Goal: Task Accomplishment & Management: Use online tool/utility

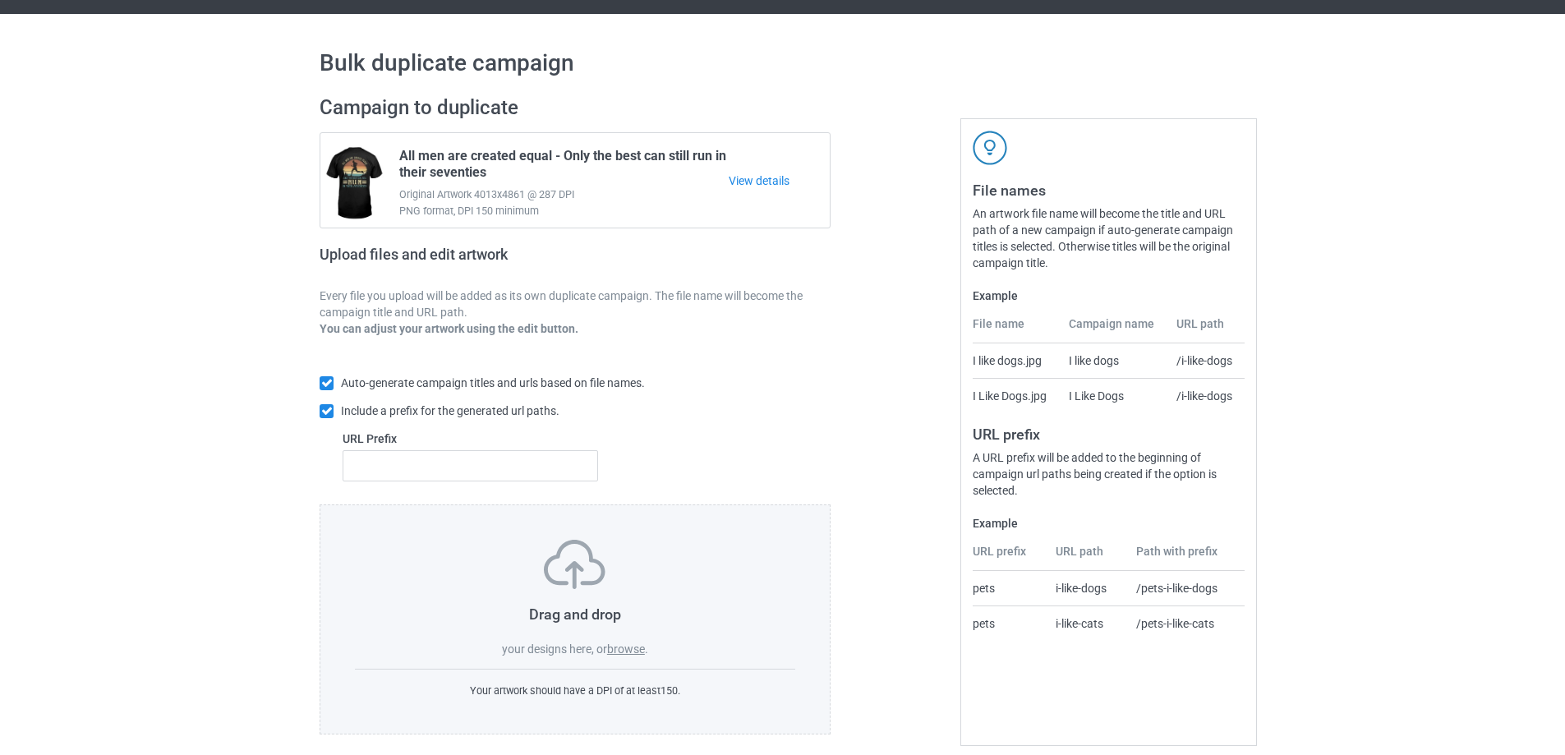
scroll to position [46, 0]
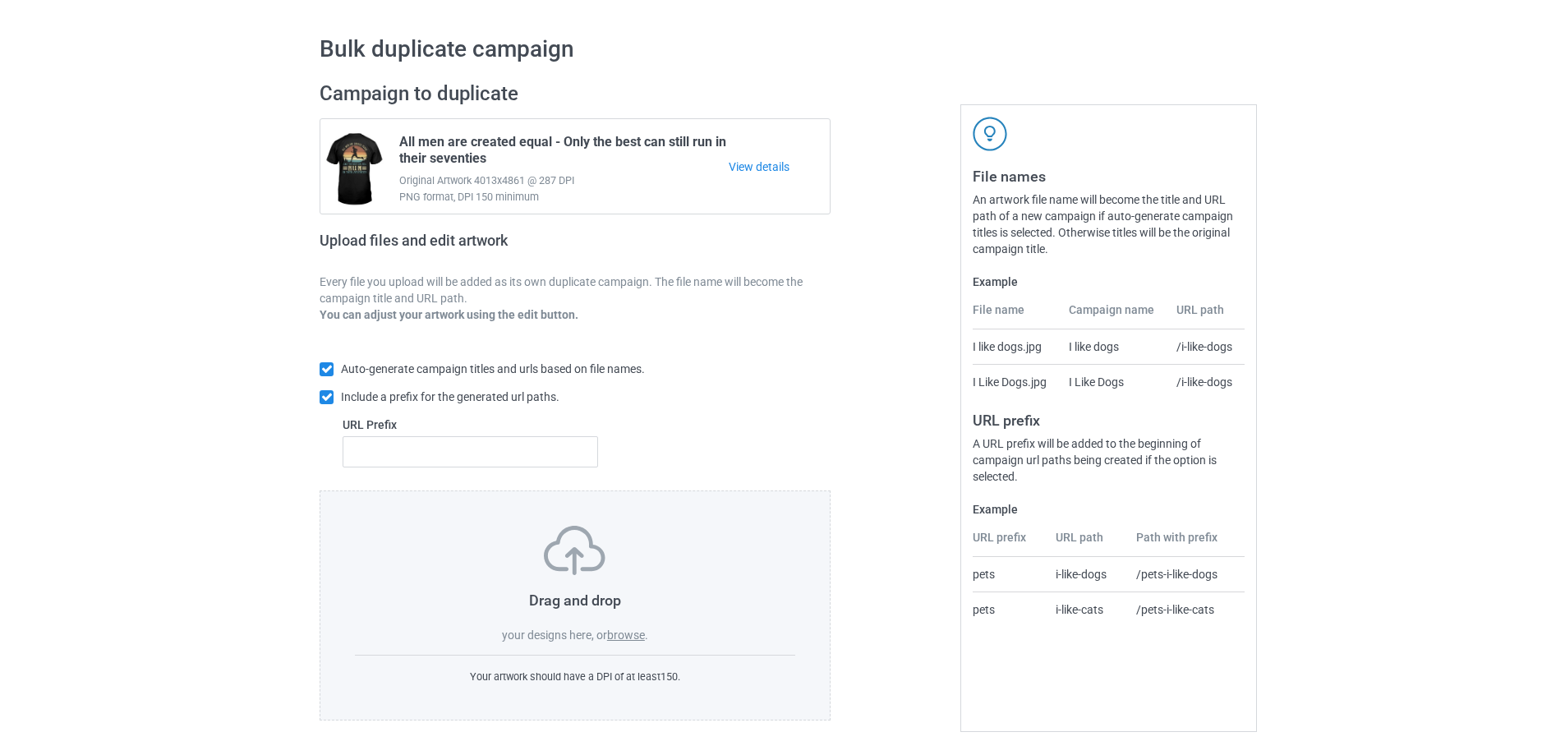
click at [634, 640] on label "browse" at bounding box center [626, 634] width 38 height 13
click at [0, 0] on input "browse" at bounding box center [0, 0] width 0 height 0
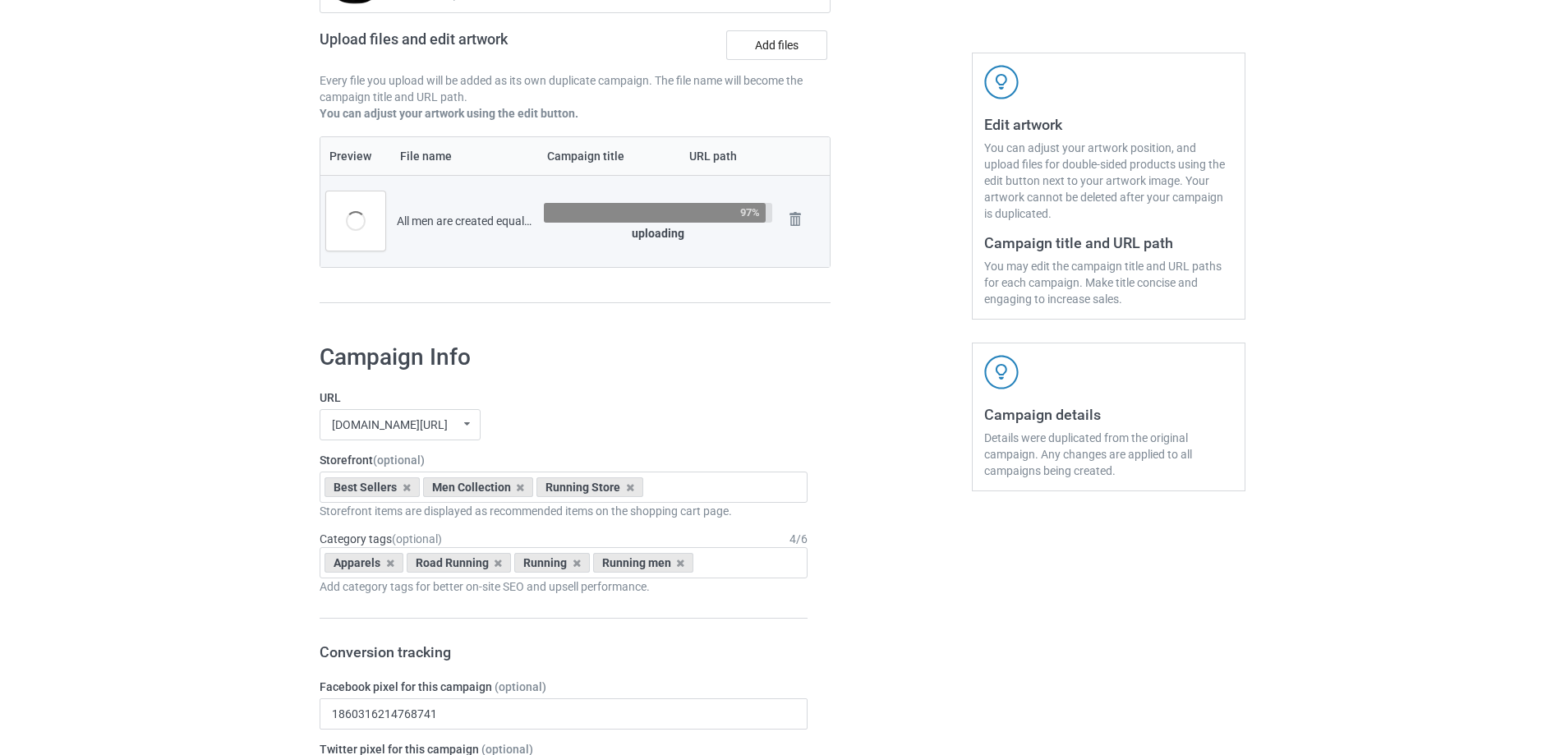
scroll to position [484, 0]
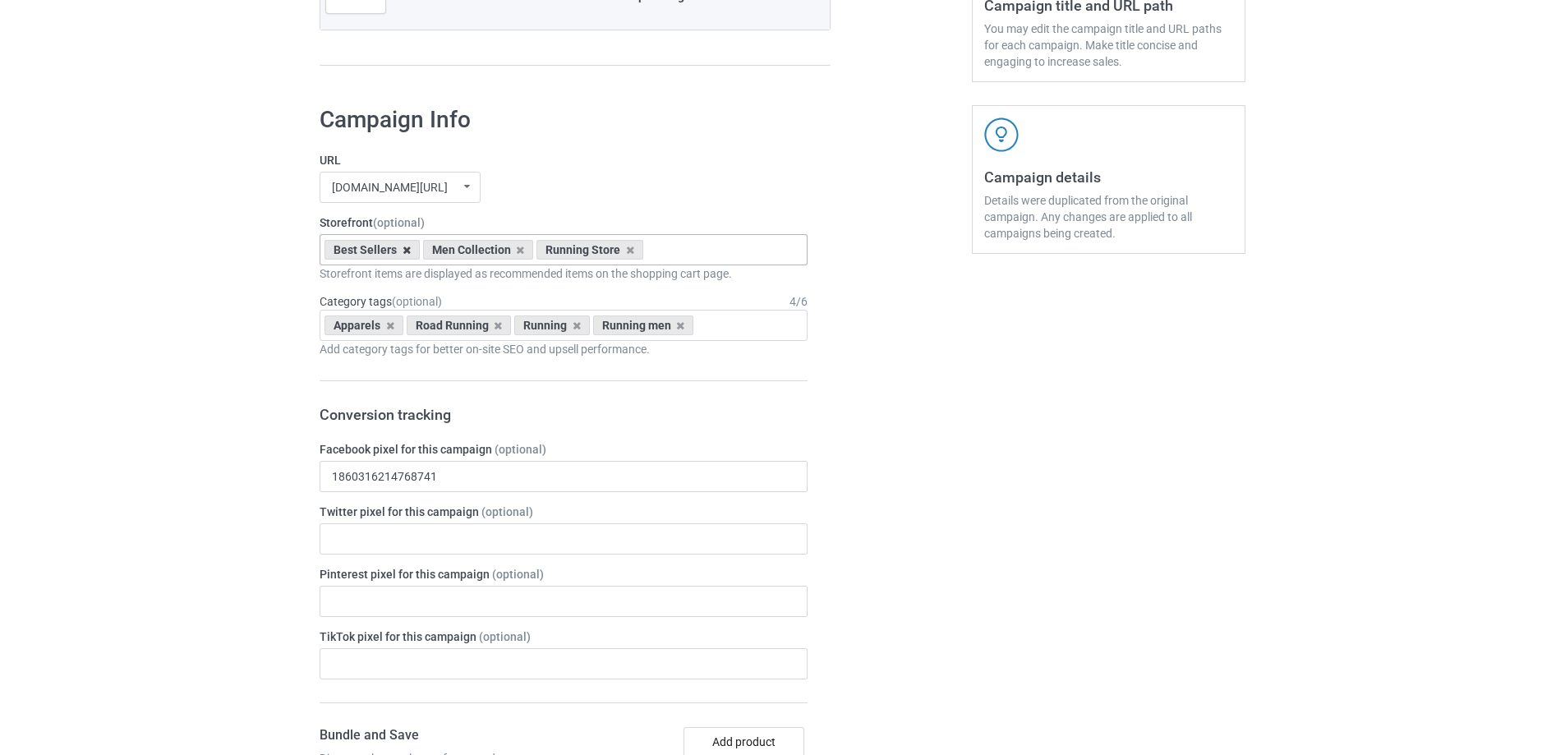
click at [403, 253] on icon at bounding box center [407, 250] width 8 height 11
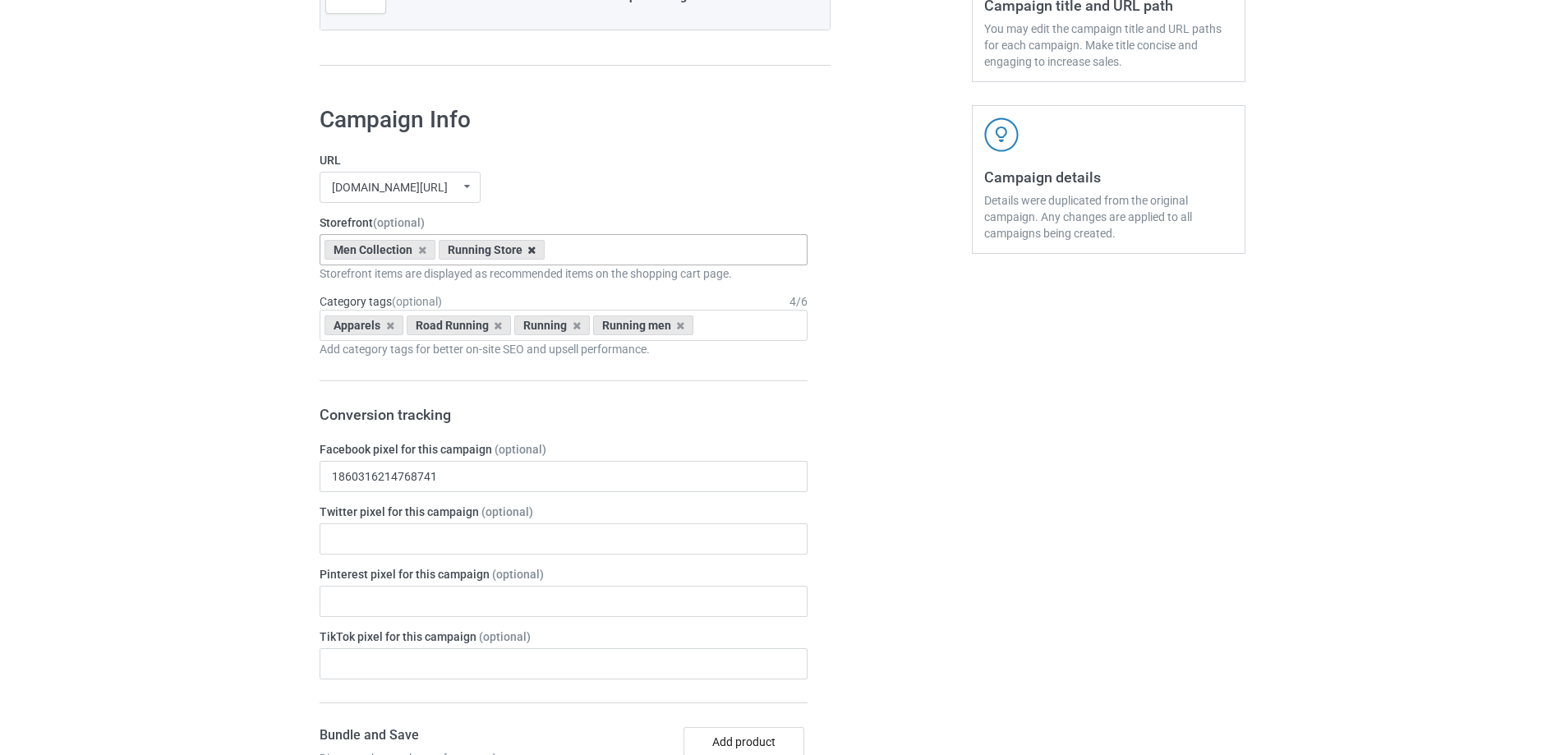
click at [527, 249] on icon at bounding box center [531, 250] width 8 height 11
click at [550, 200] on div "[DOMAIN_NAME][URL] undefined/ [DOMAIN_NAME][URL] [DOMAIN_NAME][URL] [DOMAIN_NAM…" at bounding box center [564, 187] width 488 height 31
click at [497, 327] on icon at bounding box center [498, 325] width 8 height 11
click at [466, 325] on icon at bounding box center [468, 325] width 8 height 11
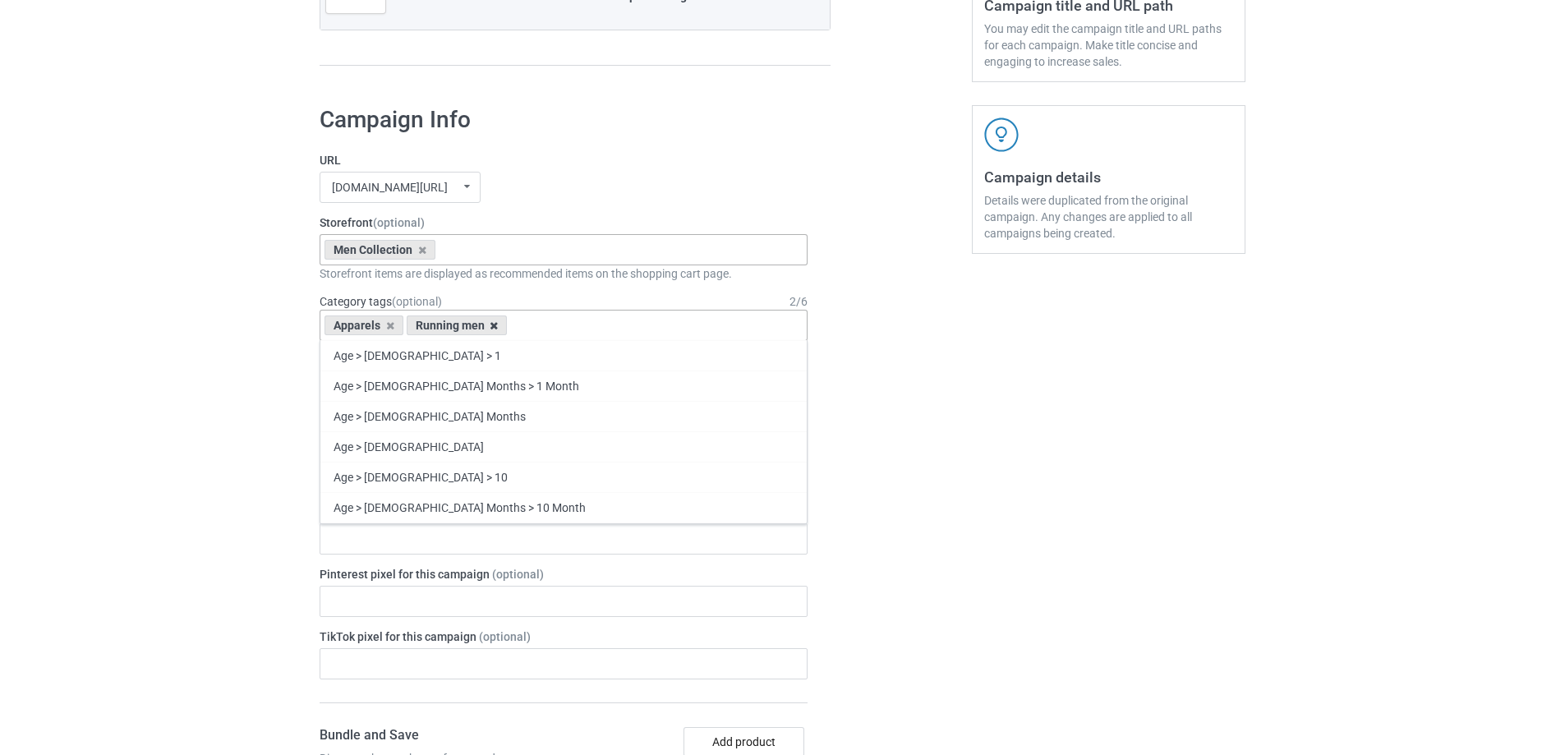
click at [492, 325] on icon at bounding box center [494, 325] width 8 height 11
click at [492, 325] on div "Apparels Age > [DEMOGRAPHIC_DATA] > 1 Age > [DEMOGRAPHIC_DATA] Months > 1 Month…" at bounding box center [564, 325] width 488 height 31
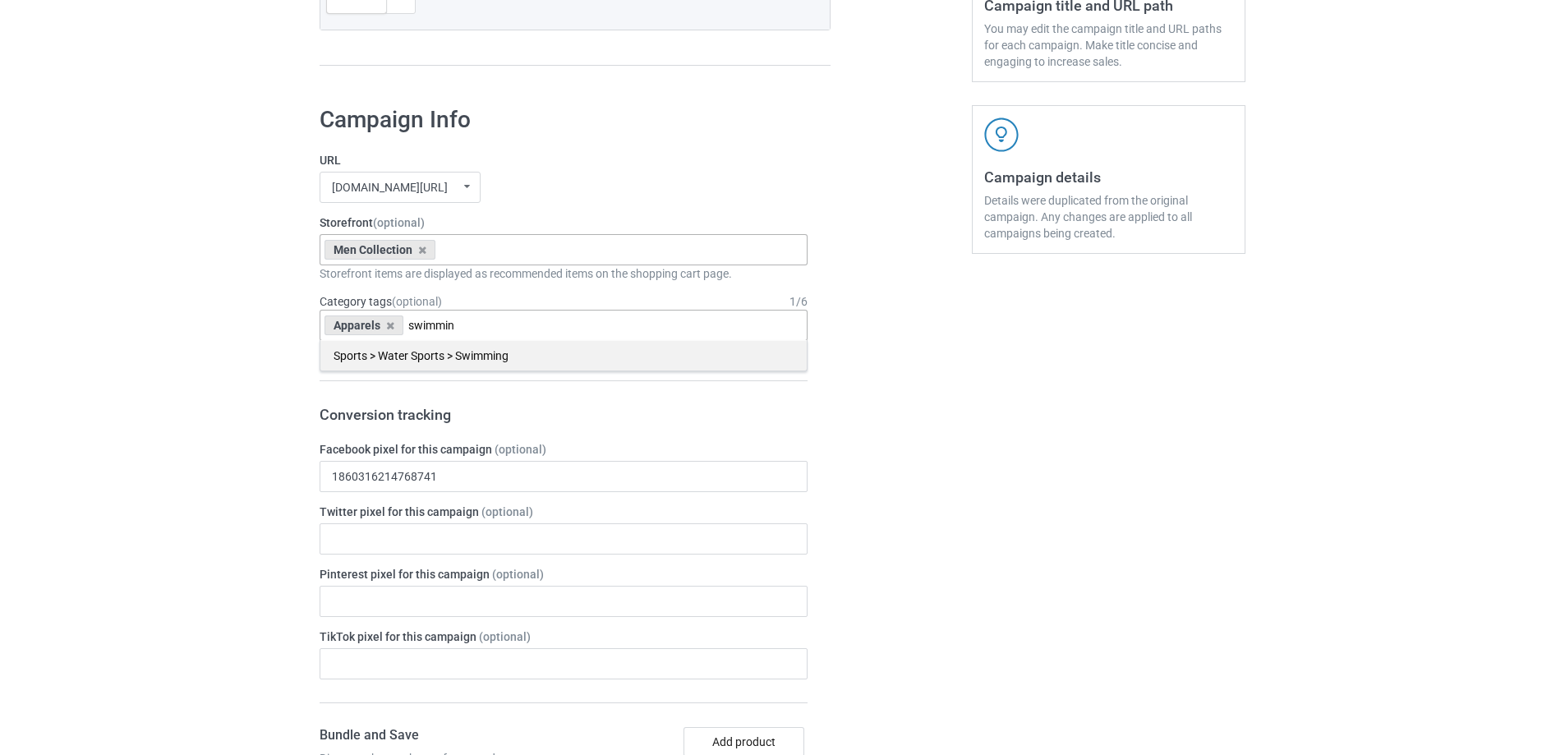
type input "swimmin"
click at [502, 362] on div "Sports > Water Sports > Swimming" at bounding box center [563, 355] width 486 height 30
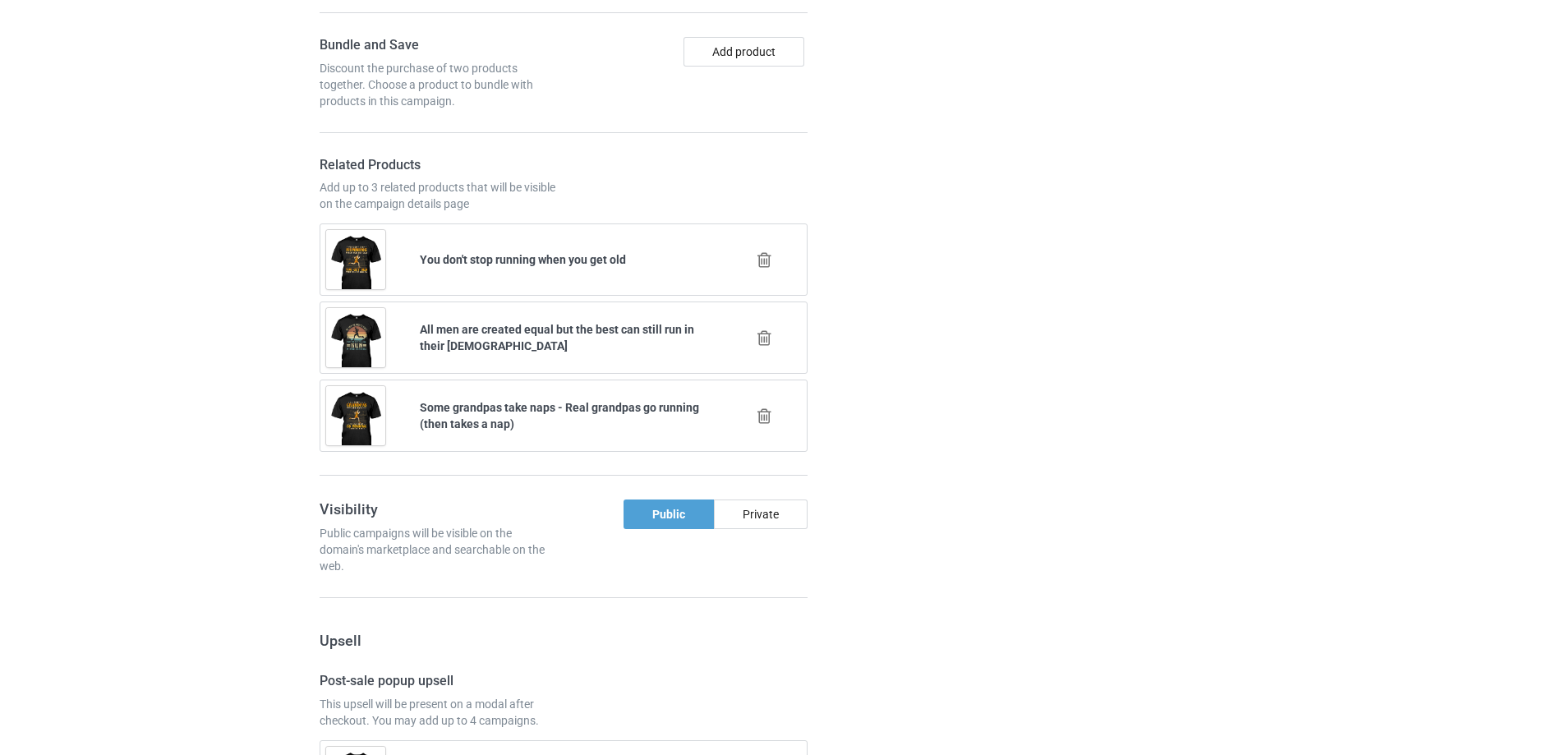
scroll to position [1141, 0]
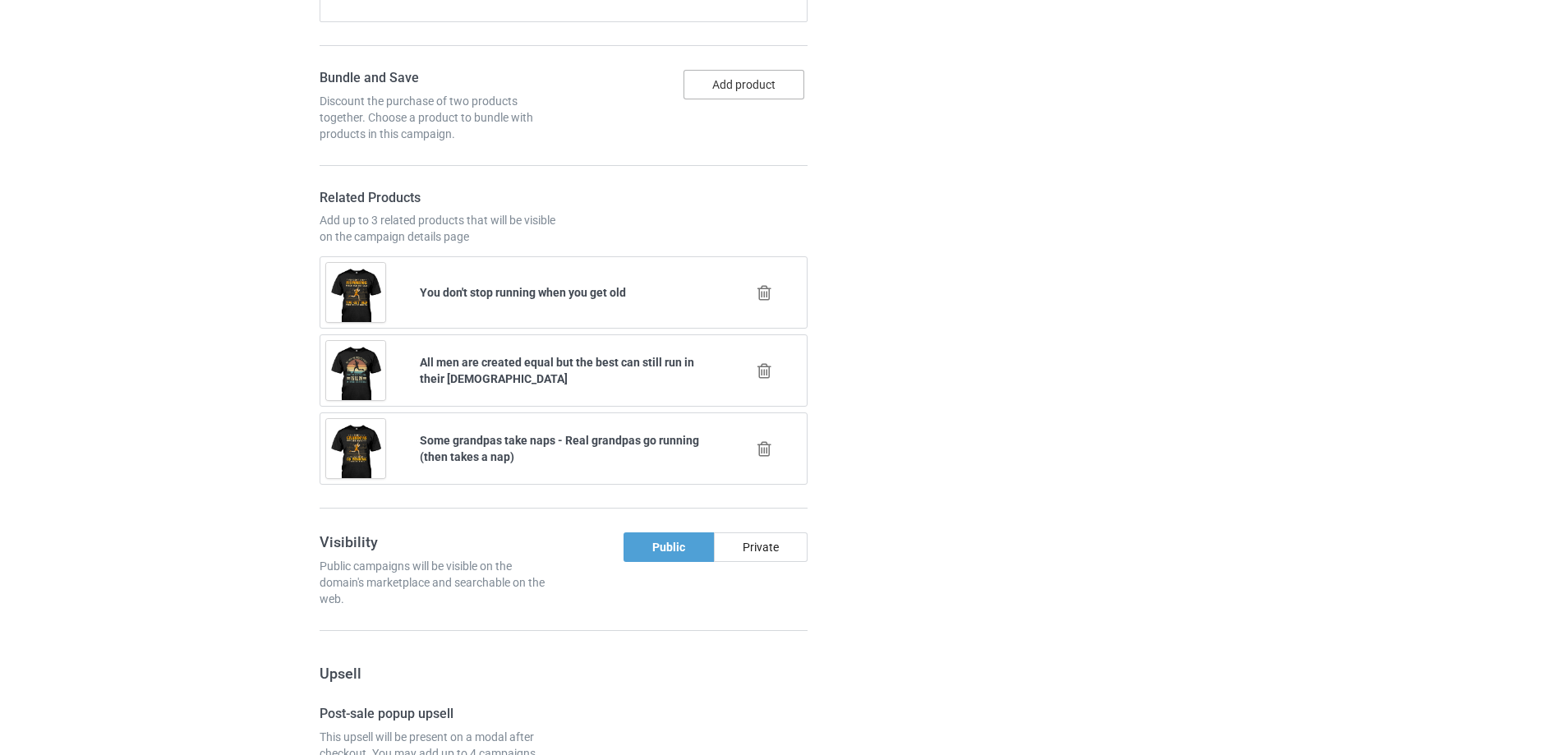
click at [757, 83] on button "Add product" at bounding box center [743, 85] width 121 height 30
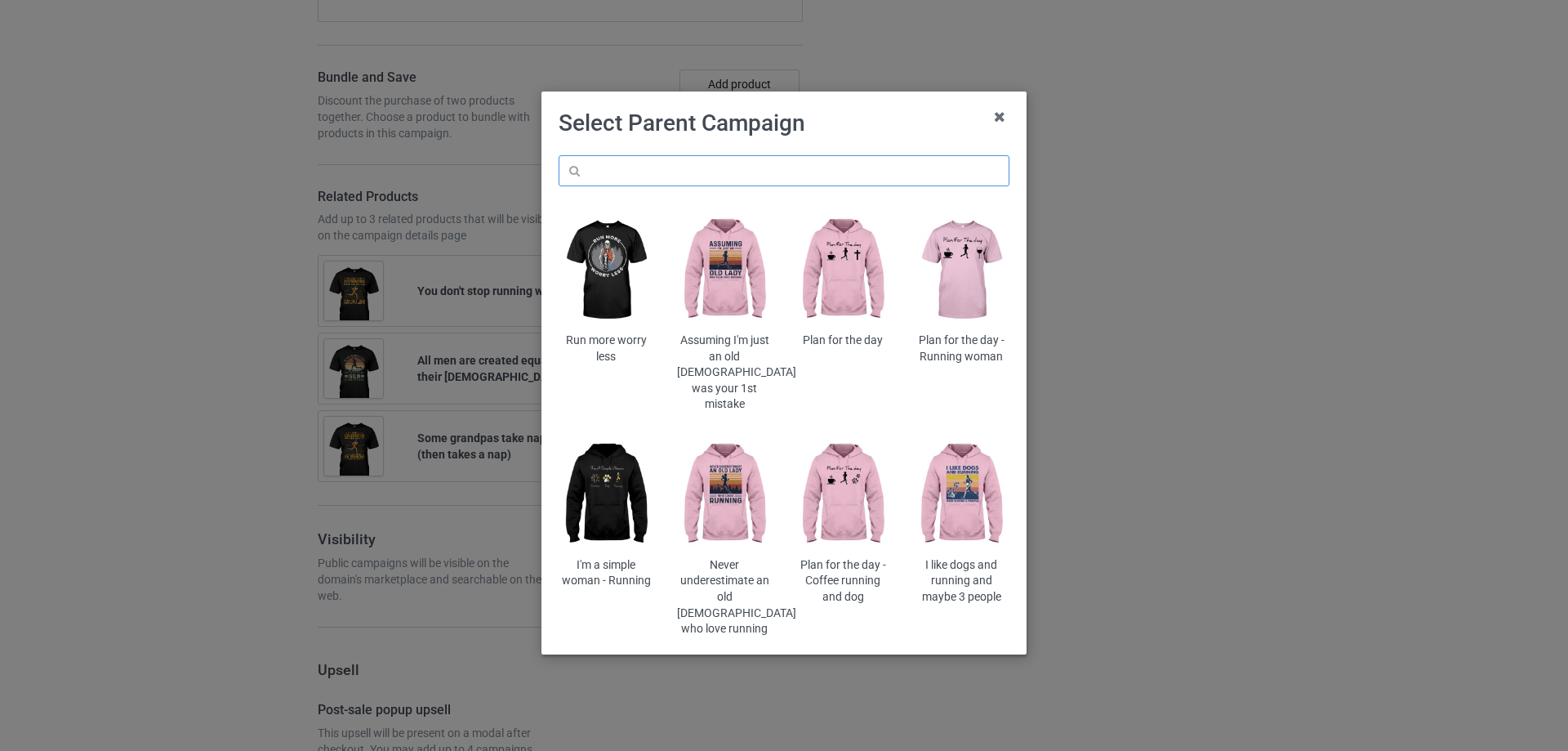
click at [688, 163] on input "text" at bounding box center [784, 170] width 450 height 31
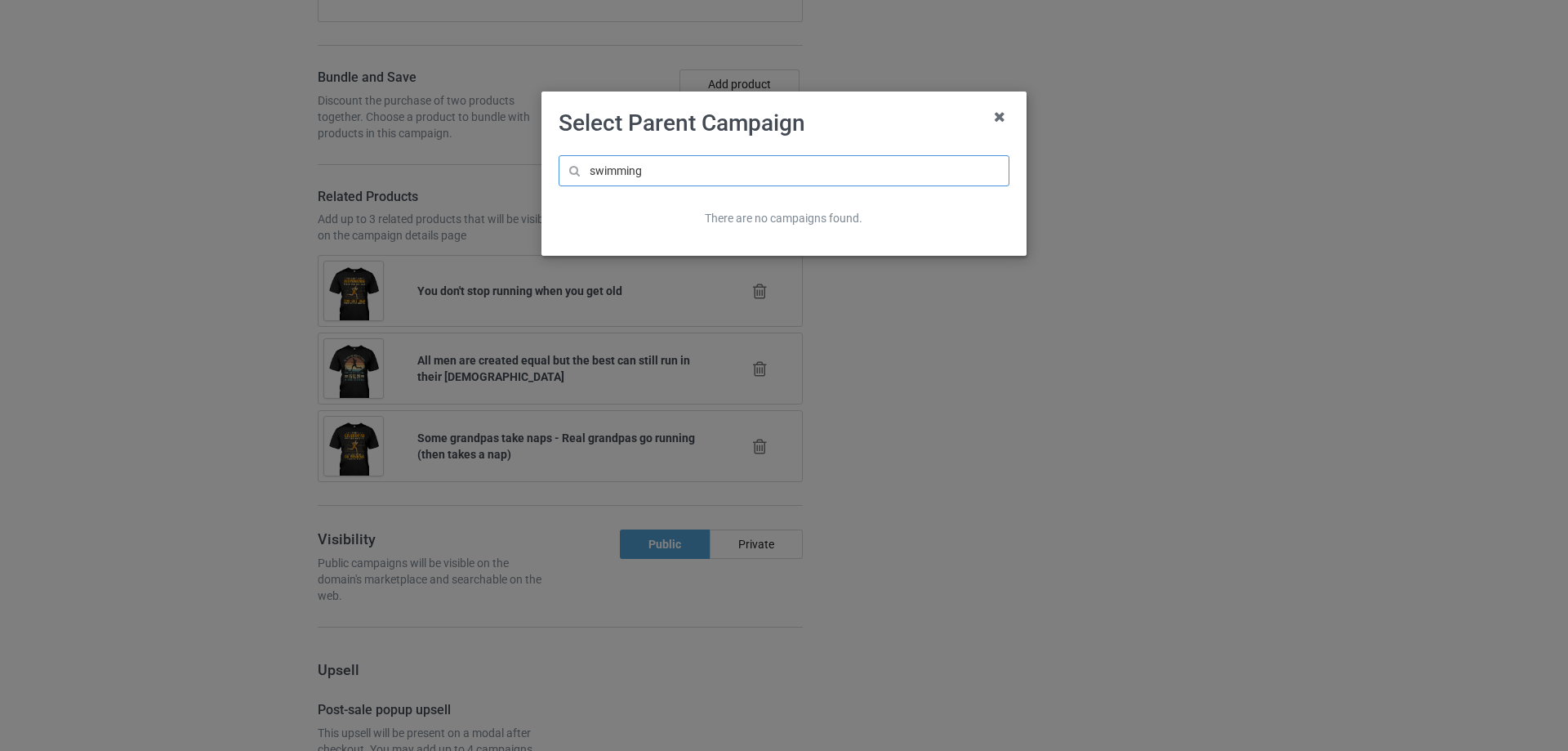
type input "swimming"
click at [999, 120] on icon at bounding box center [999, 116] width 26 height 26
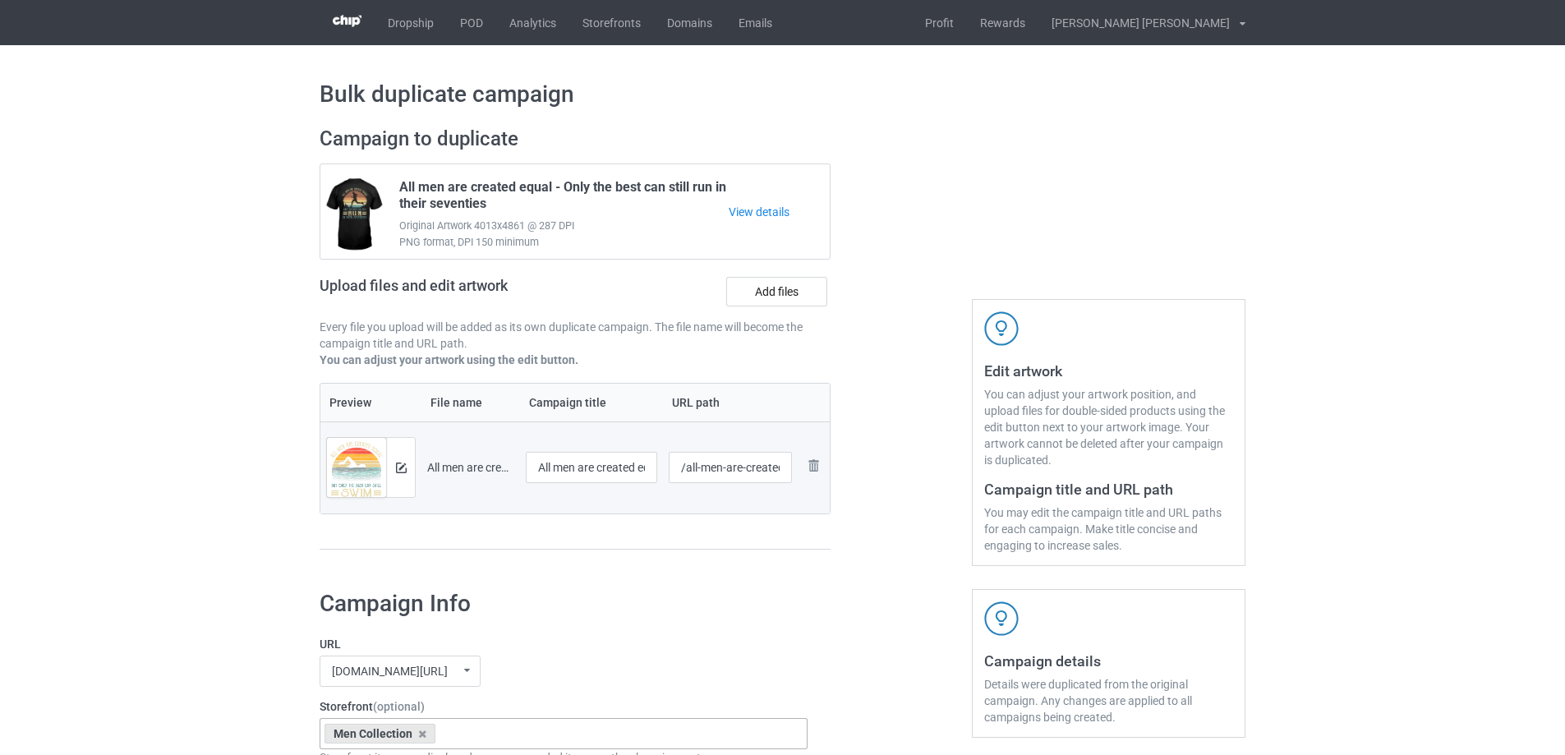
click at [1025, 188] on div "Edit artwork You can adjust your artwork position, and upload files for double-…" at bounding box center [1108, 346] width 297 height 462
click at [405, 465] on img at bounding box center [401, 467] width 11 height 11
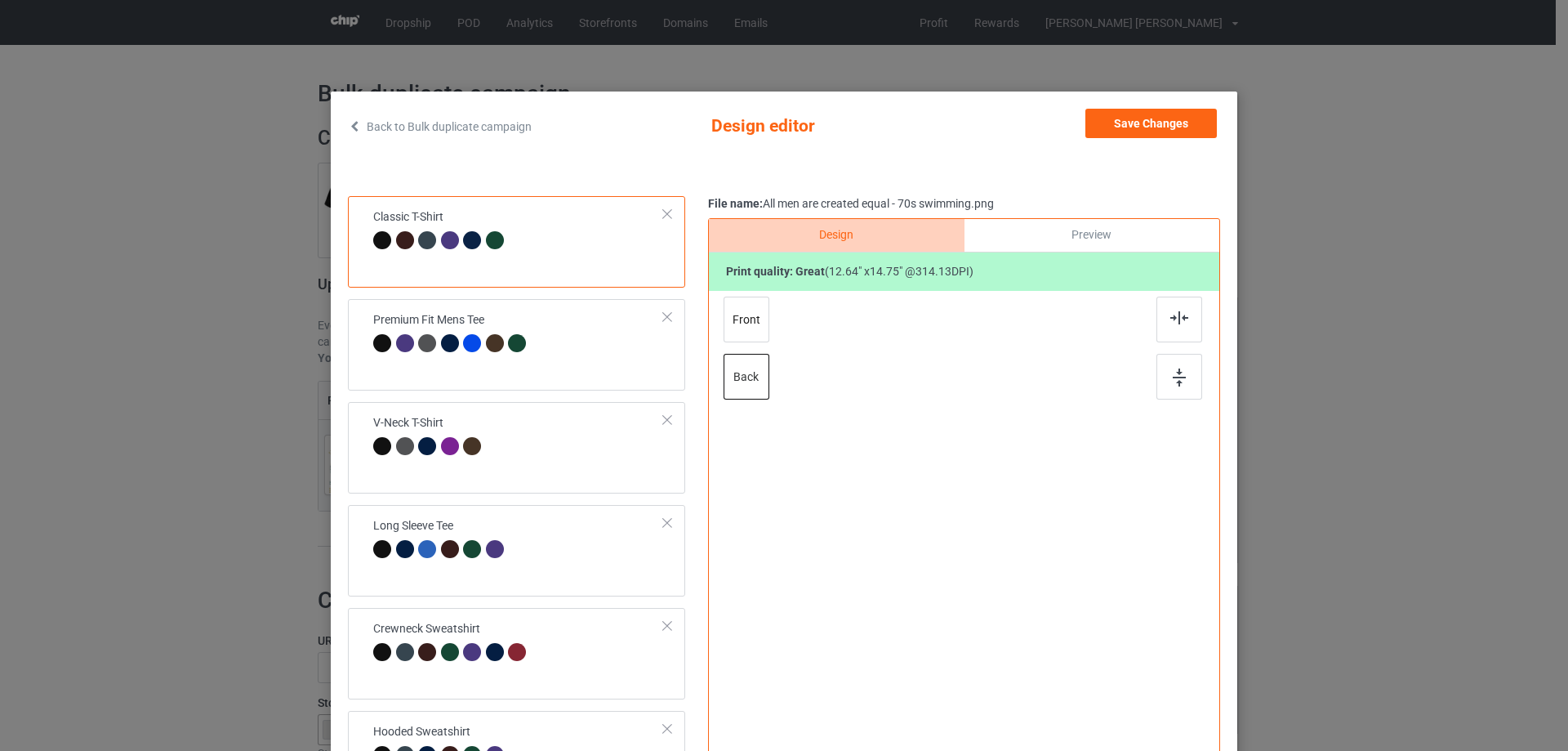
scroll to position [185, 0]
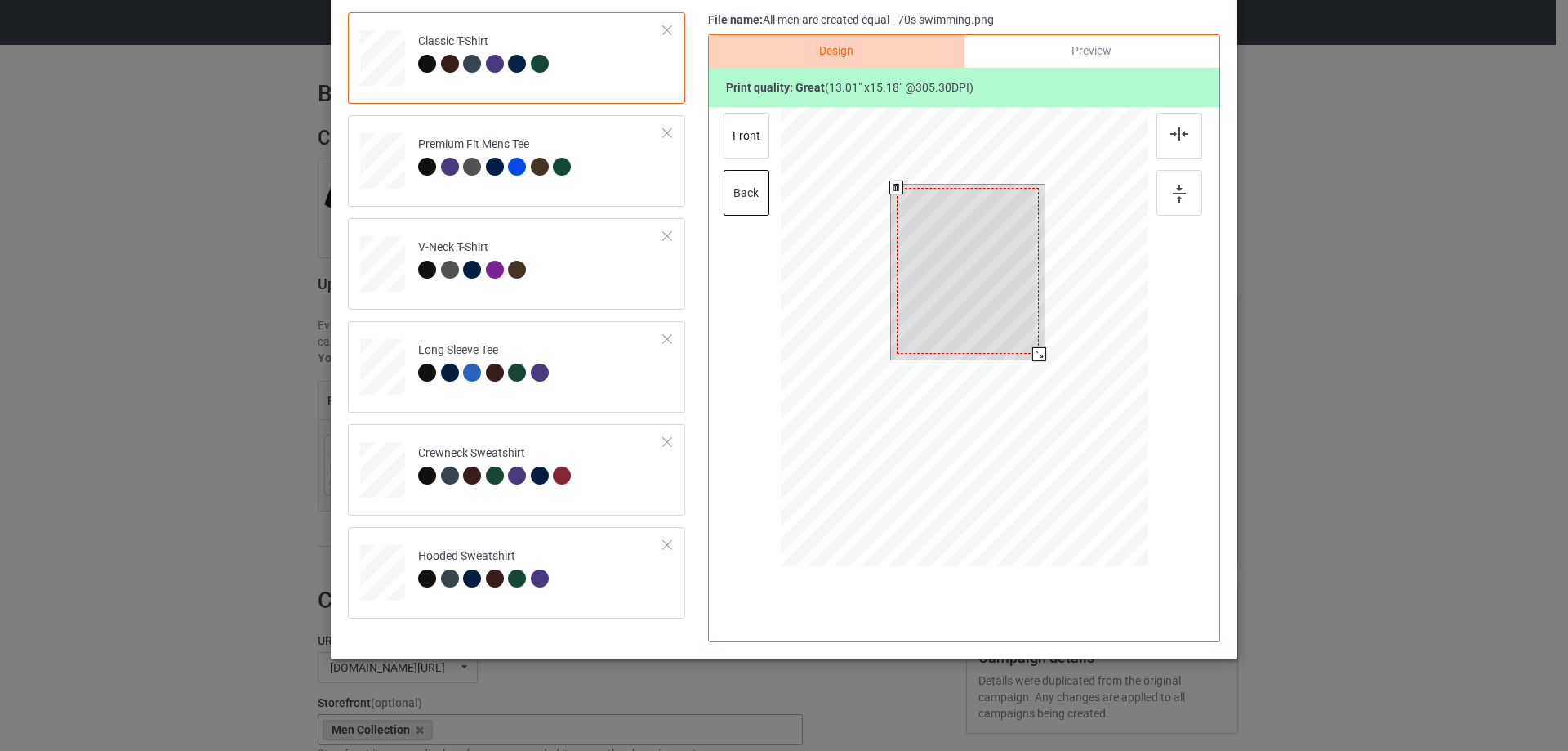
click at [1034, 347] on div at bounding box center [1039, 354] width 14 height 14
click at [1016, 332] on div at bounding box center [968, 272] width 143 height 167
click at [1036, 355] on div at bounding box center [1040, 355] width 14 height 14
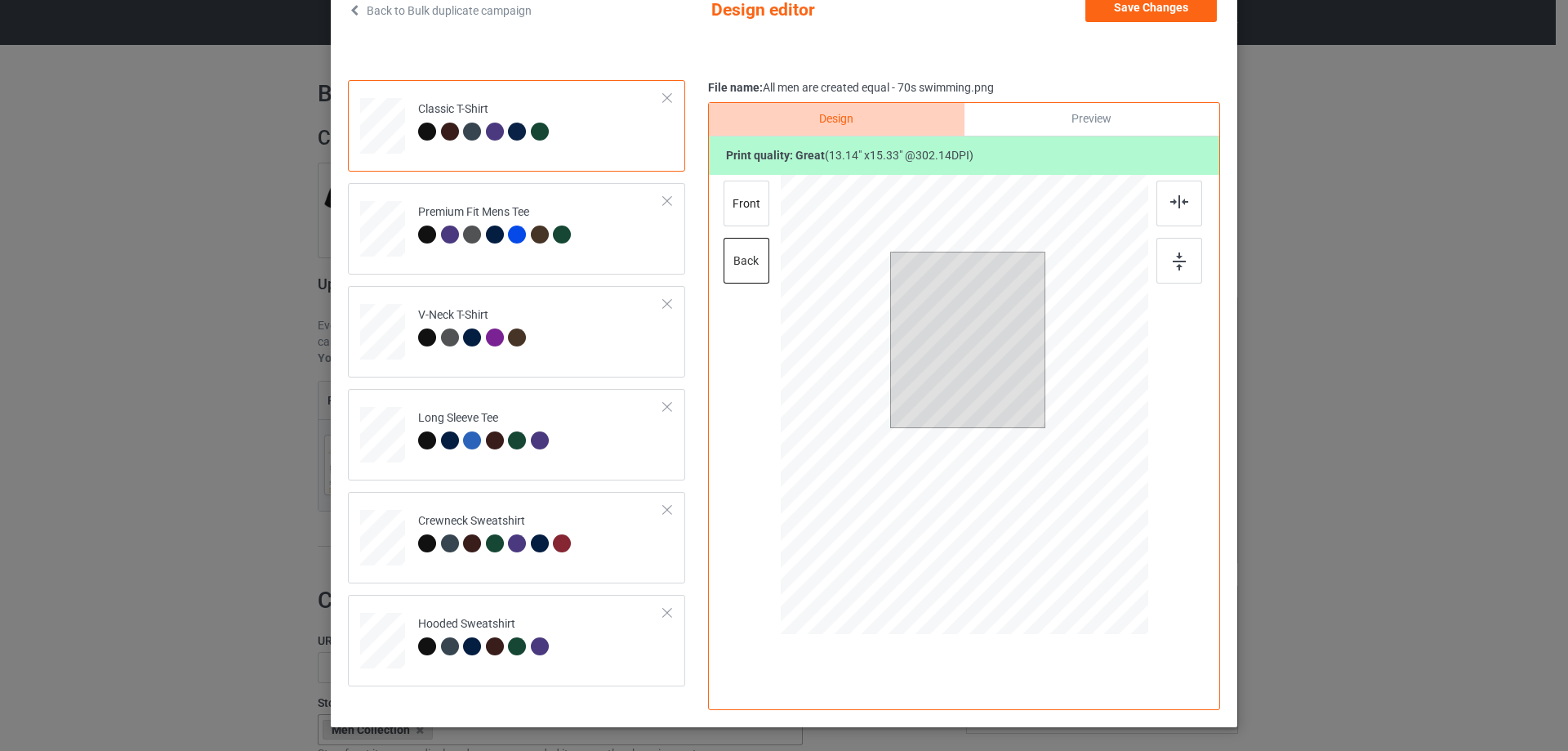
scroll to position [0, 0]
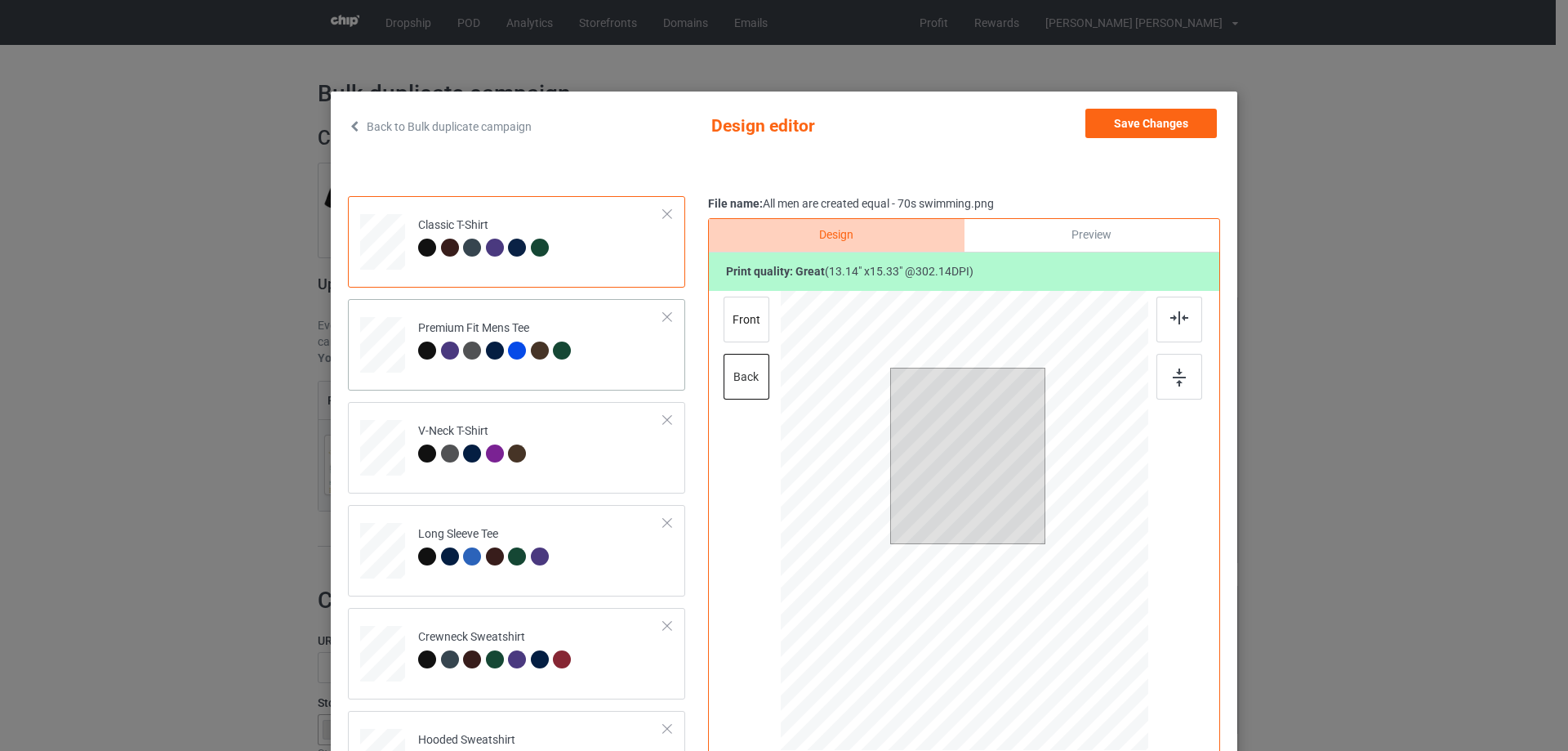
click at [599, 358] on td "Premium Fit Mens Tee" at bounding box center [541, 341] width 263 height 72
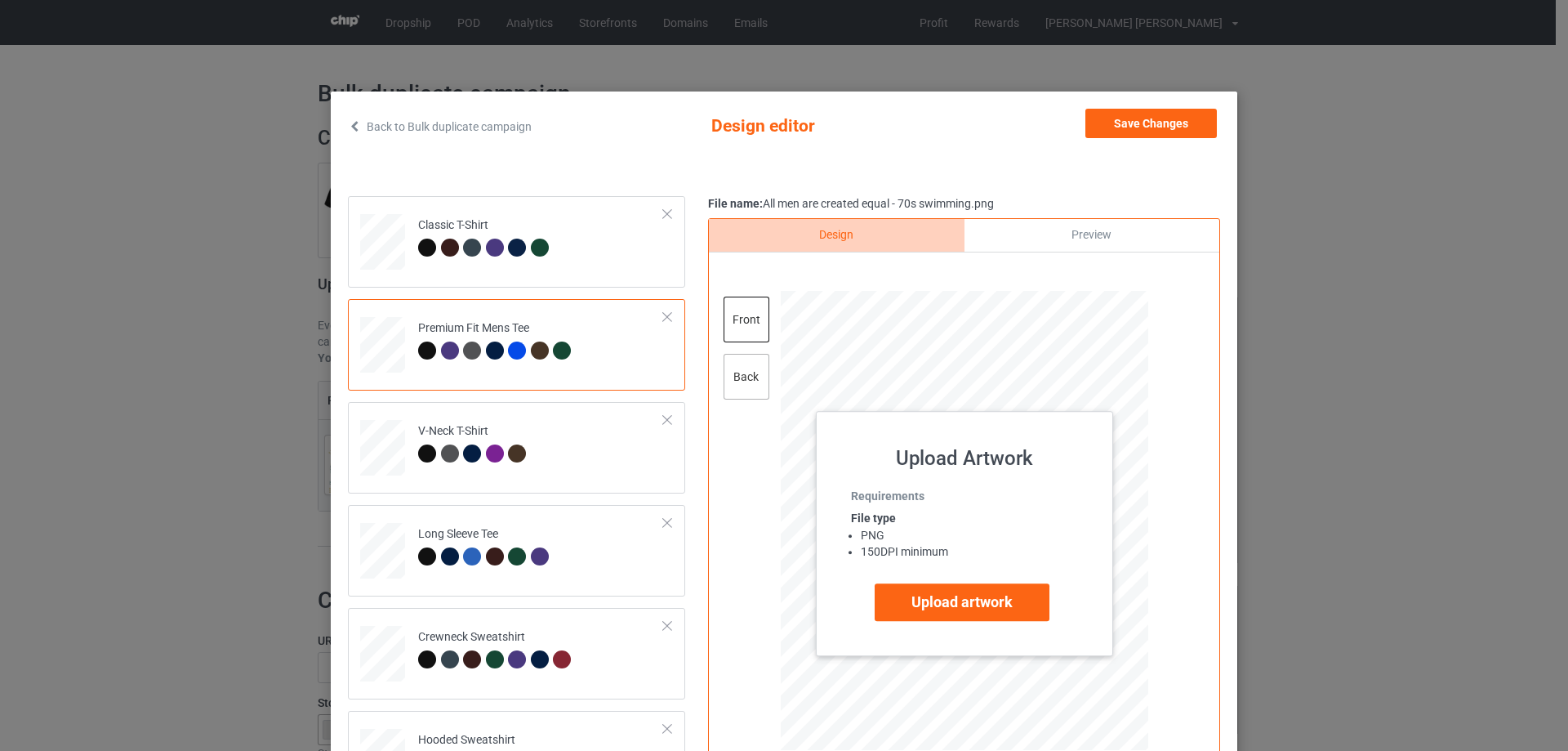
click at [751, 399] on div "back" at bounding box center [747, 377] width 46 height 46
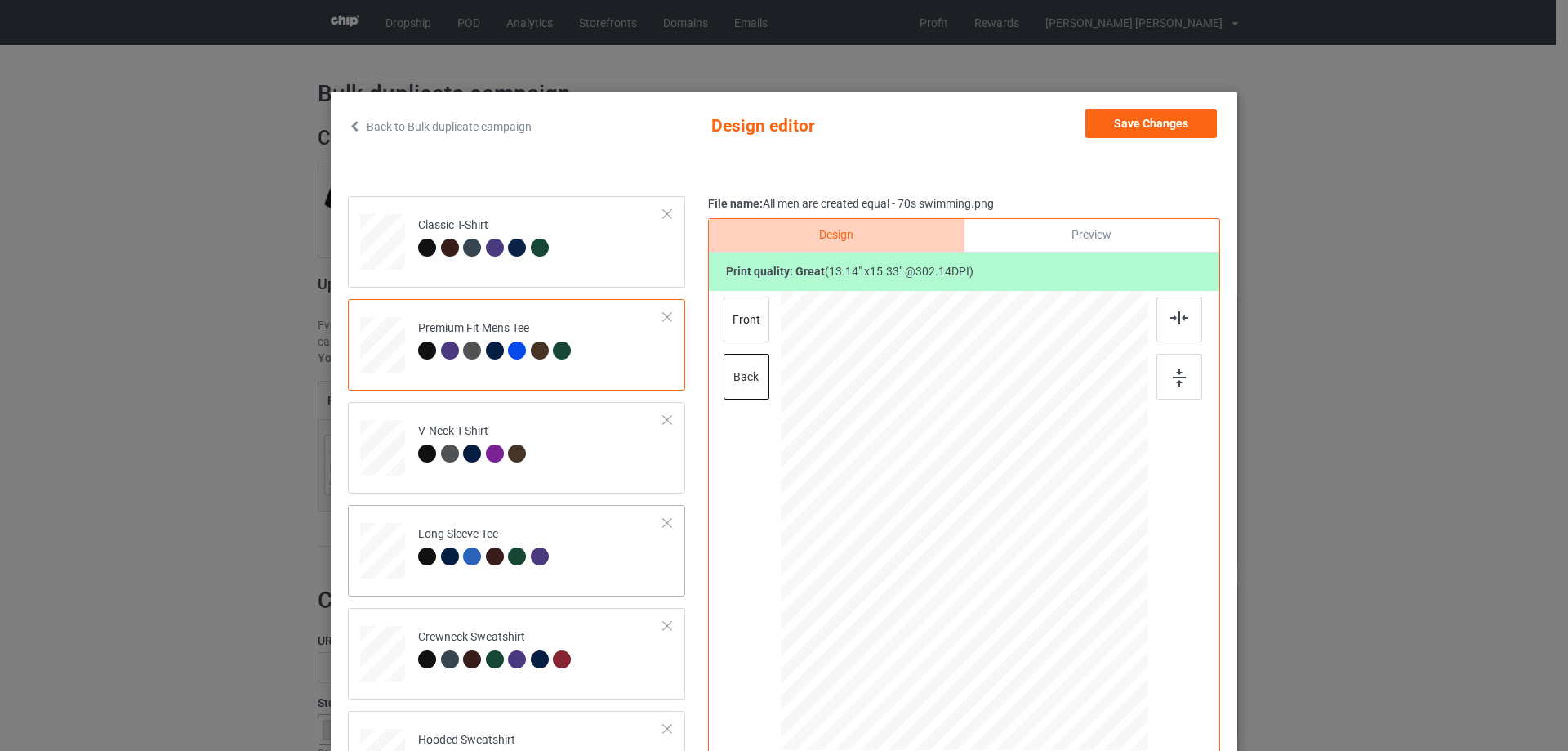
click at [587, 556] on td "Long Sleeve Tee" at bounding box center [541, 547] width 263 height 72
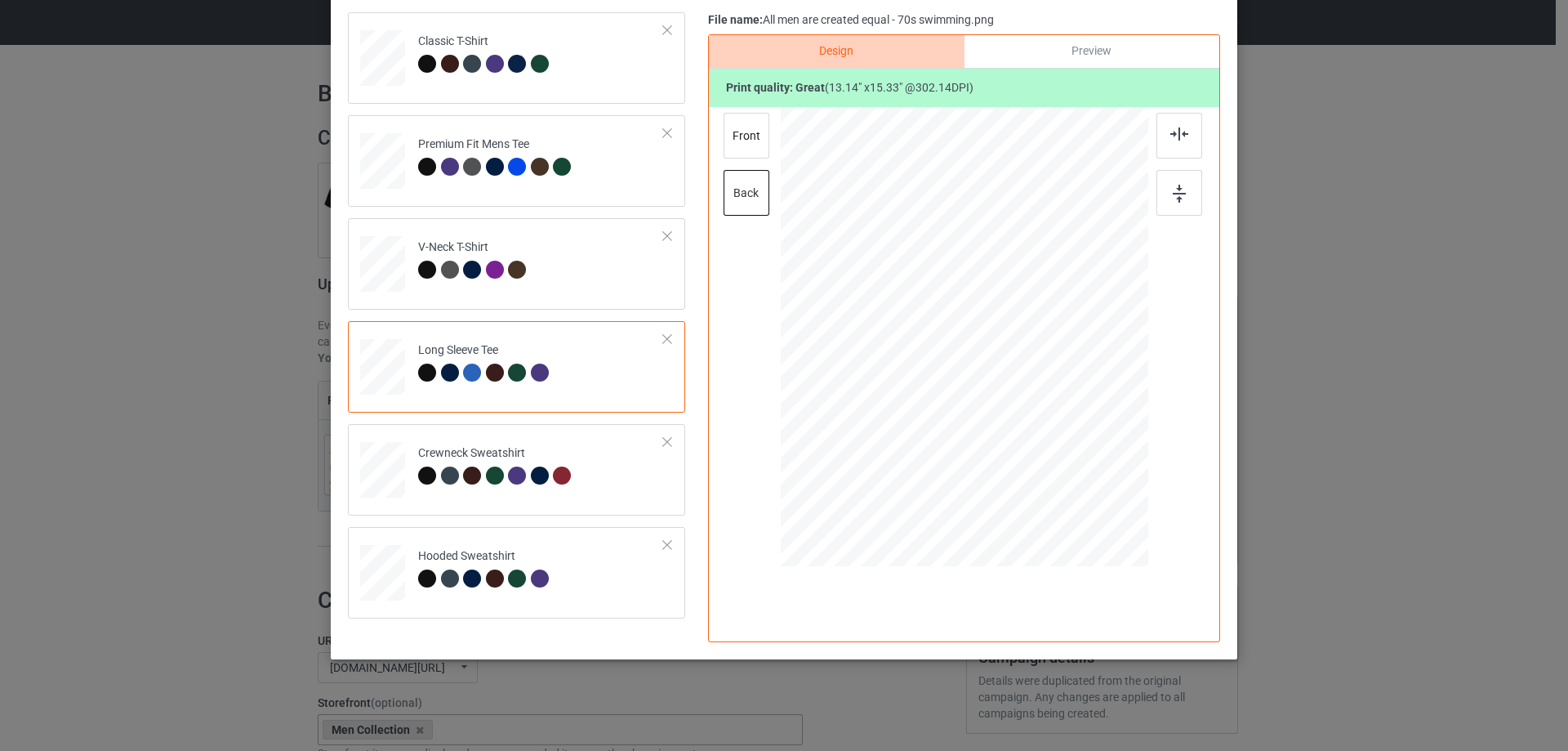
scroll to position [185, 0]
click at [740, 138] on div "front" at bounding box center [747, 135] width 46 height 46
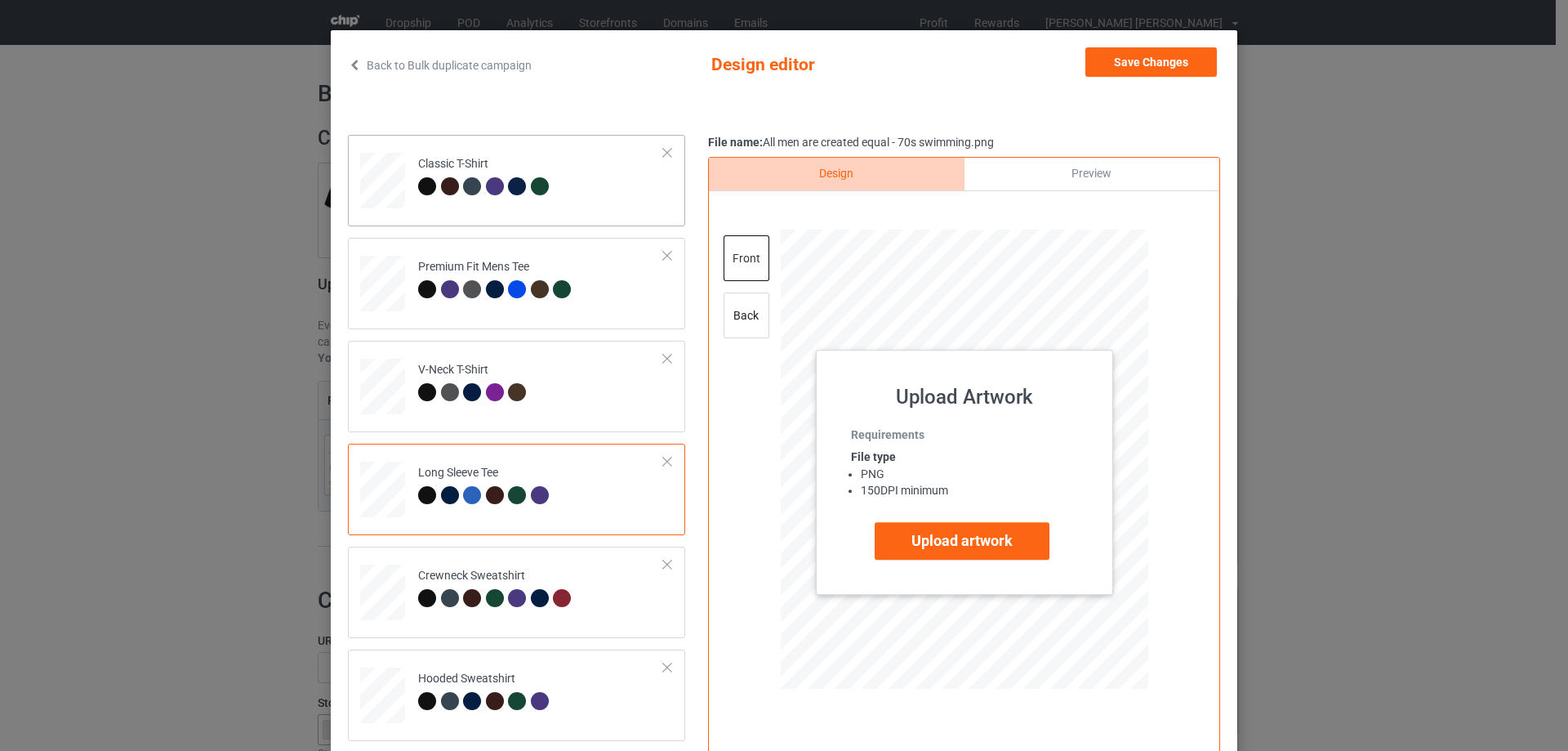
scroll to position [0, 0]
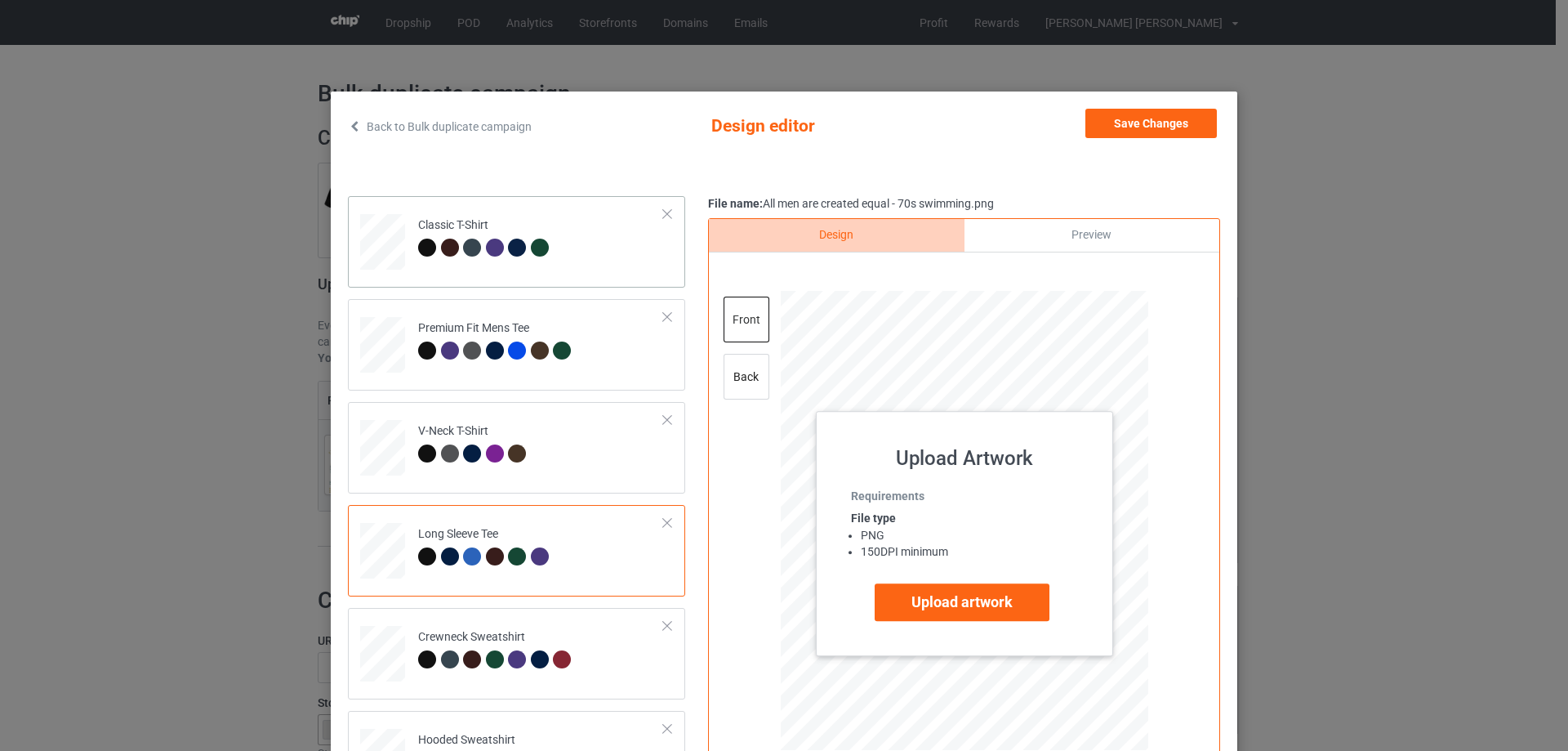
click at [582, 265] on td "Classic T-Shirt" at bounding box center [541, 239] width 263 height 72
click at [747, 373] on div "back" at bounding box center [747, 377] width 46 height 46
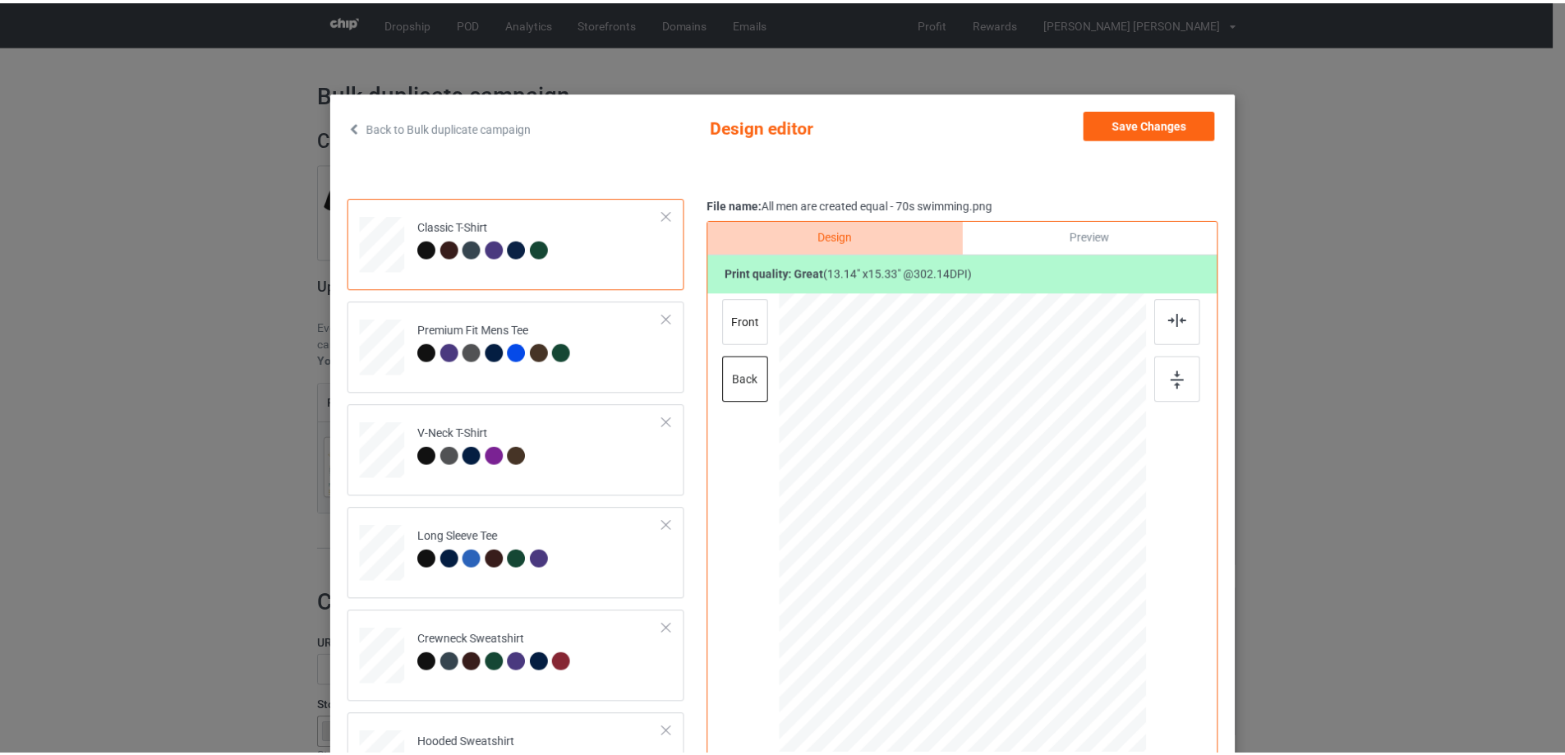
scroll to position [109, 0]
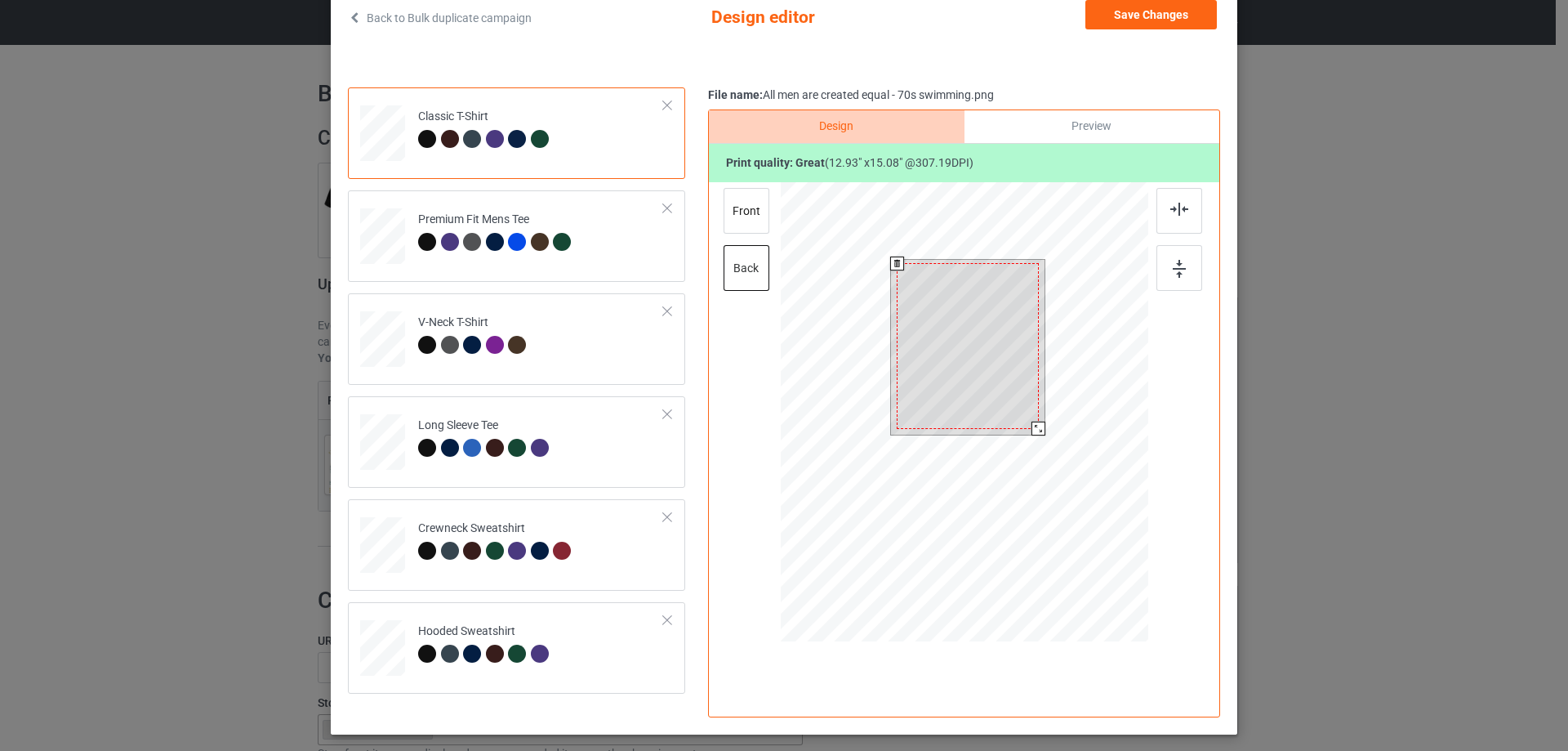
click at [1036, 427] on div at bounding box center [1038, 429] width 14 height 14
click at [999, 393] on div at bounding box center [967, 345] width 142 height 166
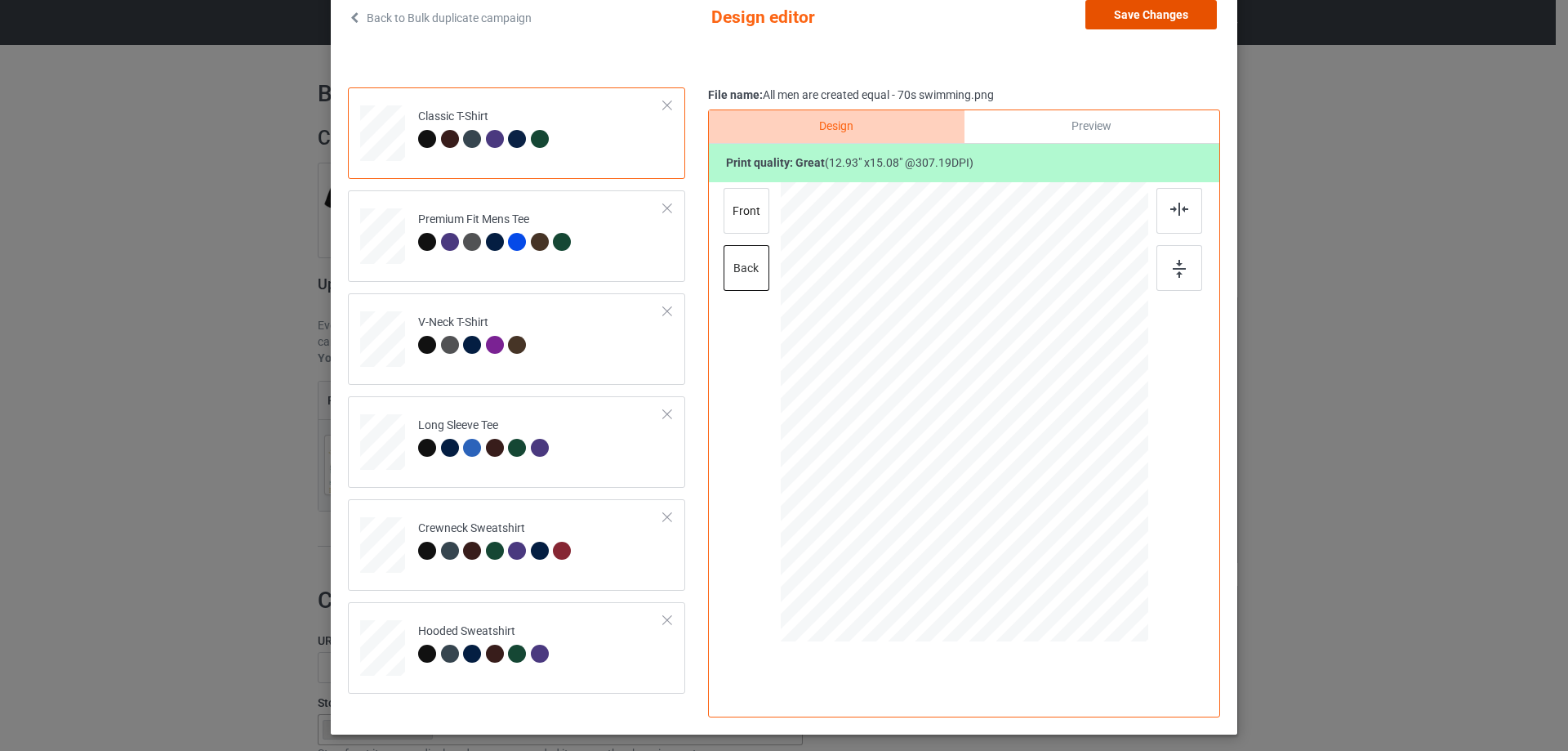
click at [1154, 20] on button "Save Changes" at bounding box center [1151, 15] width 131 height 30
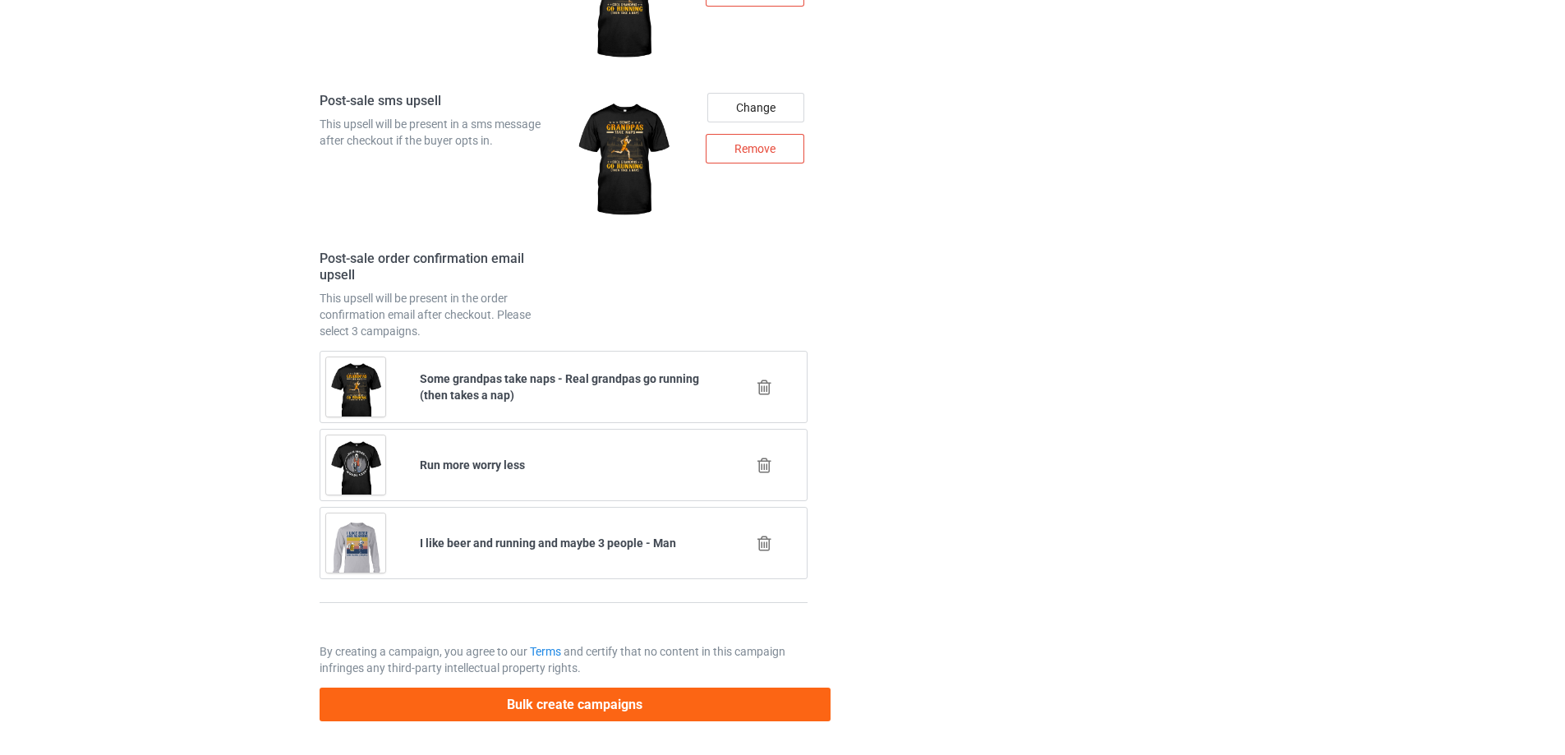
scroll to position [2310, 0]
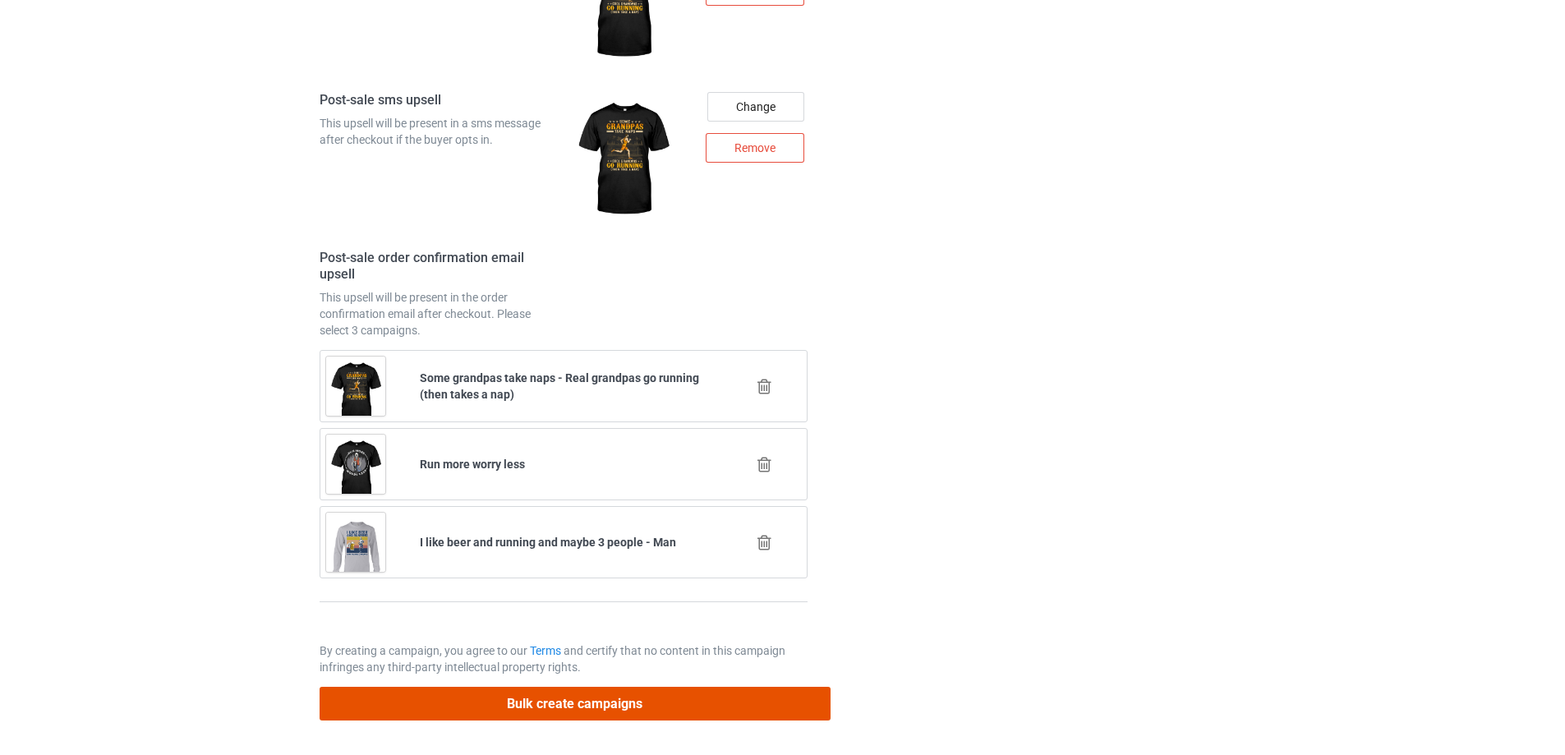
click at [620, 706] on button "Bulk create campaigns" at bounding box center [575, 704] width 511 height 34
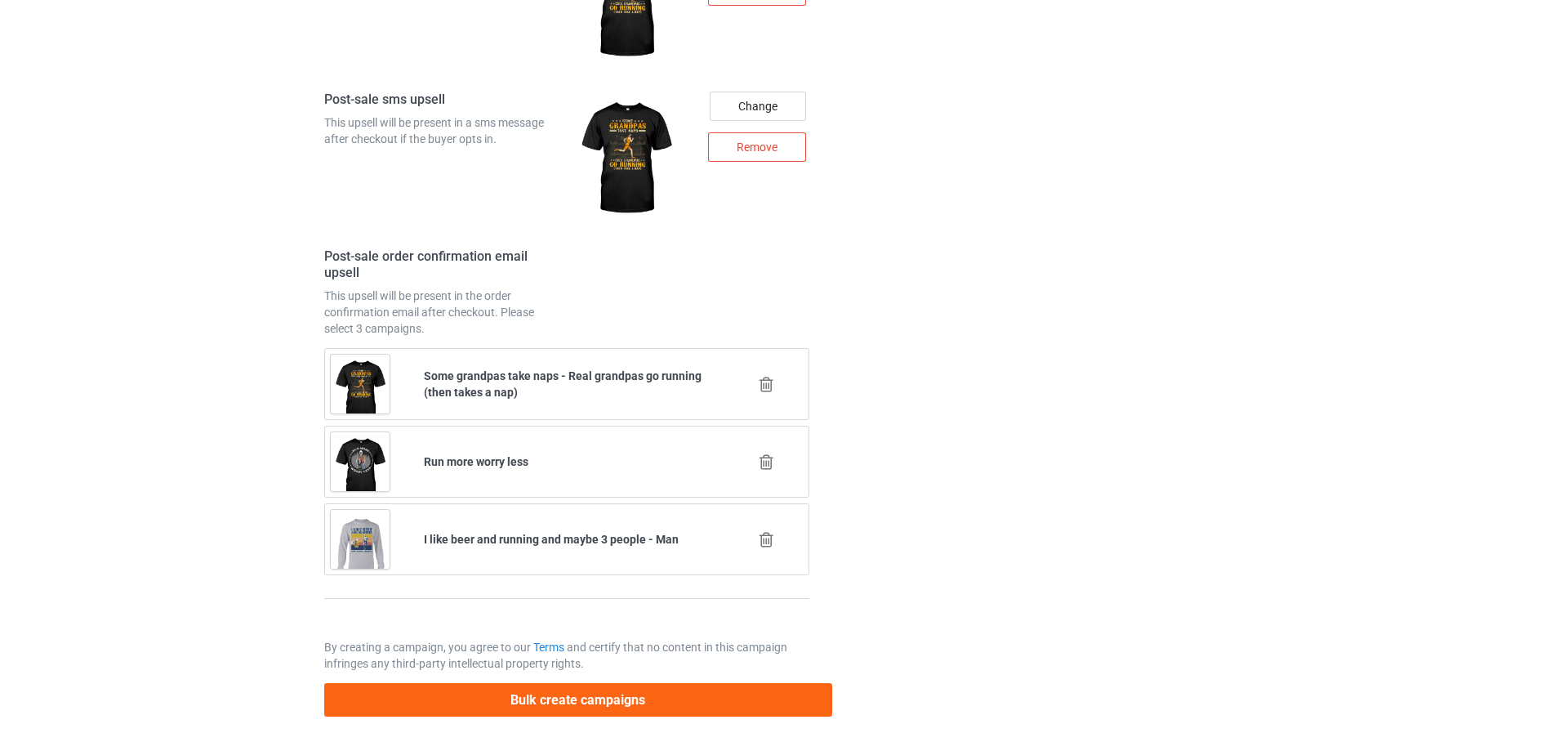
scroll to position [0, 0]
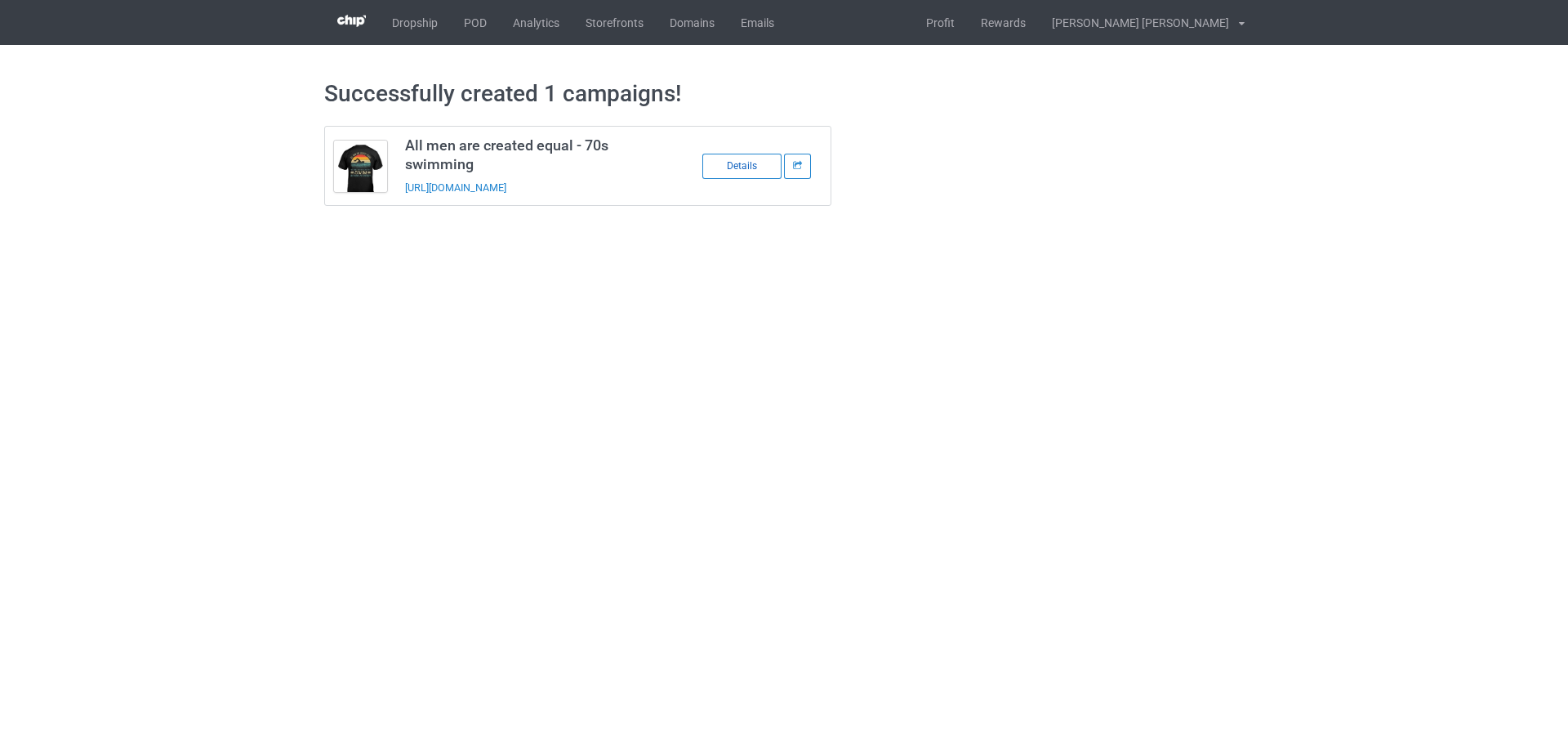
click at [728, 167] on div "Details" at bounding box center [742, 165] width 80 height 25
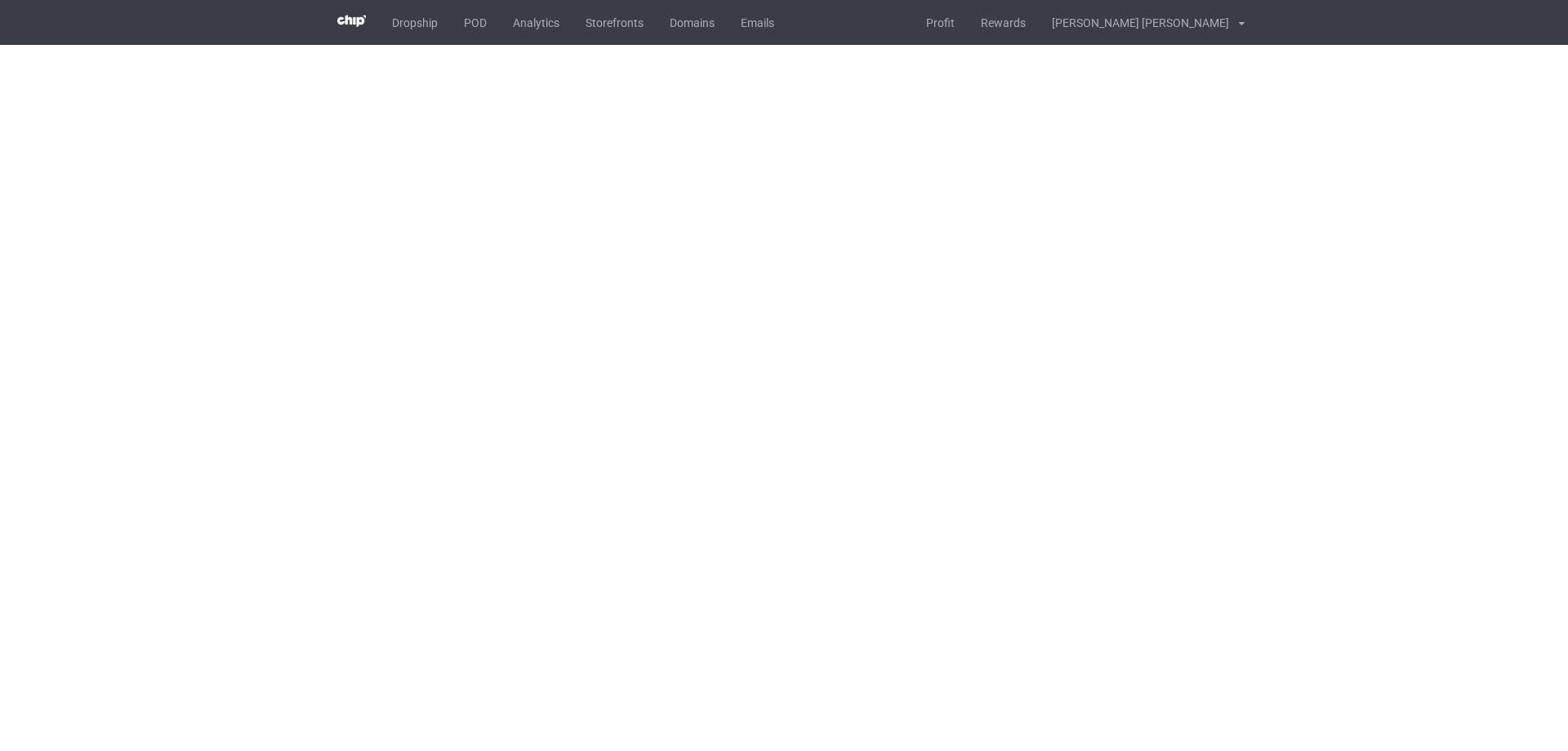
click at [940, 48] on body "Dropship POD Analytics Storefronts Domains Emails Profit Rewards Bùi Văn Toàn S…" at bounding box center [784, 375] width 1568 height 751
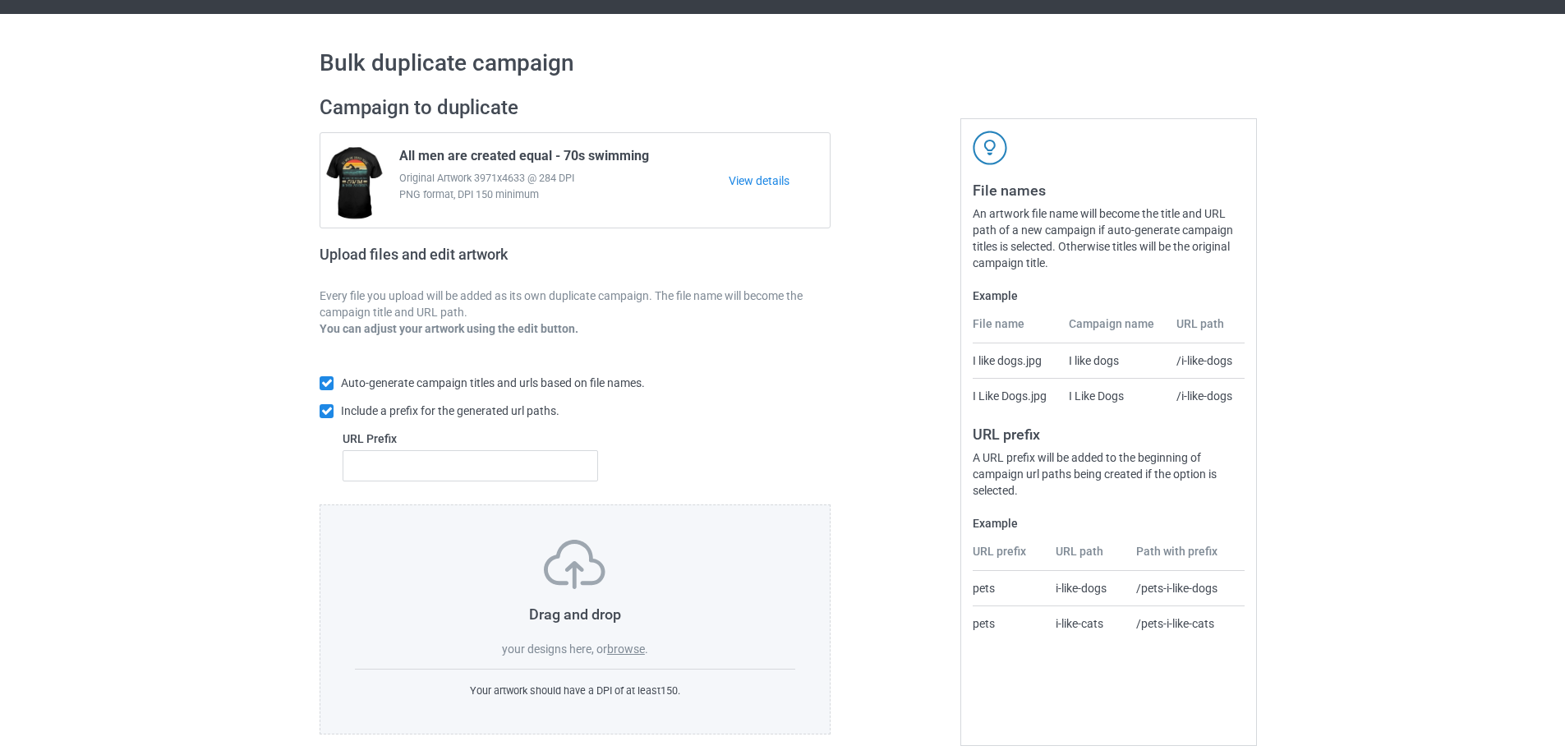
scroll to position [46, 0]
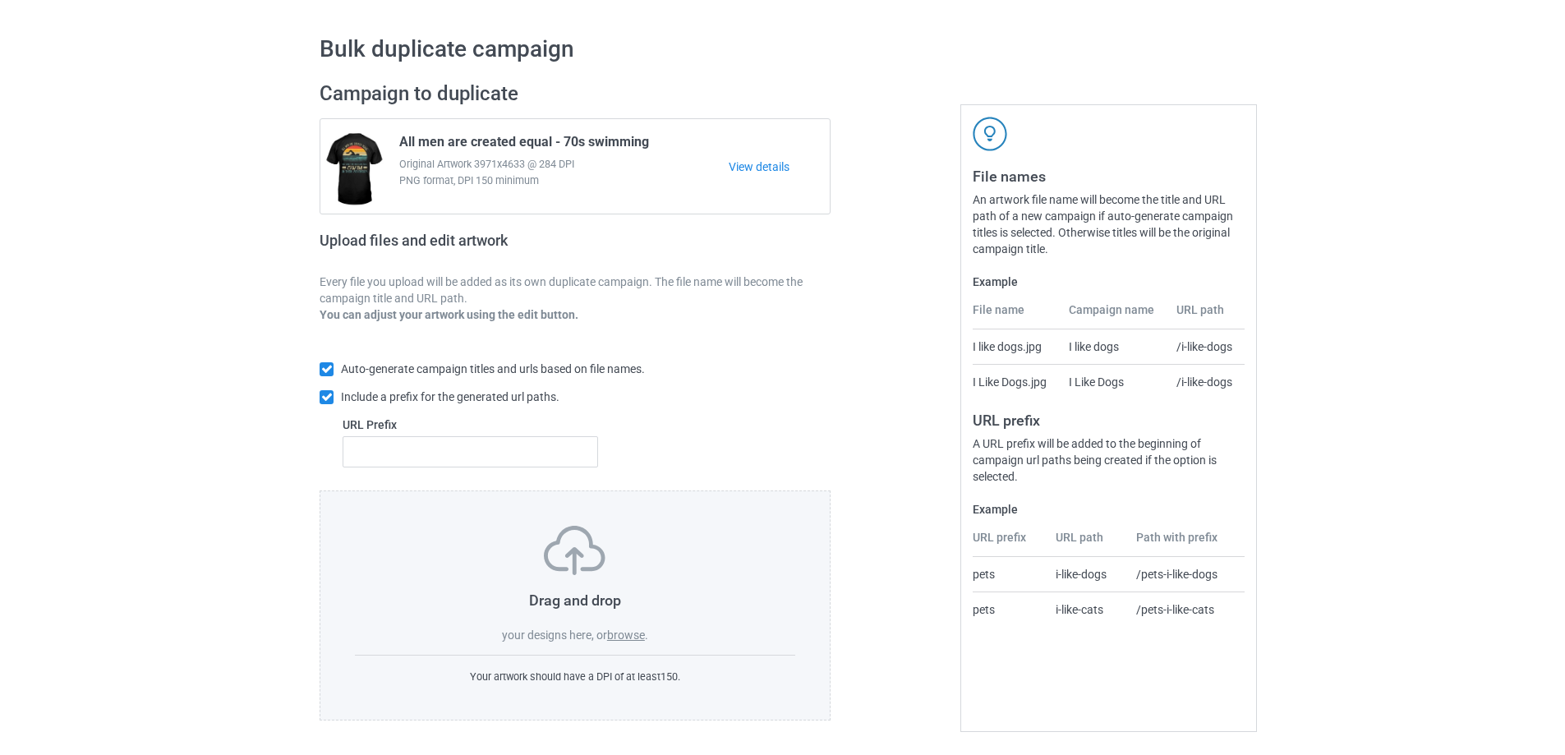
click at [635, 640] on label "browse" at bounding box center [626, 634] width 38 height 13
click at [0, 0] on input "browse" at bounding box center [0, 0] width 0 height 0
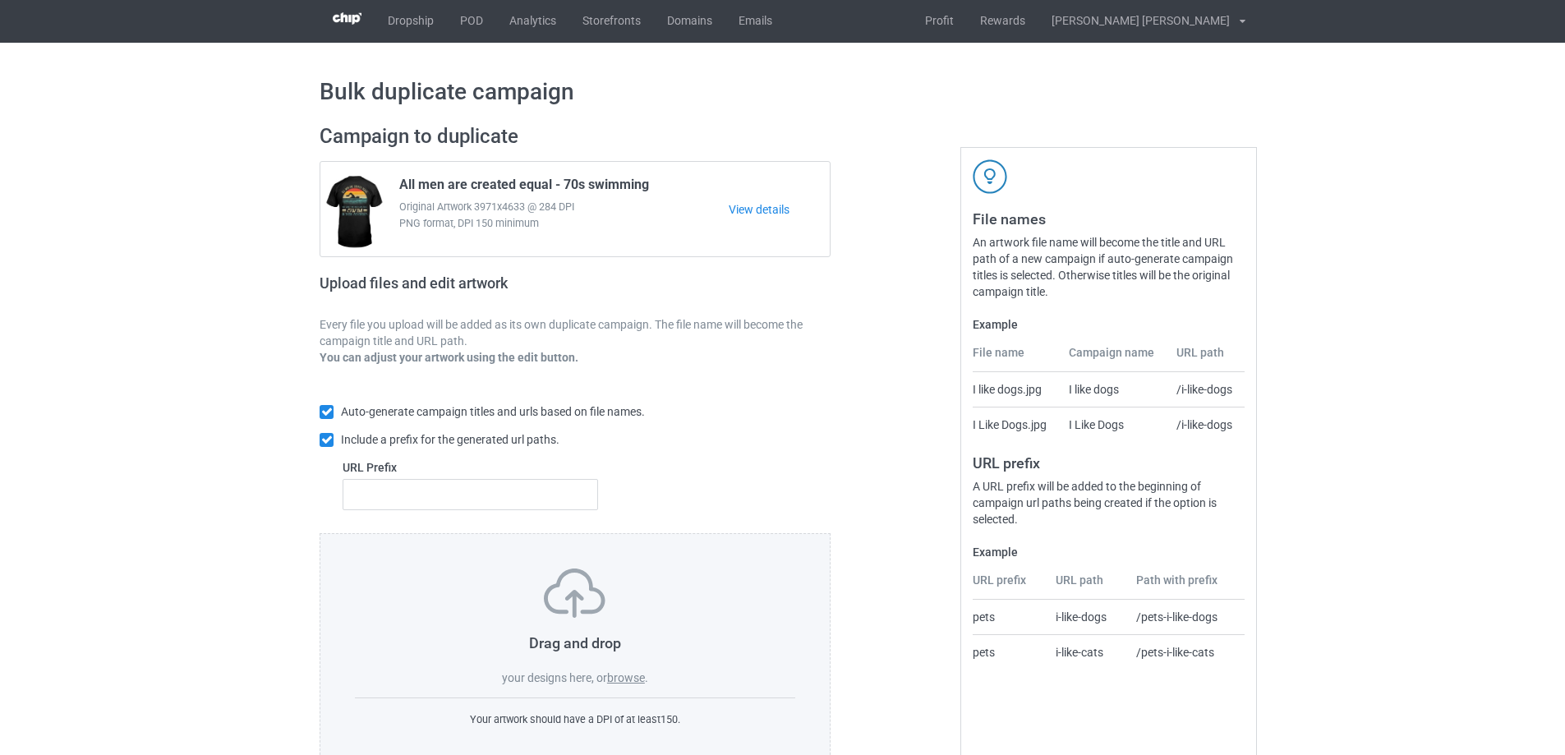
scroll to position [0, 0]
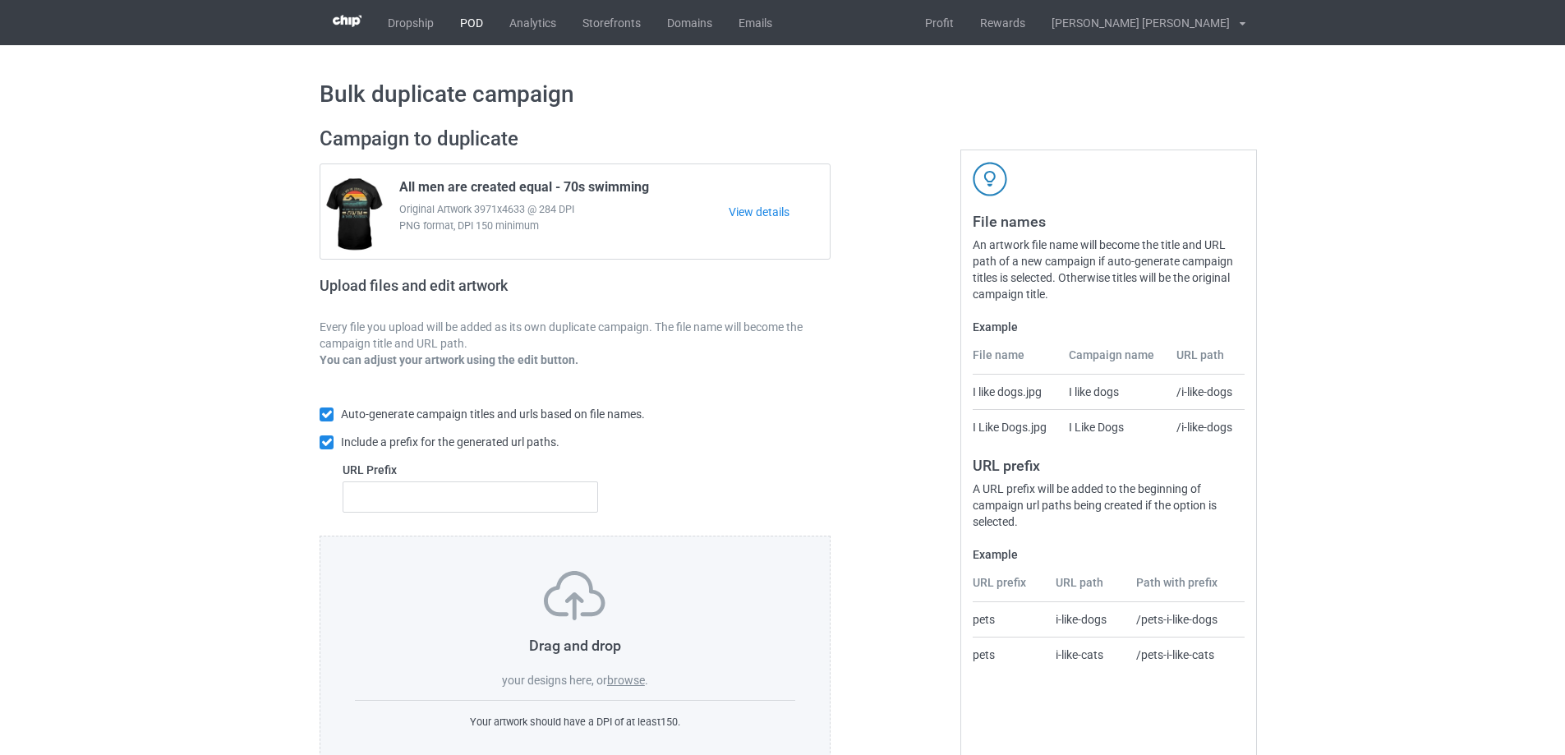
click at [469, 36] on link "POD" at bounding box center [471, 22] width 49 height 45
click at [218, 141] on div "Bulk duplicate campaign Campaign to duplicate All men are created equal - 70s s…" at bounding box center [782, 422] width 1565 height 755
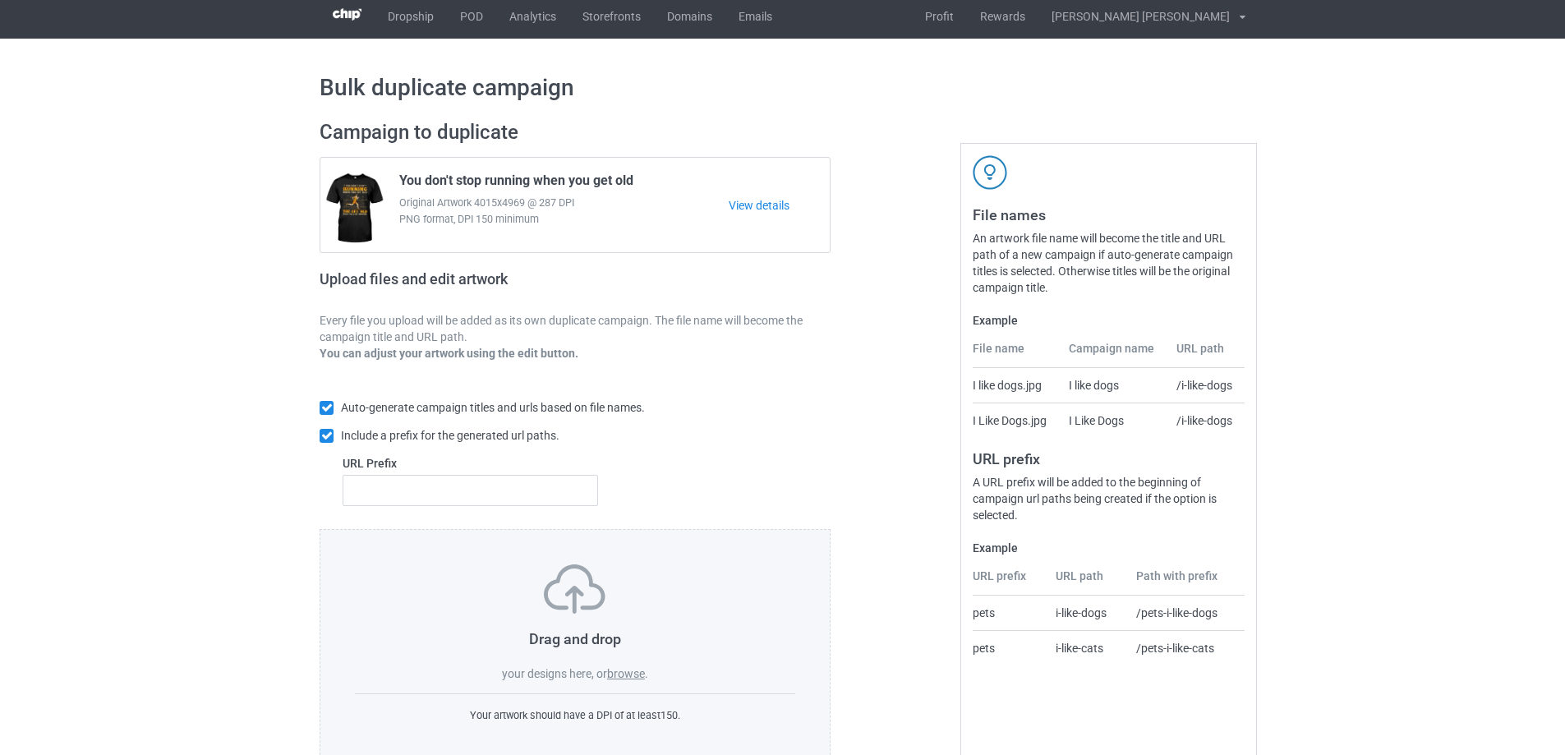
scroll to position [46, 0]
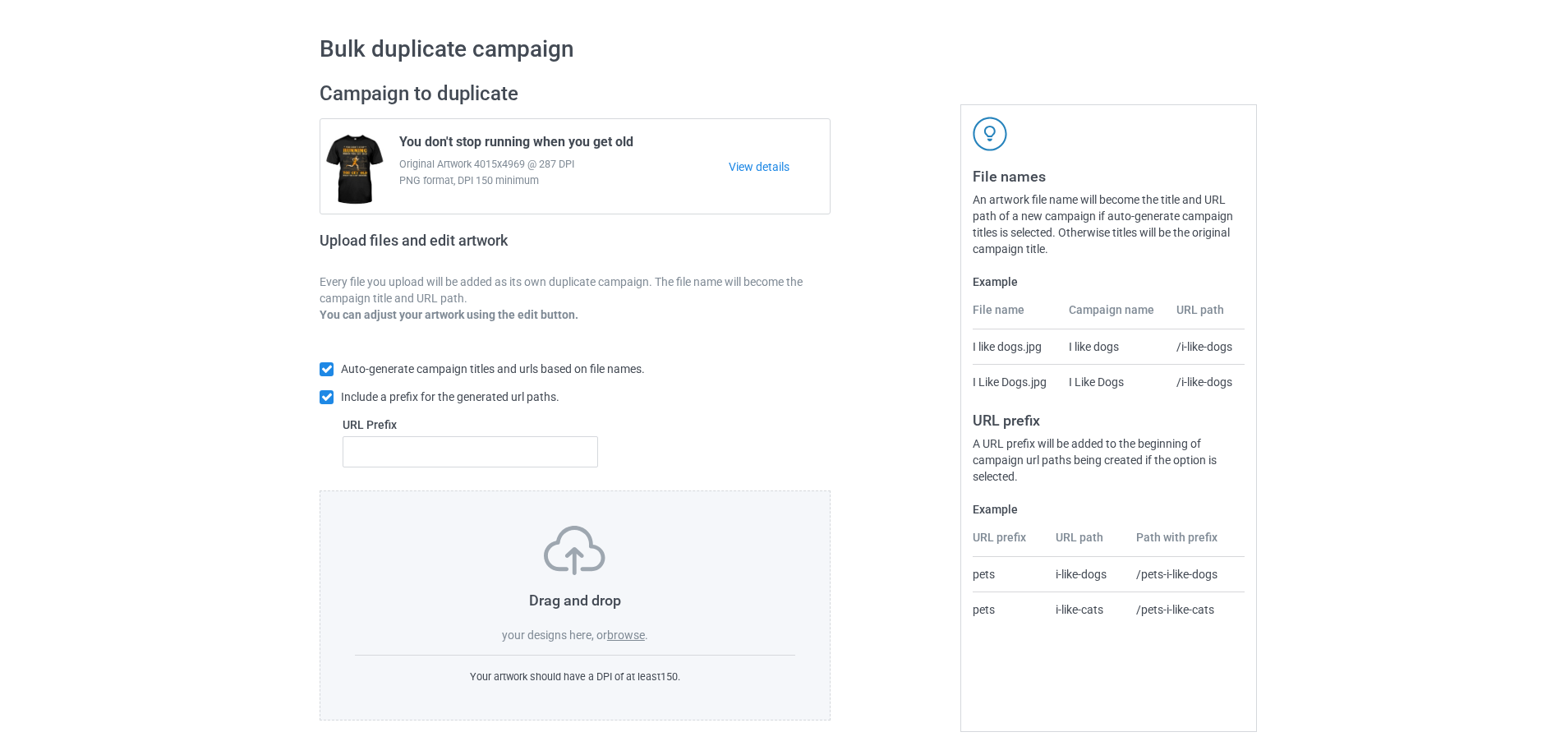
click at [624, 636] on label "browse" at bounding box center [626, 634] width 38 height 13
click at [0, 0] on input "browse" at bounding box center [0, 0] width 0 height 0
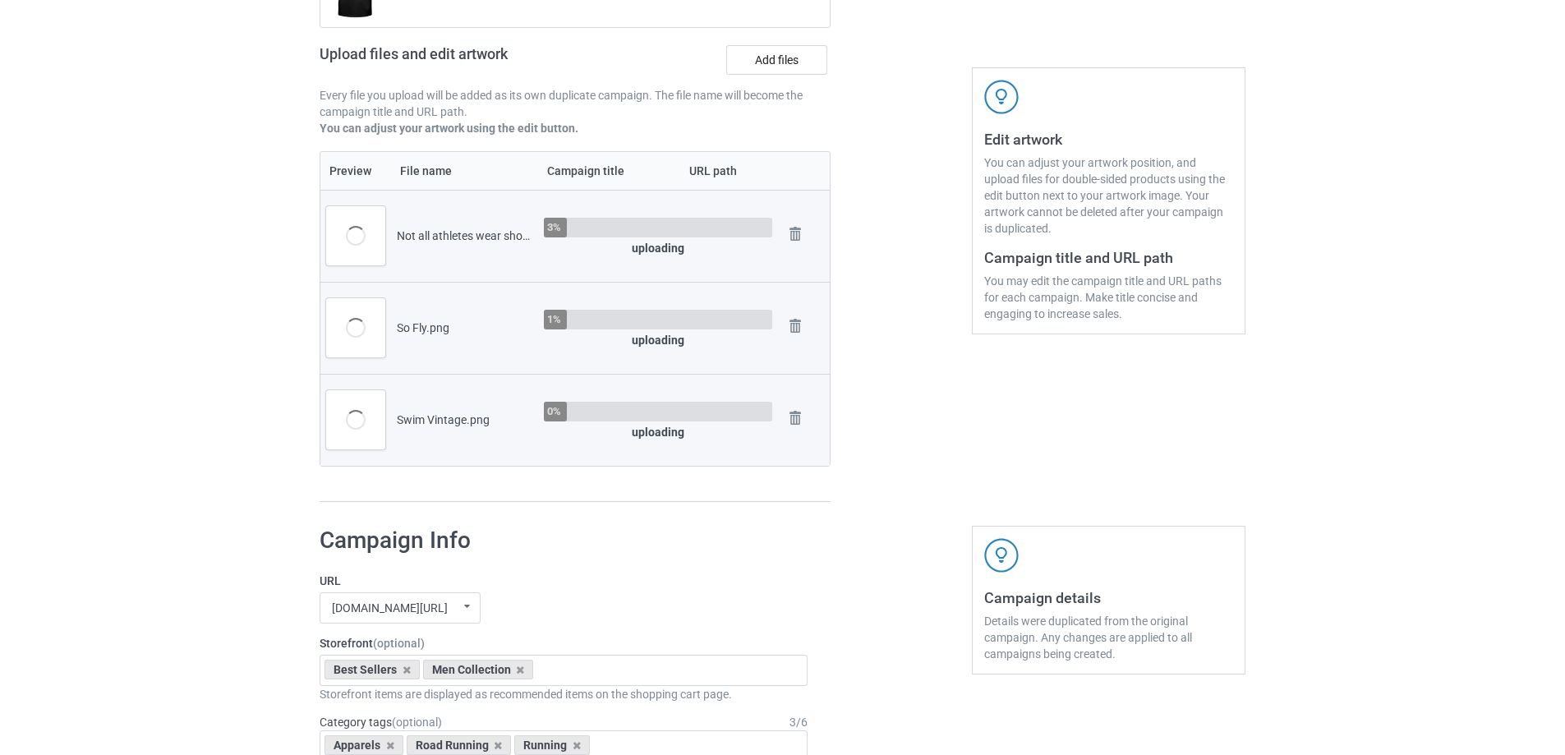
scroll to position [484, 0]
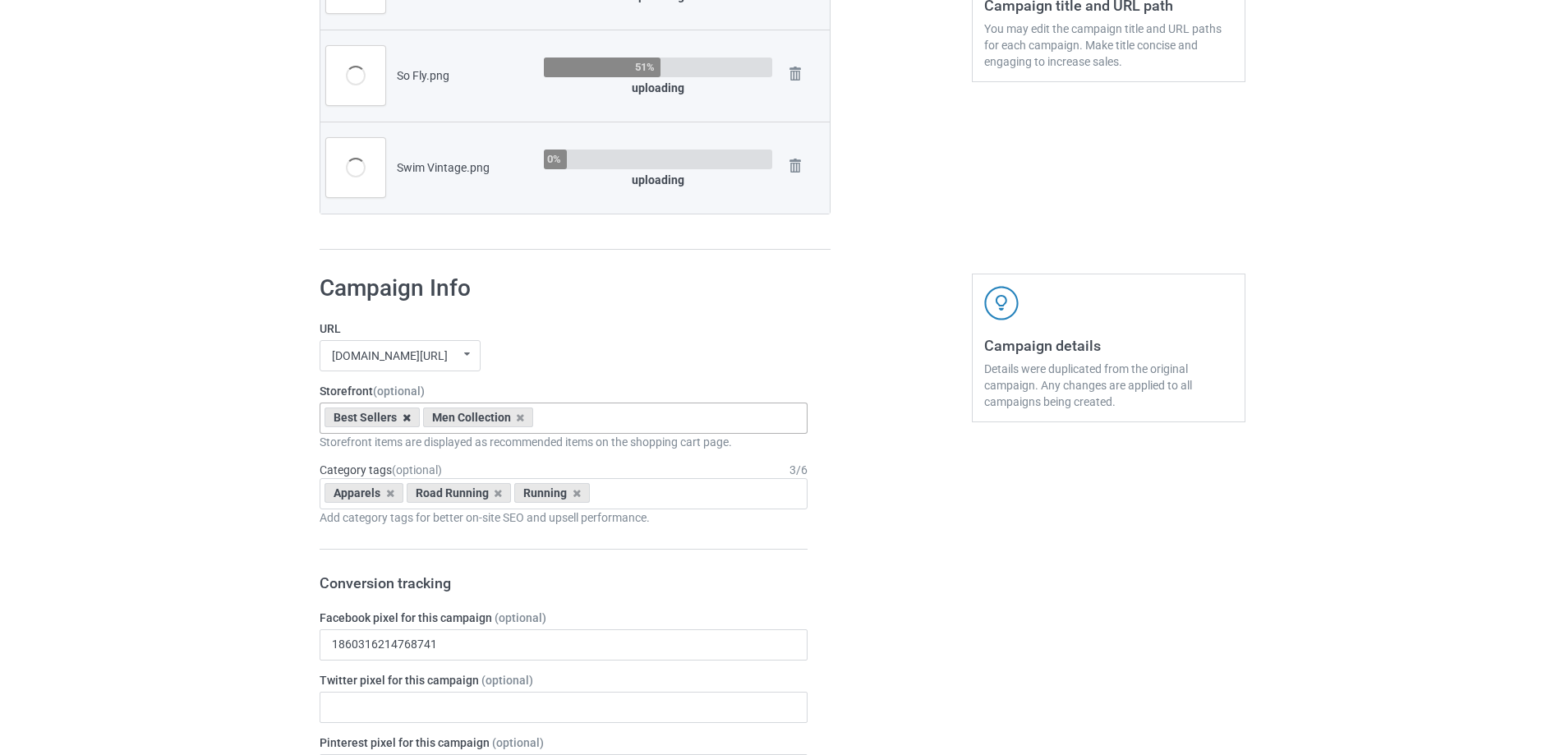
click at [403, 415] on icon at bounding box center [407, 417] width 8 height 11
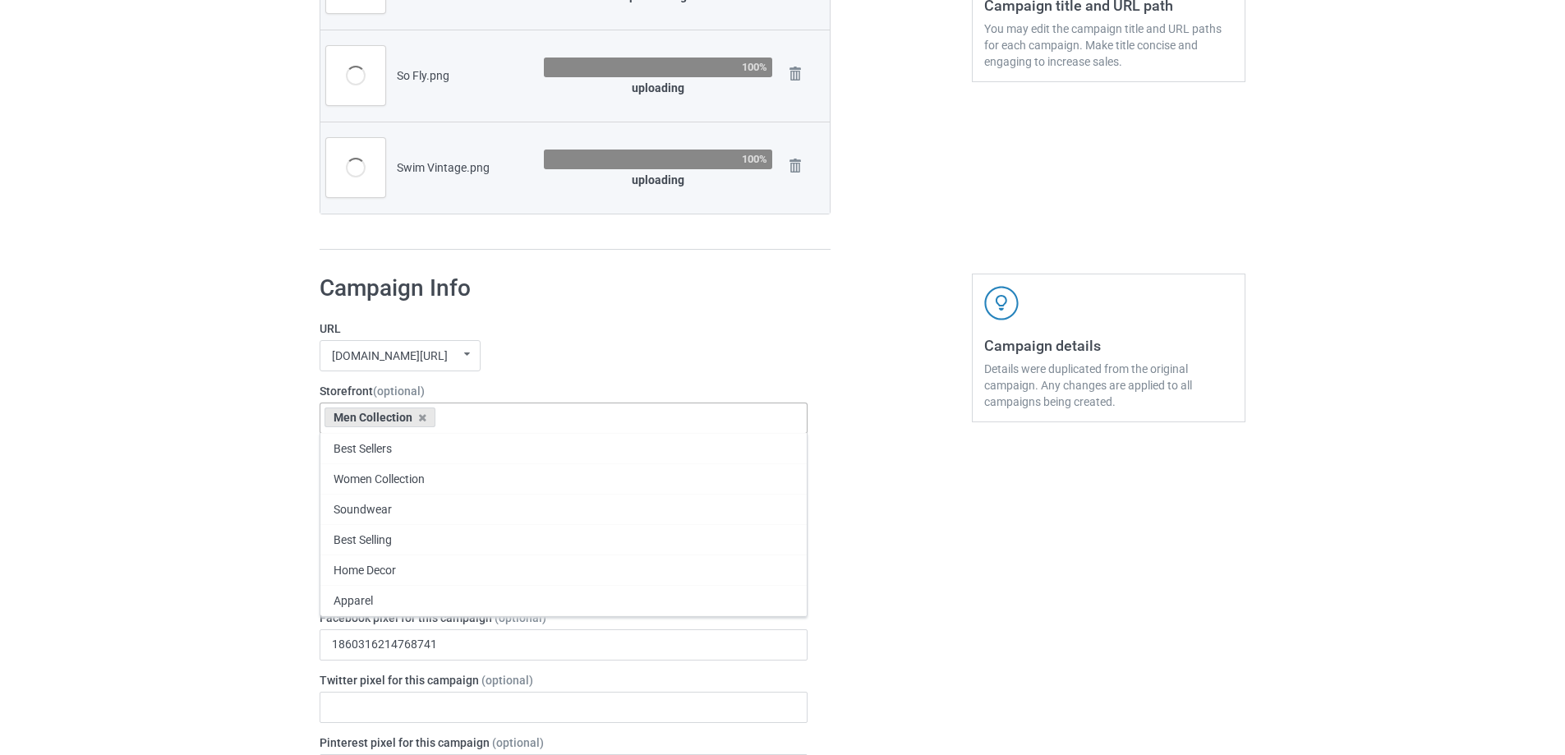
drag, startPoint x: 421, startPoint y: 417, endPoint x: 377, endPoint y: 421, distance: 44.5
click at [419, 417] on icon at bounding box center [422, 417] width 8 height 11
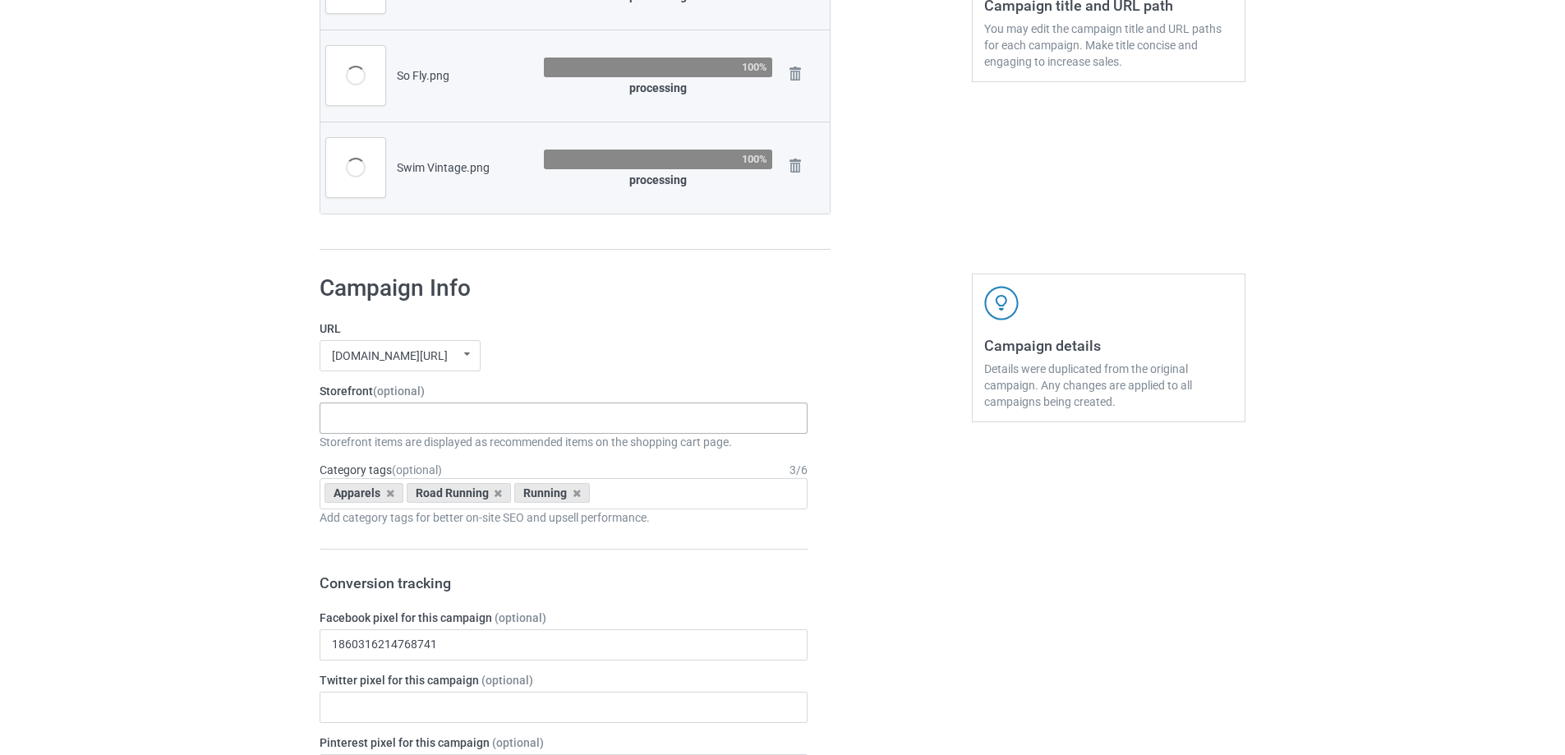
click at [353, 421] on input "text" at bounding box center [344, 418] width 25 height 14
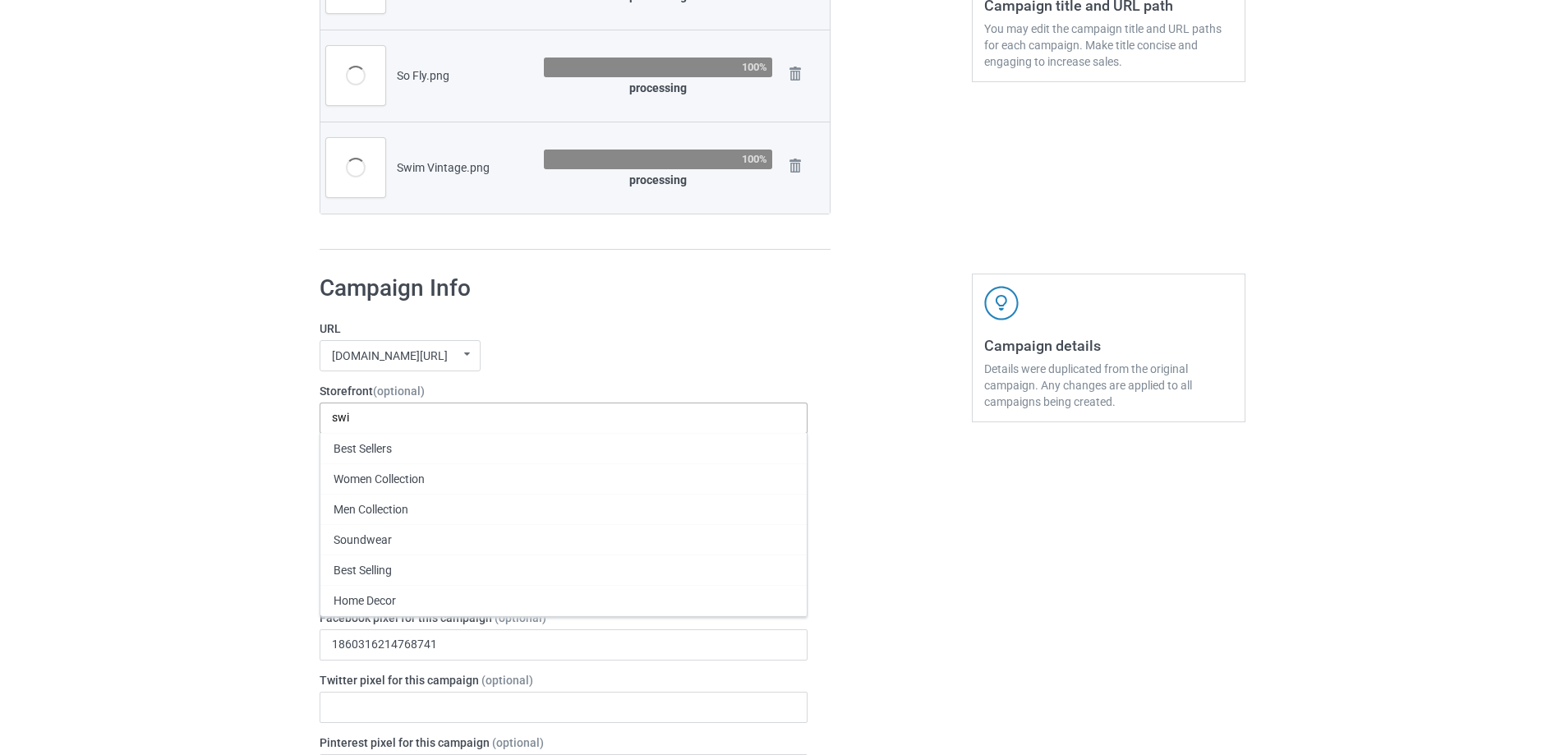
type input "swim"
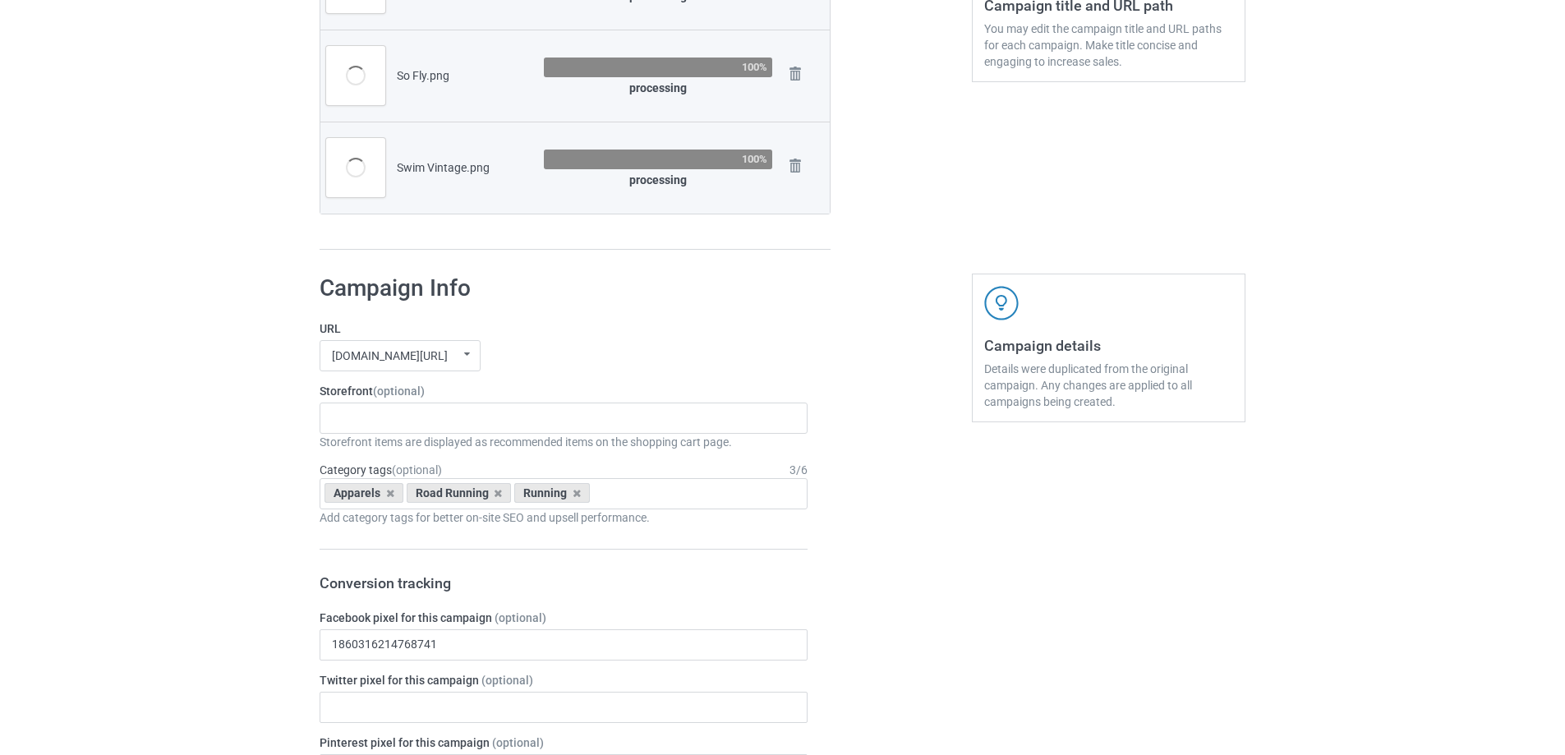
click at [387, 495] on icon at bounding box center [390, 493] width 8 height 11
click at [414, 495] on icon at bounding box center [416, 493] width 8 height 11
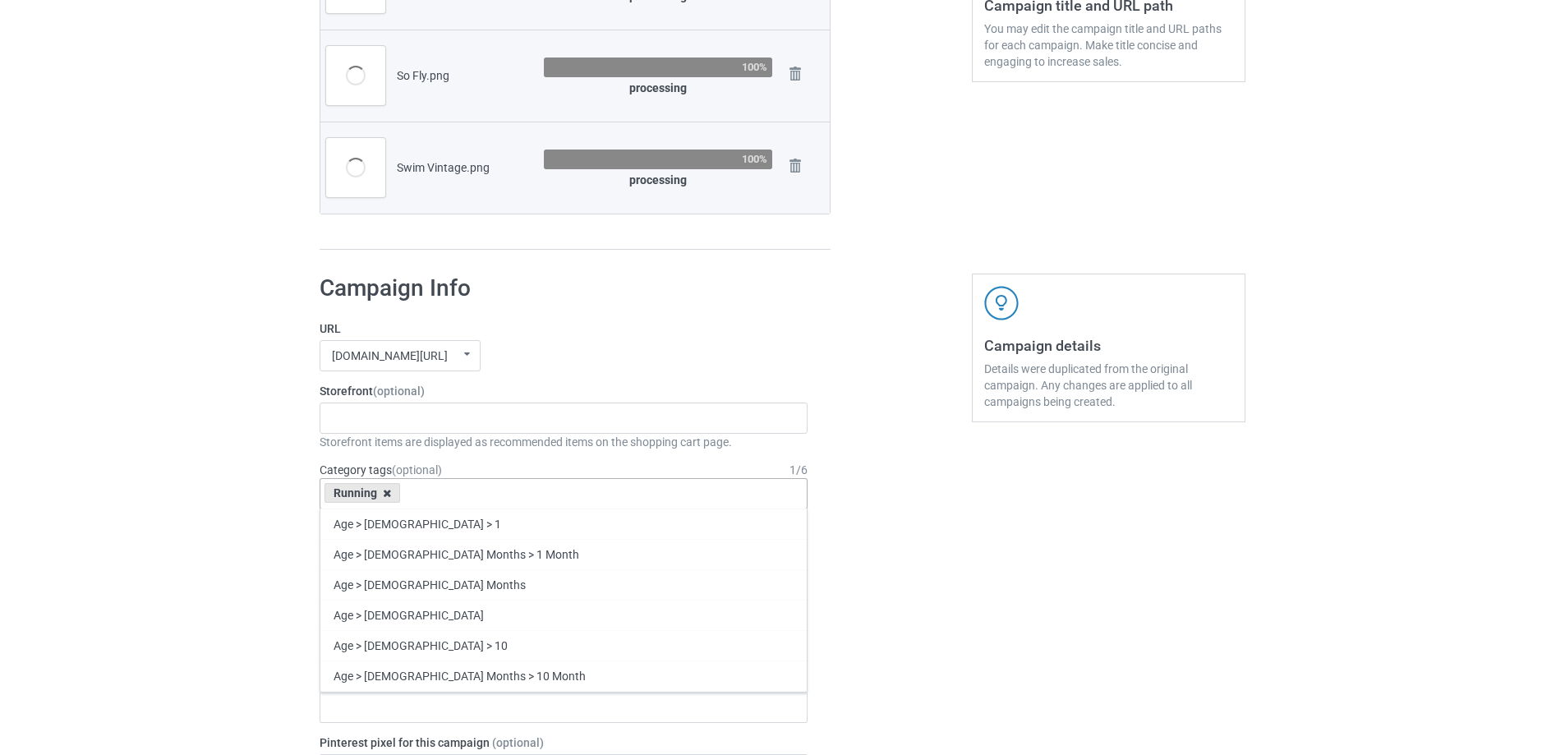
click at [383, 491] on icon at bounding box center [387, 493] width 8 height 11
click at [418, 495] on div "Age > 1-19 > 1 Age > 1-12 Months > 1 Month Age > 1-12 Months Age > 1-19 Age > 1…" at bounding box center [564, 493] width 488 height 31
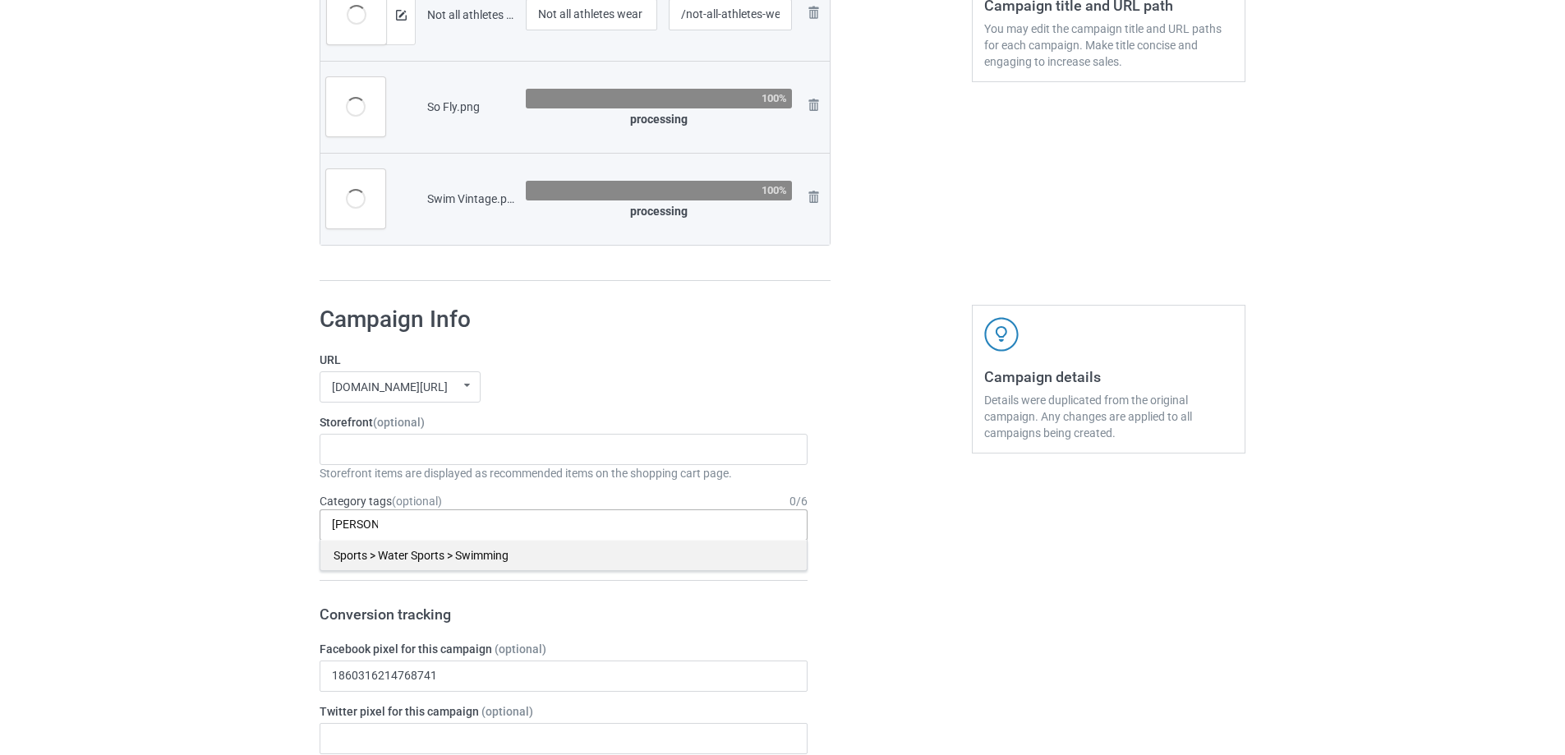
type input "[PERSON_NAME]"
drag, startPoint x: 455, startPoint y: 556, endPoint x: 186, endPoint y: 568, distance: 269.7
click at [454, 556] on div "Sports > Water Sports > Swimming" at bounding box center [563, 555] width 486 height 30
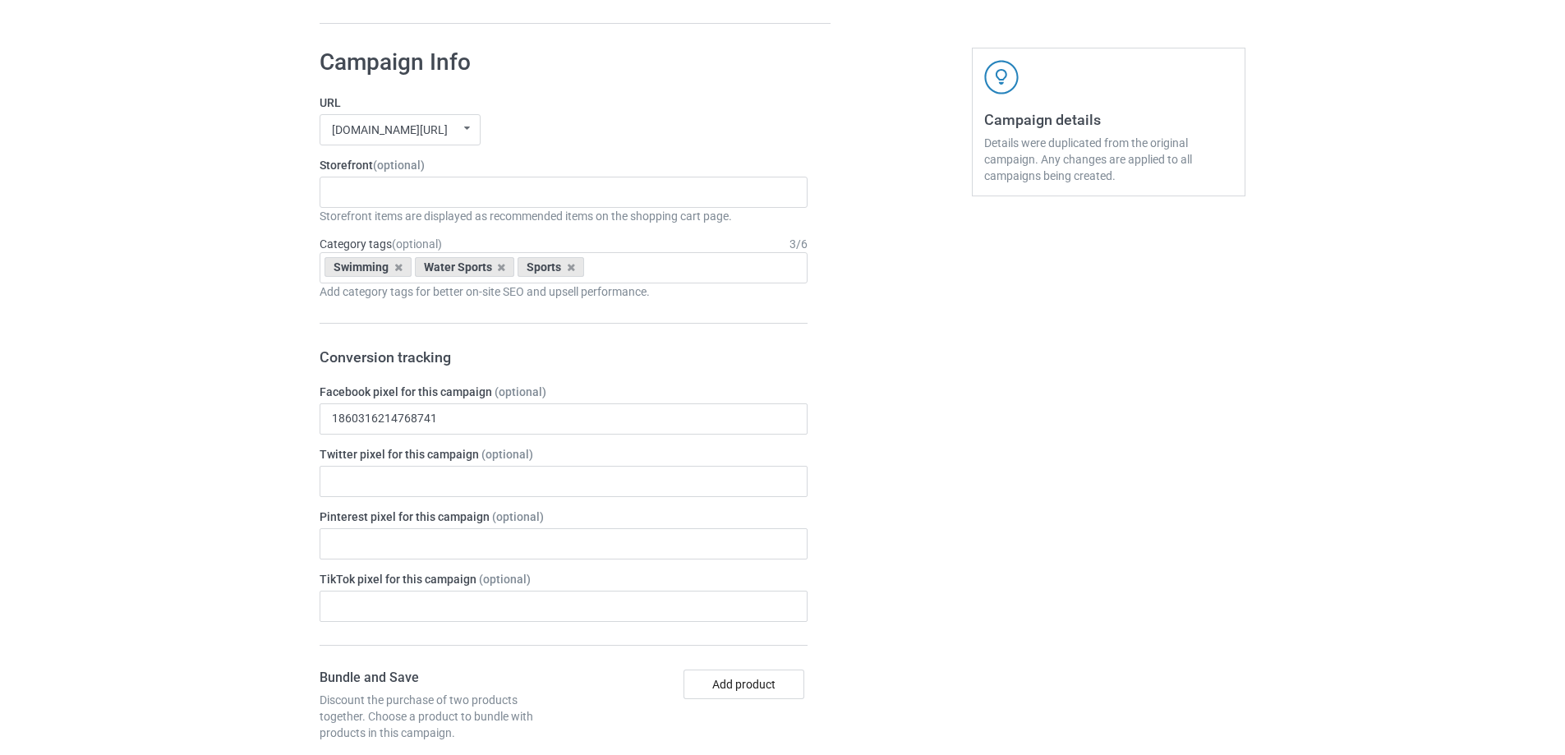
scroll to position [1032, 0]
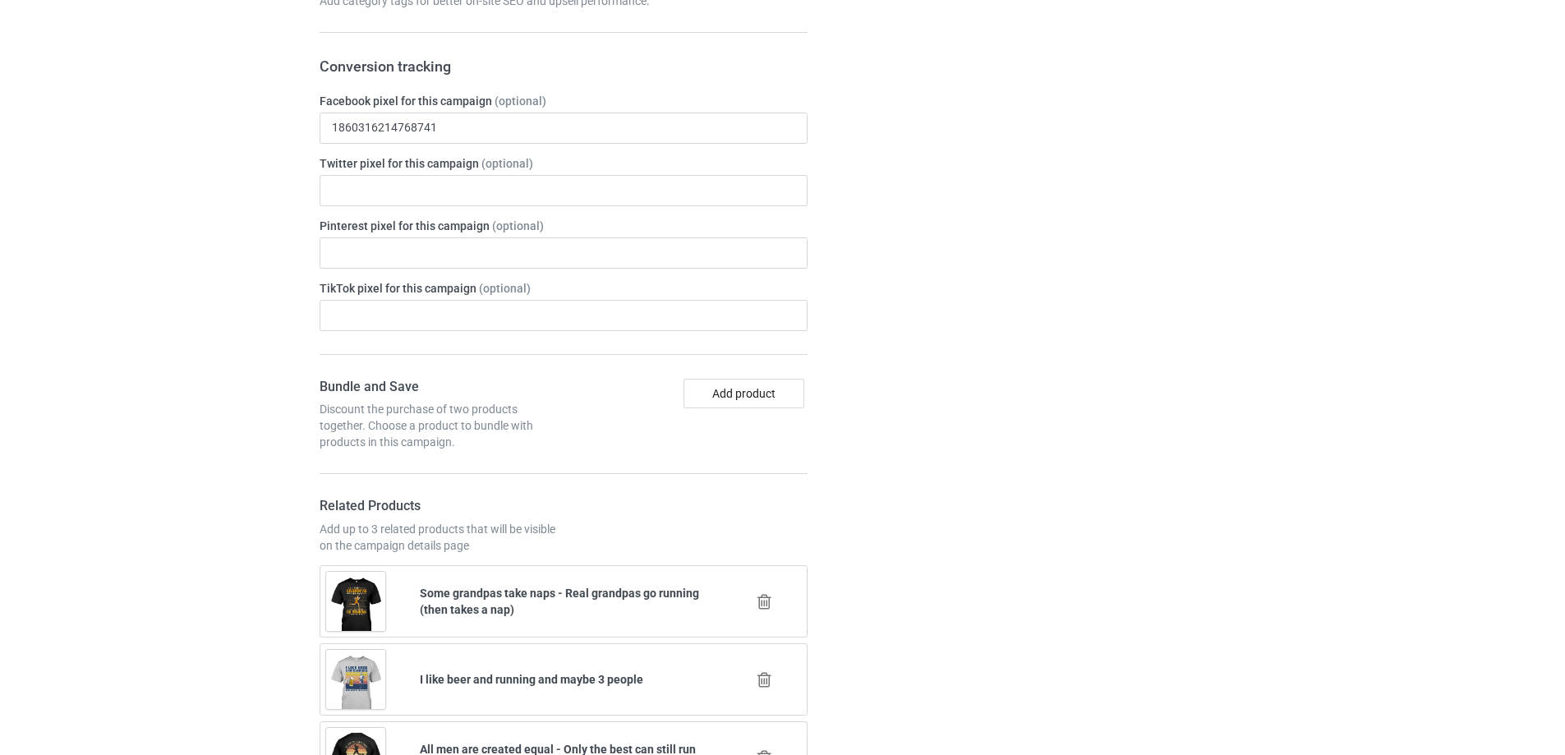
click at [767, 602] on icon at bounding box center [764, 601] width 21 height 17
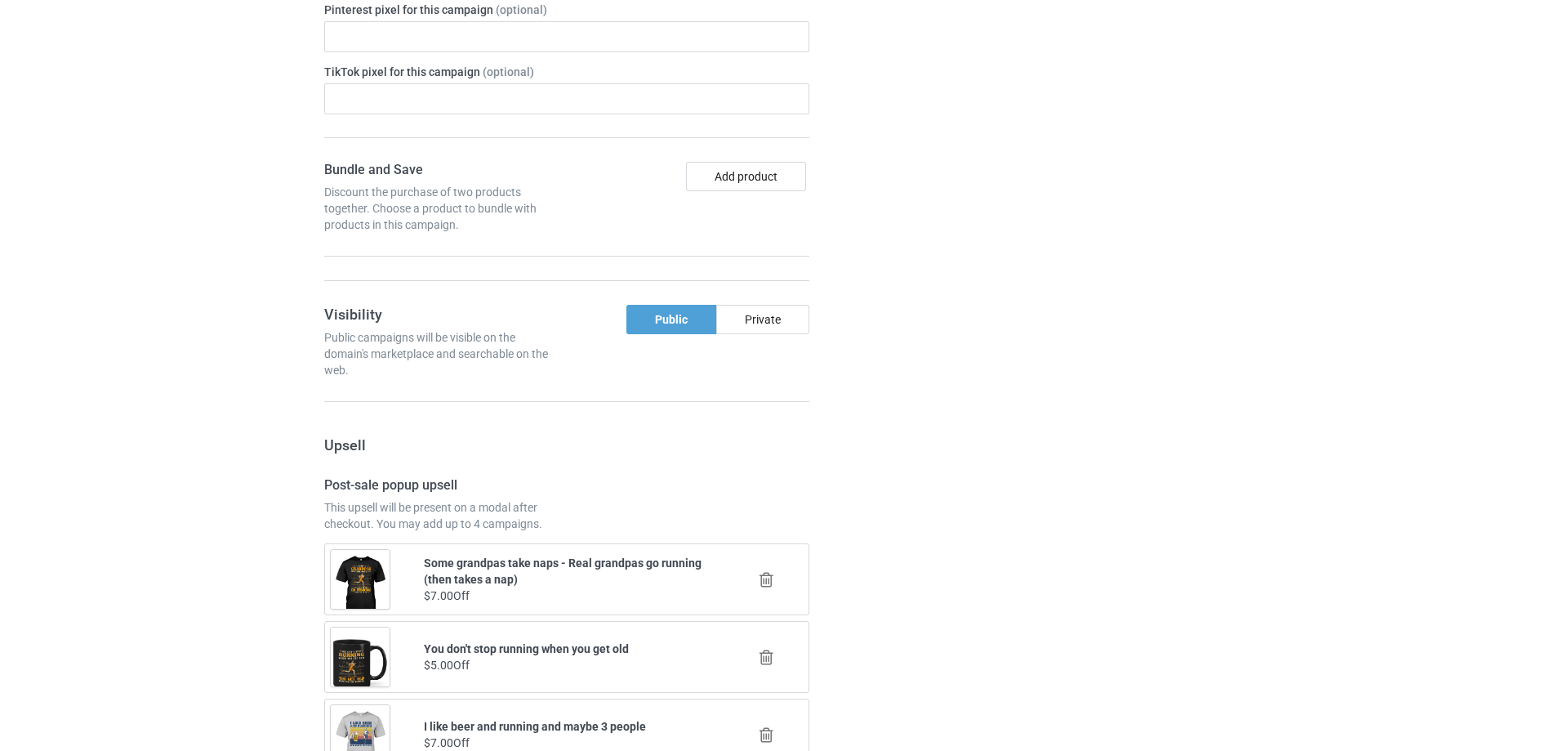
scroll to position [1244, 0]
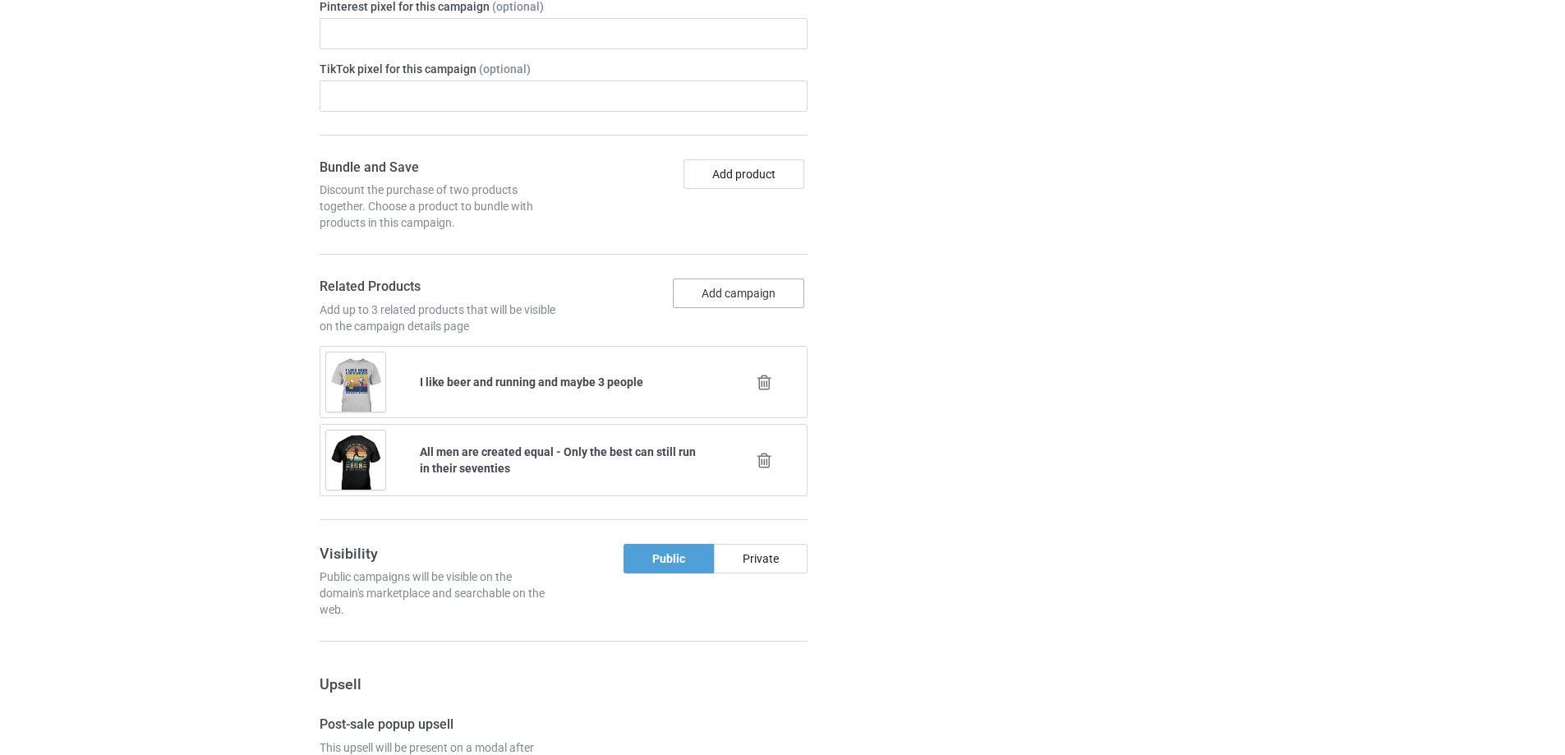
click at [788, 299] on button "Add campaign" at bounding box center [738, 293] width 131 height 30
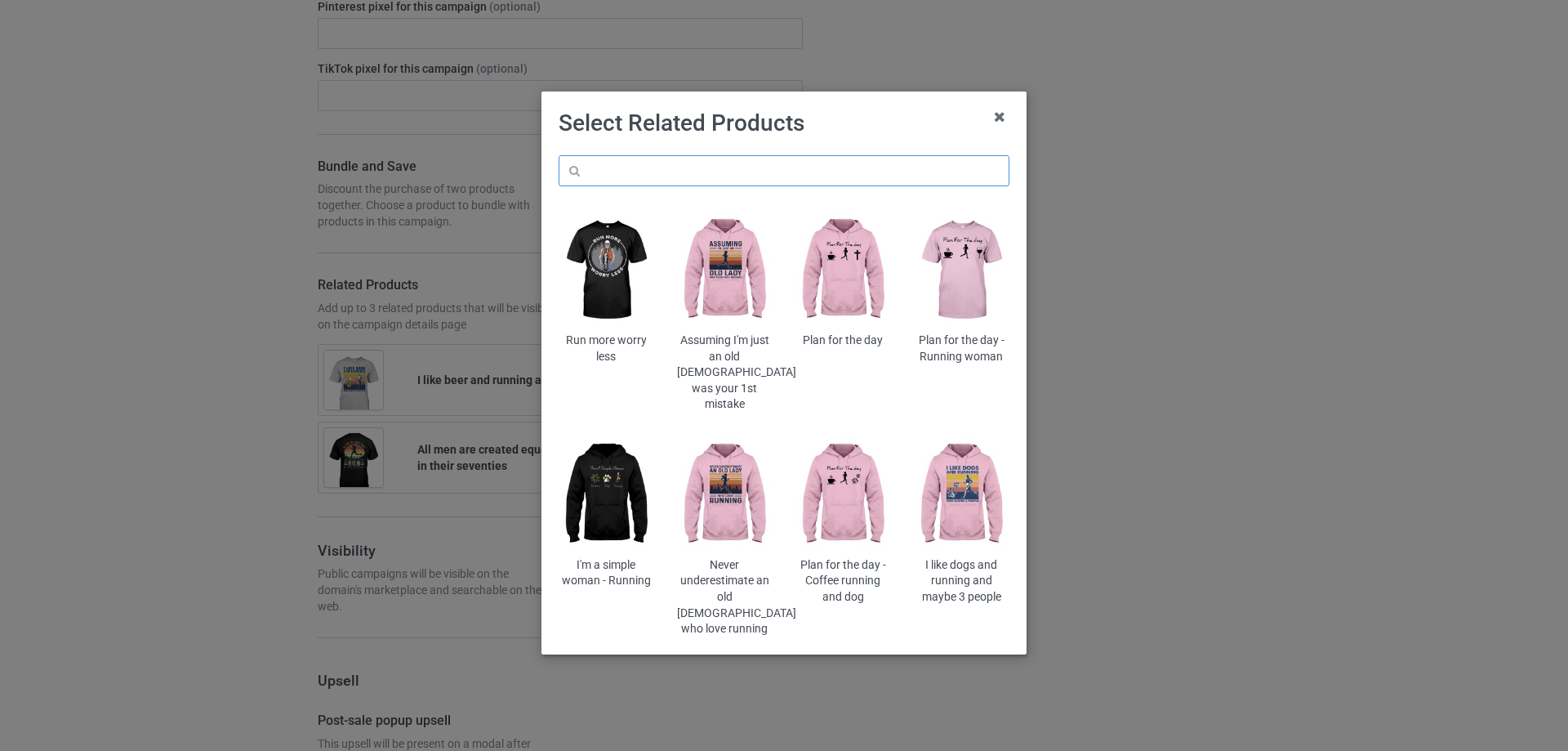
click at [857, 175] on input "text" at bounding box center [784, 170] width 450 height 31
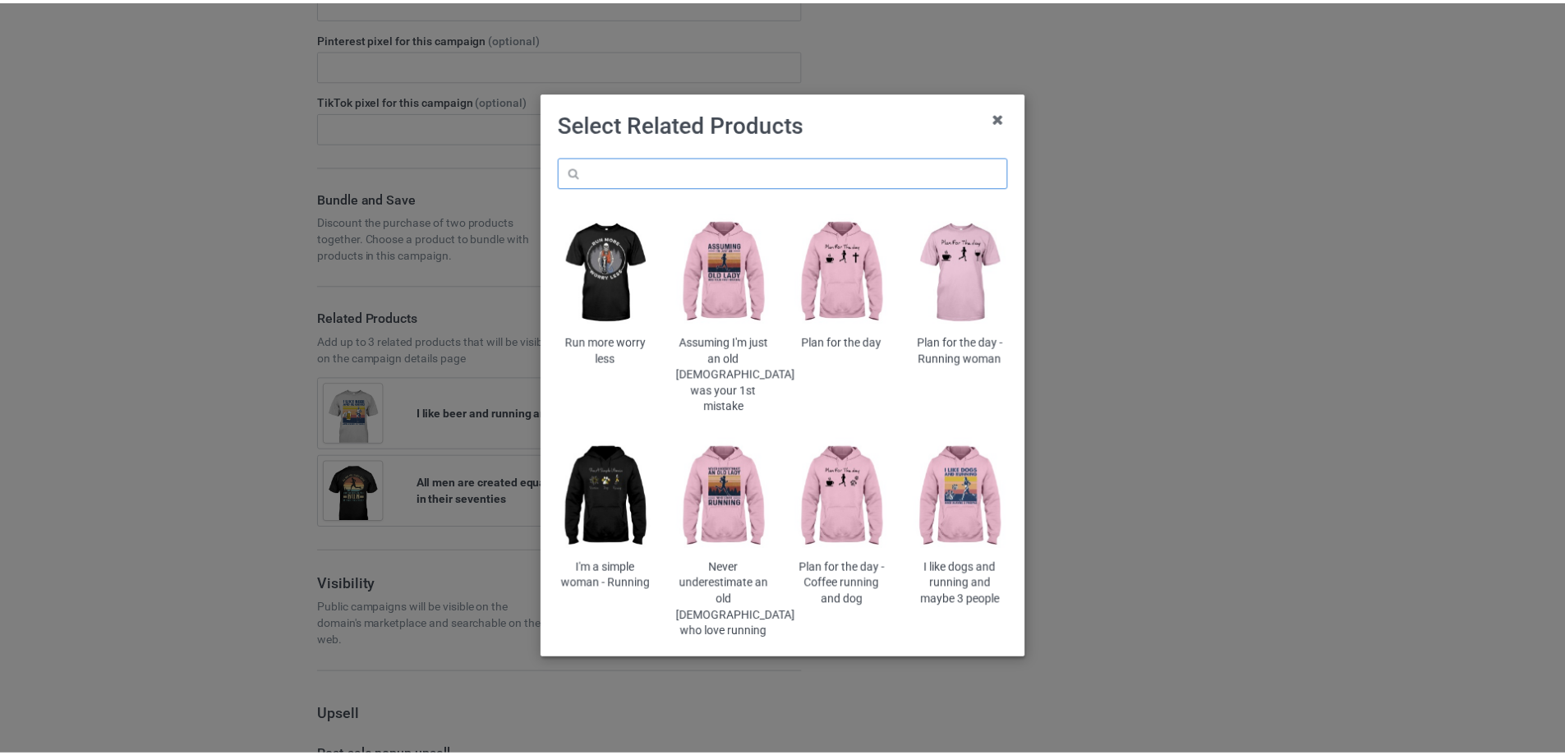
scroll to position [1282, 0]
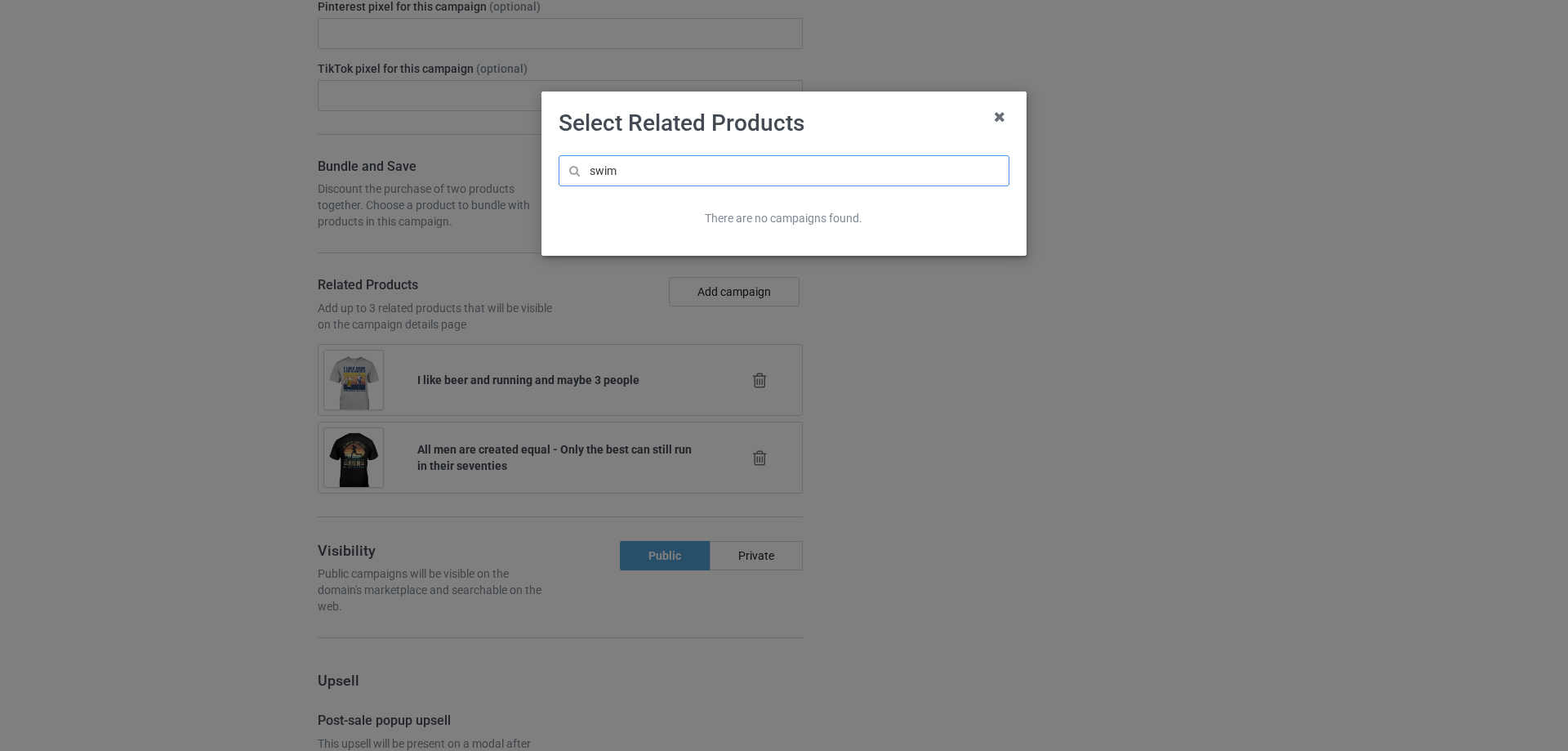
type input "swim"
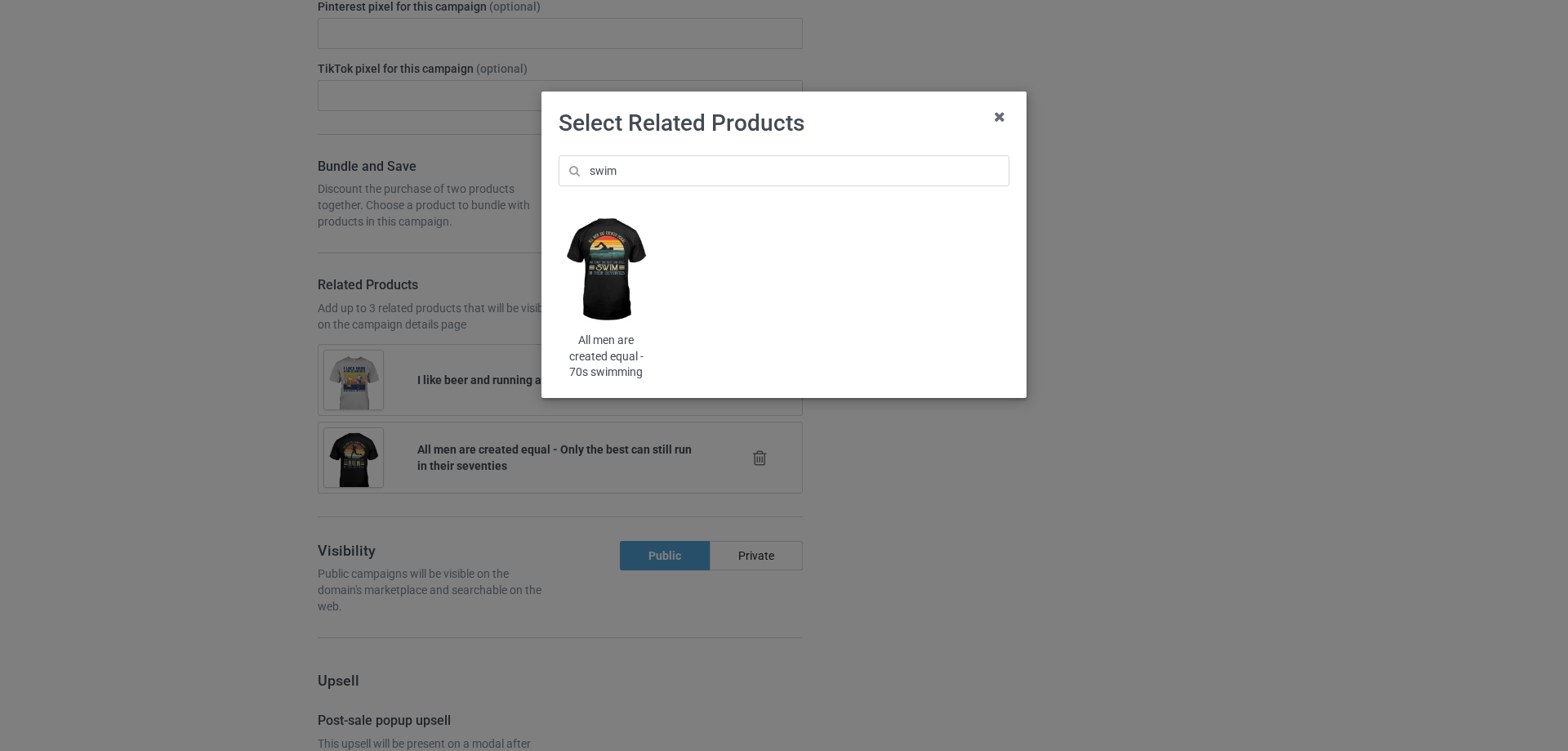
click at [602, 275] on img at bounding box center [607, 271] width 95 height 119
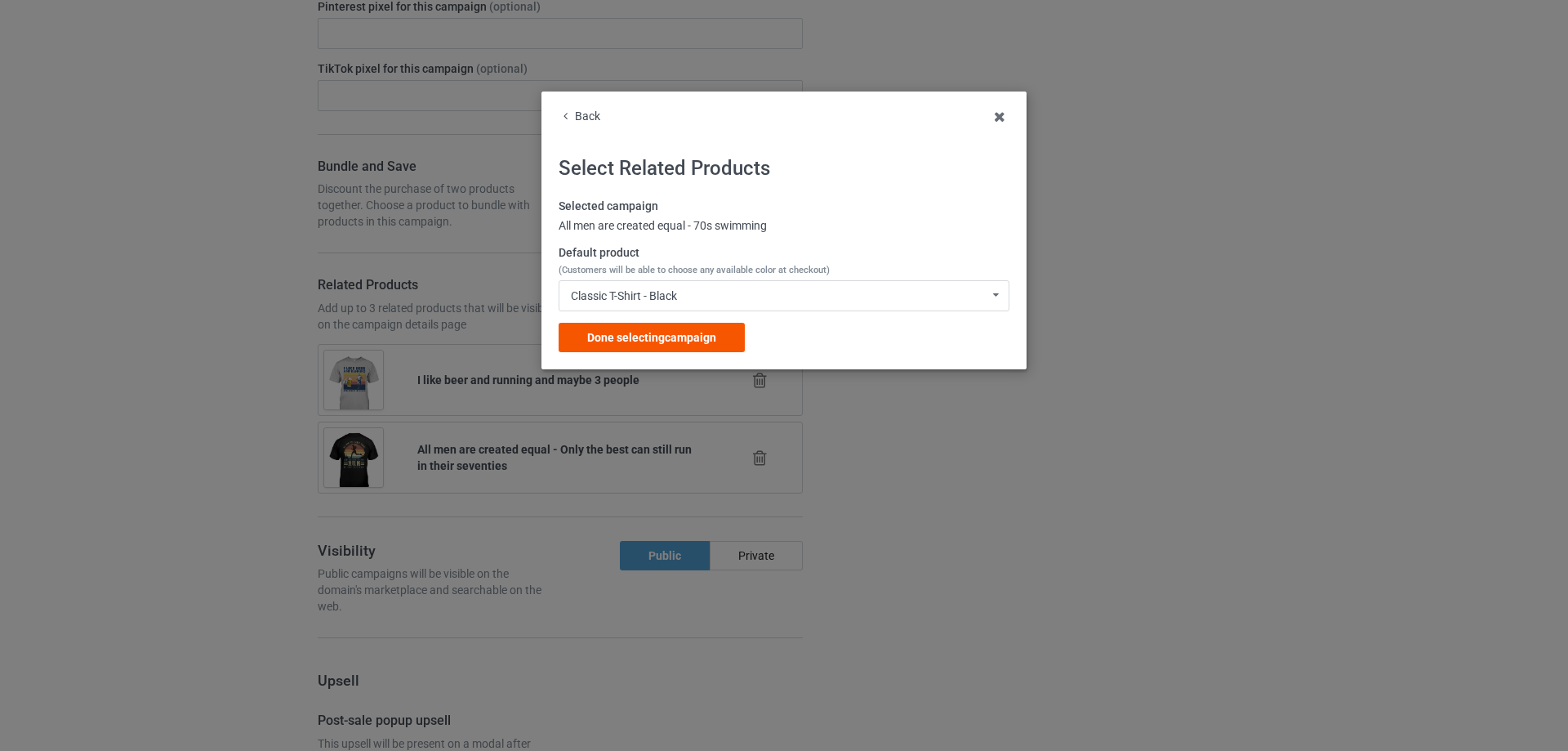
click at [691, 333] on span "Done selecting campaign" at bounding box center [652, 337] width 129 height 13
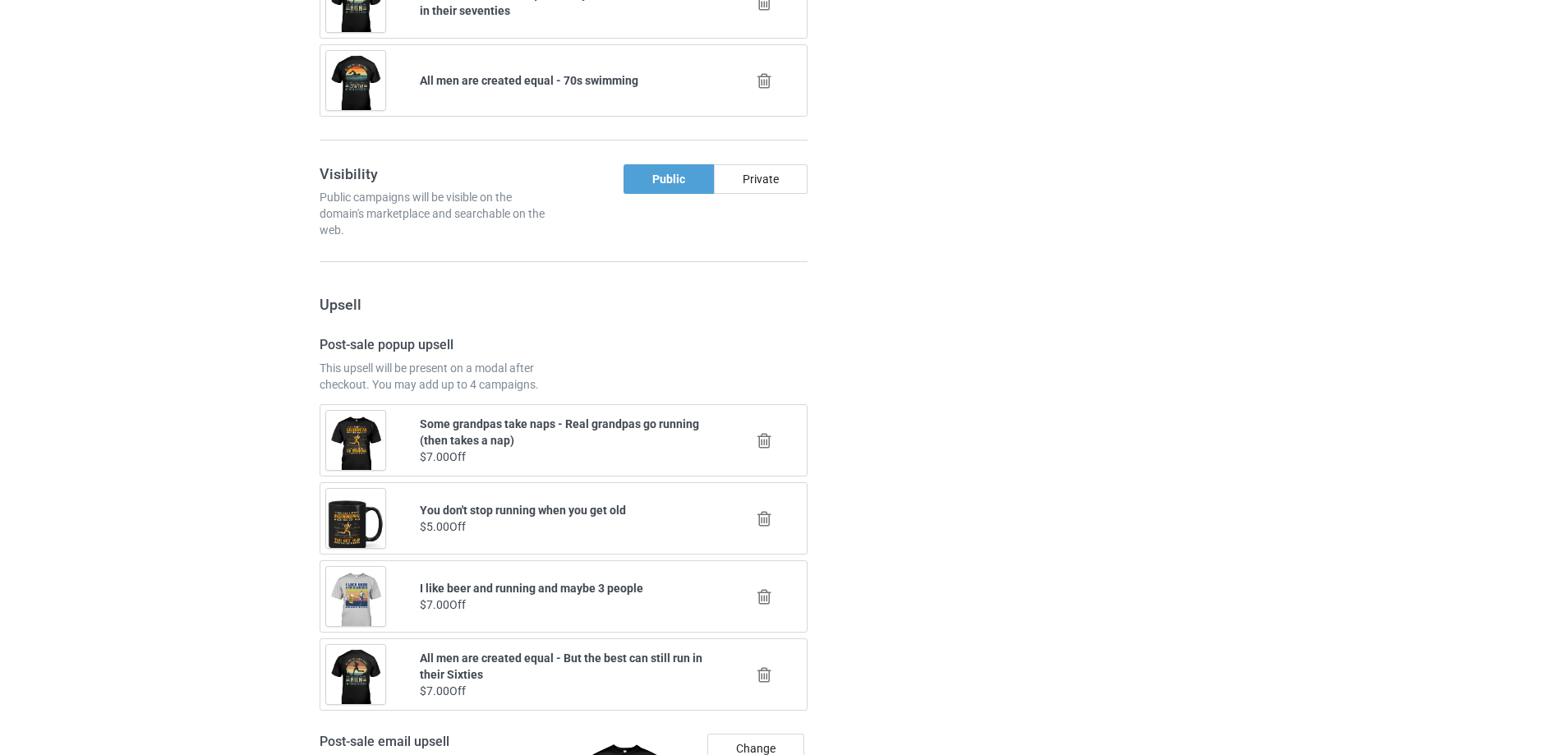
scroll to position [1829, 0]
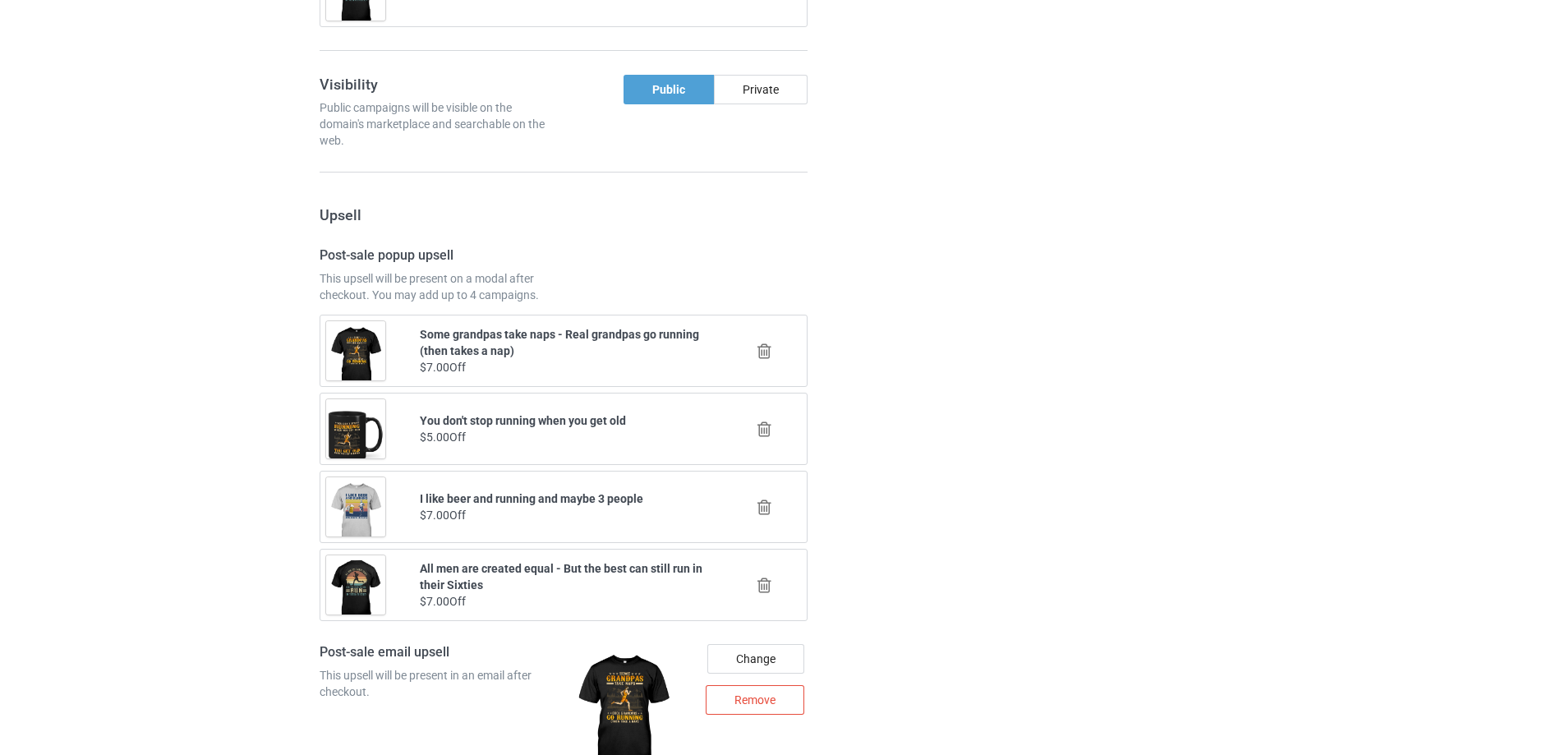
click at [758, 349] on icon at bounding box center [764, 351] width 21 height 17
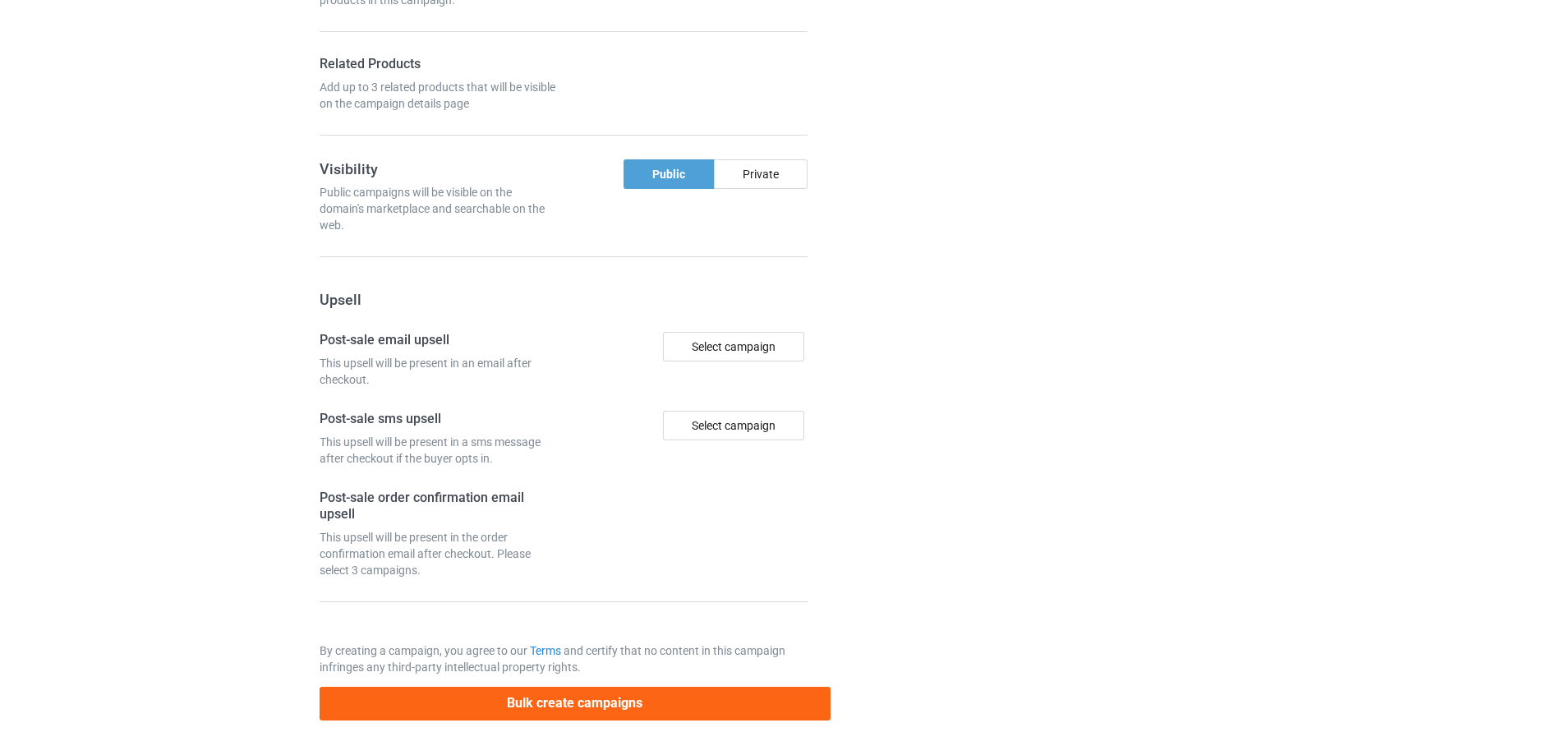
click at [924, 332] on div at bounding box center [901, 17] width 118 height 1428
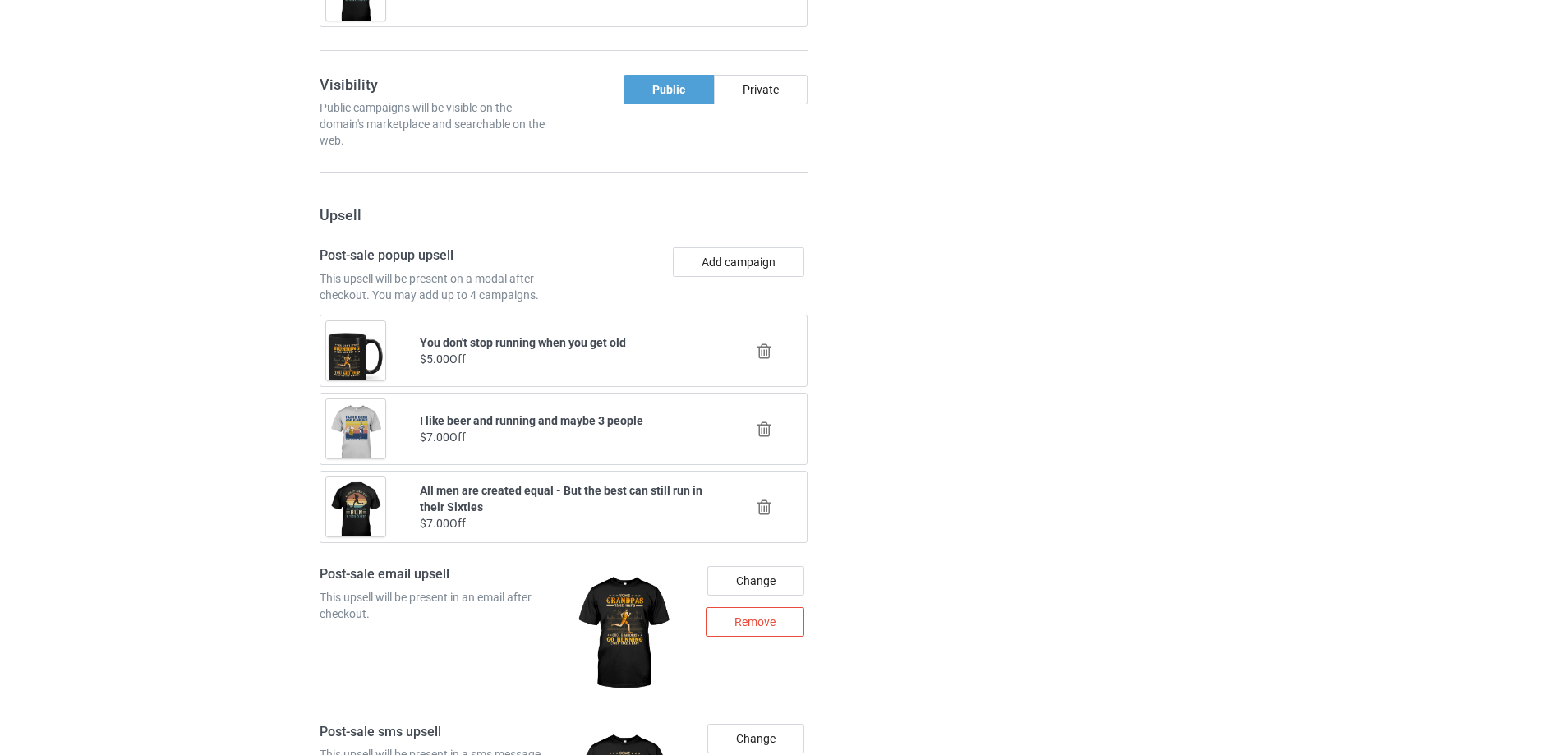
click at [772, 247] on form "URL steezylife.com/ undefined/ bestees-4u.com/ books-4life.com/ pethouse88.com/…" at bounding box center [564, 123] width 488 height 2173
click at [770, 252] on button "Add campaign" at bounding box center [738, 262] width 131 height 30
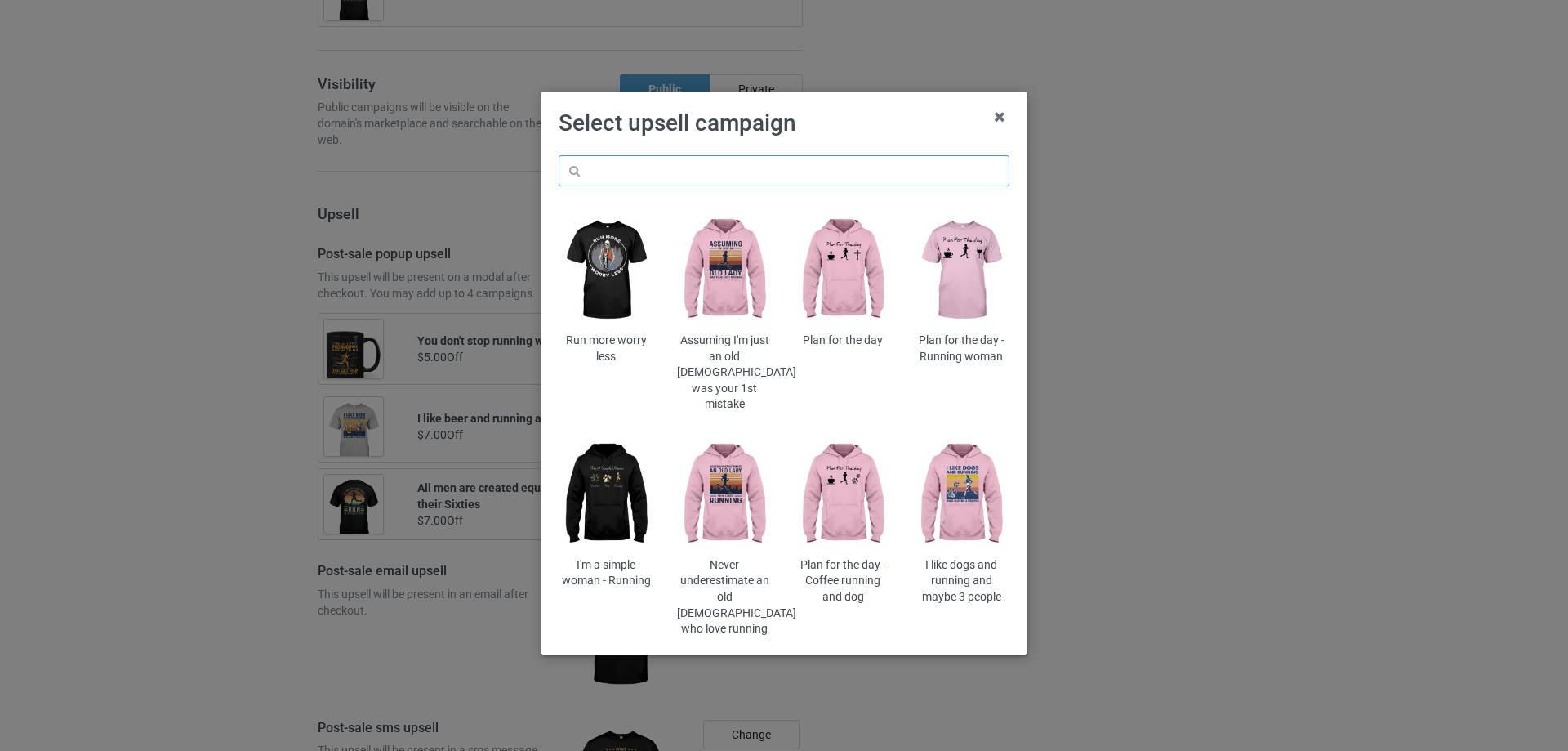
click at [802, 161] on input "text" at bounding box center [784, 170] width 450 height 31
type input "s"
type input "swim"
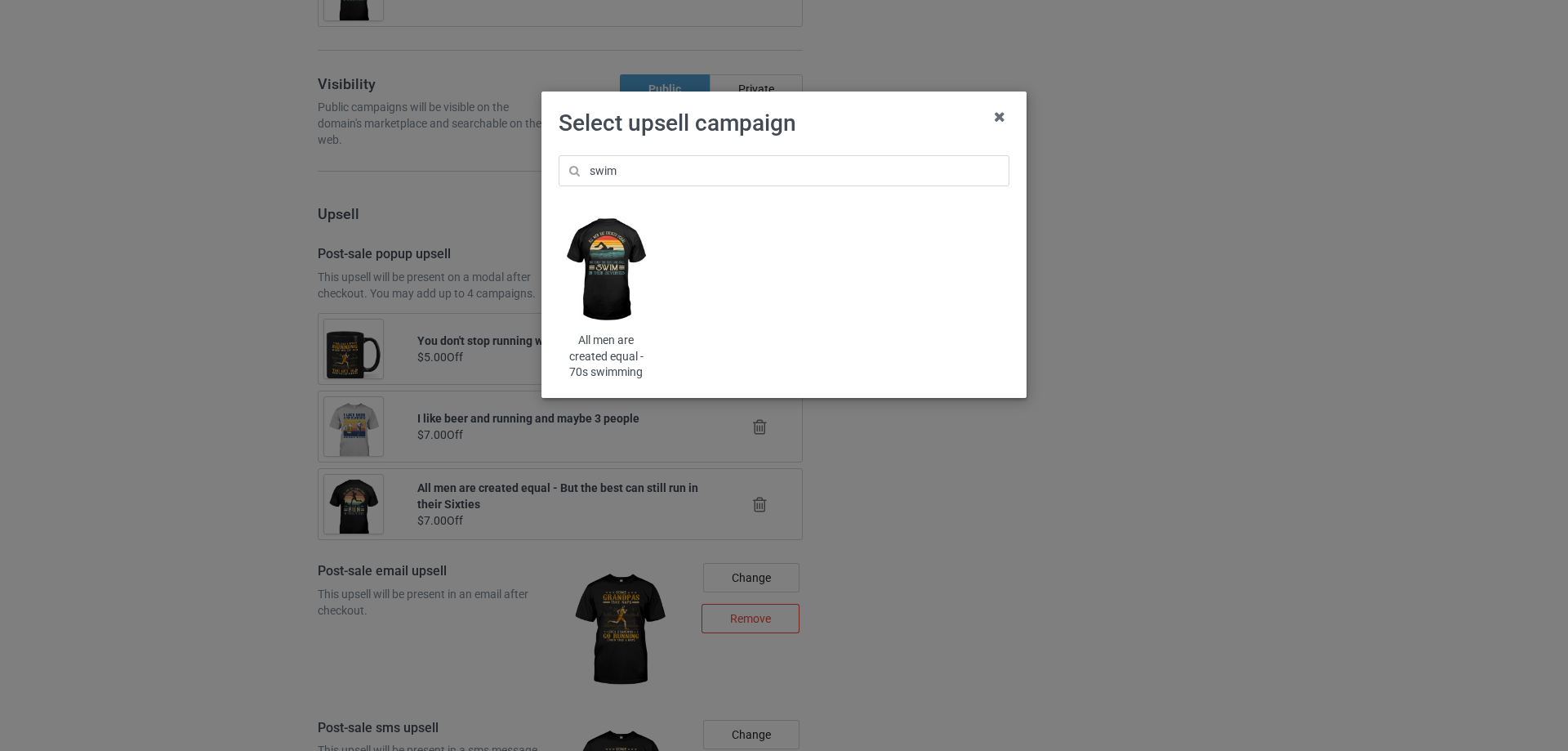
click at [607, 275] on img at bounding box center [607, 271] width 95 height 119
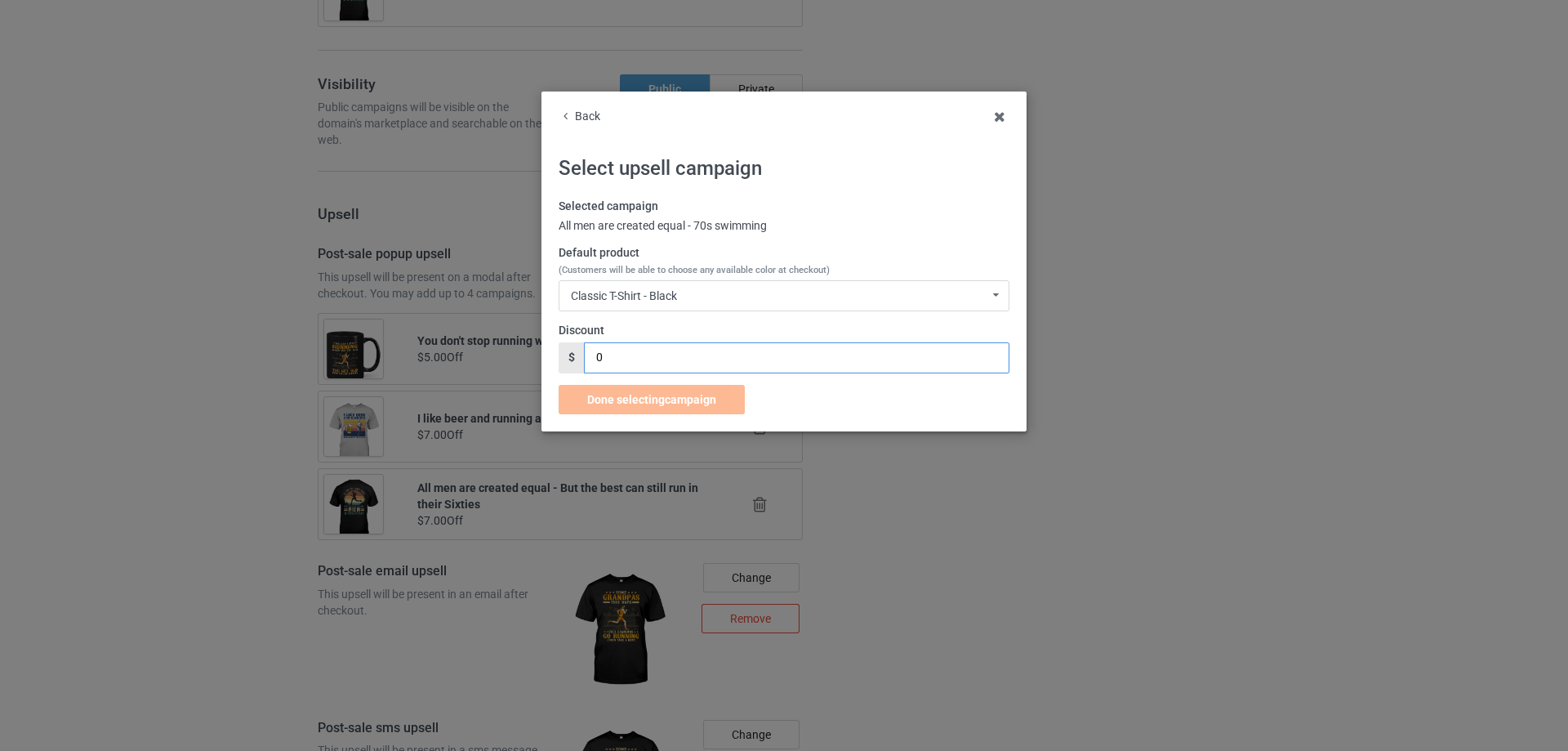
drag, startPoint x: 628, startPoint y: 354, endPoint x: 570, endPoint y: 357, distance: 58.1
click at [570, 356] on div "$ 0" at bounding box center [784, 357] width 450 height 31
type input "7"
click at [686, 408] on div "Done selecting campaign" at bounding box center [651, 400] width 186 height 30
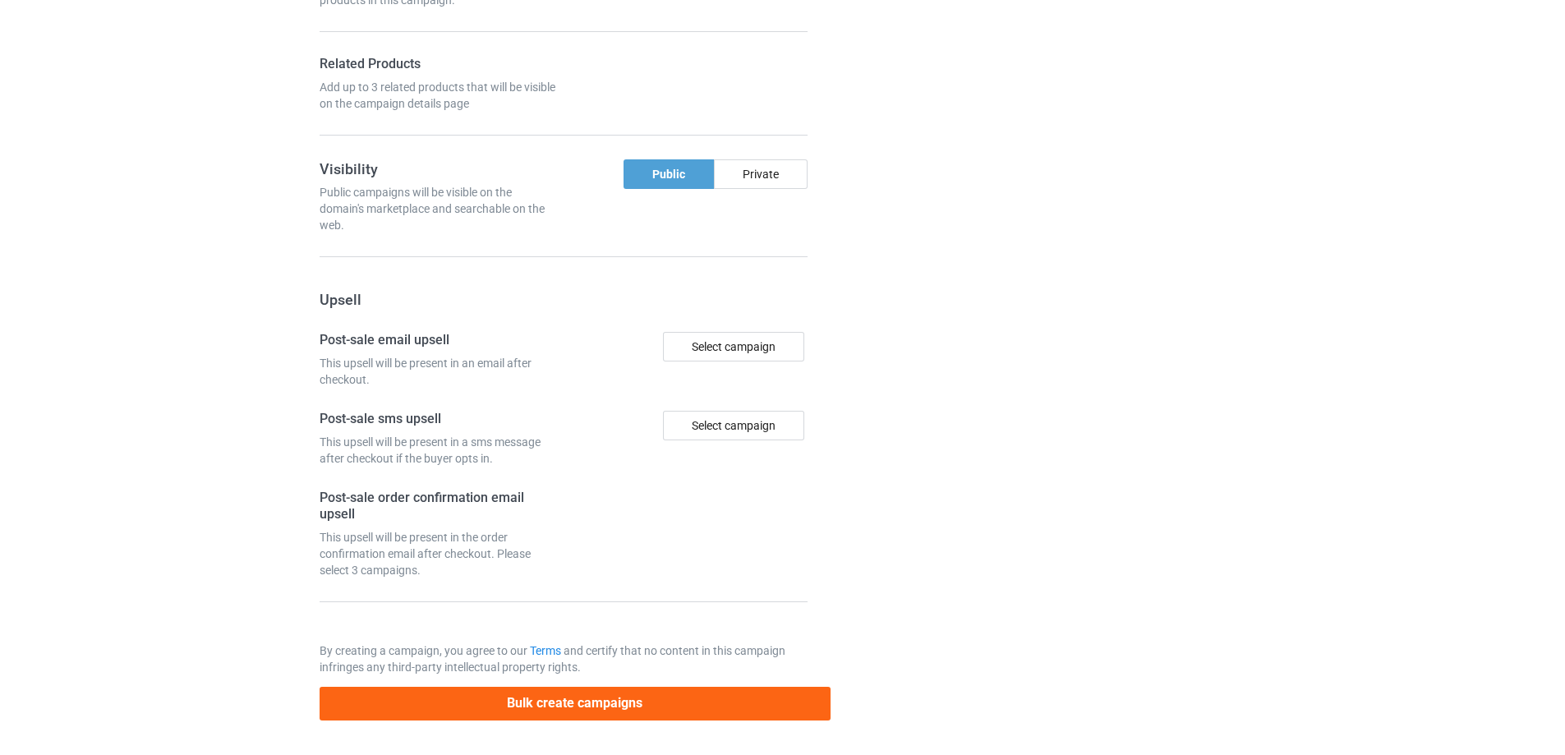
click at [983, 402] on div "Campaign details Details were duplicated from the original campaign. Any change…" at bounding box center [1108, 17] width 297 height 1428
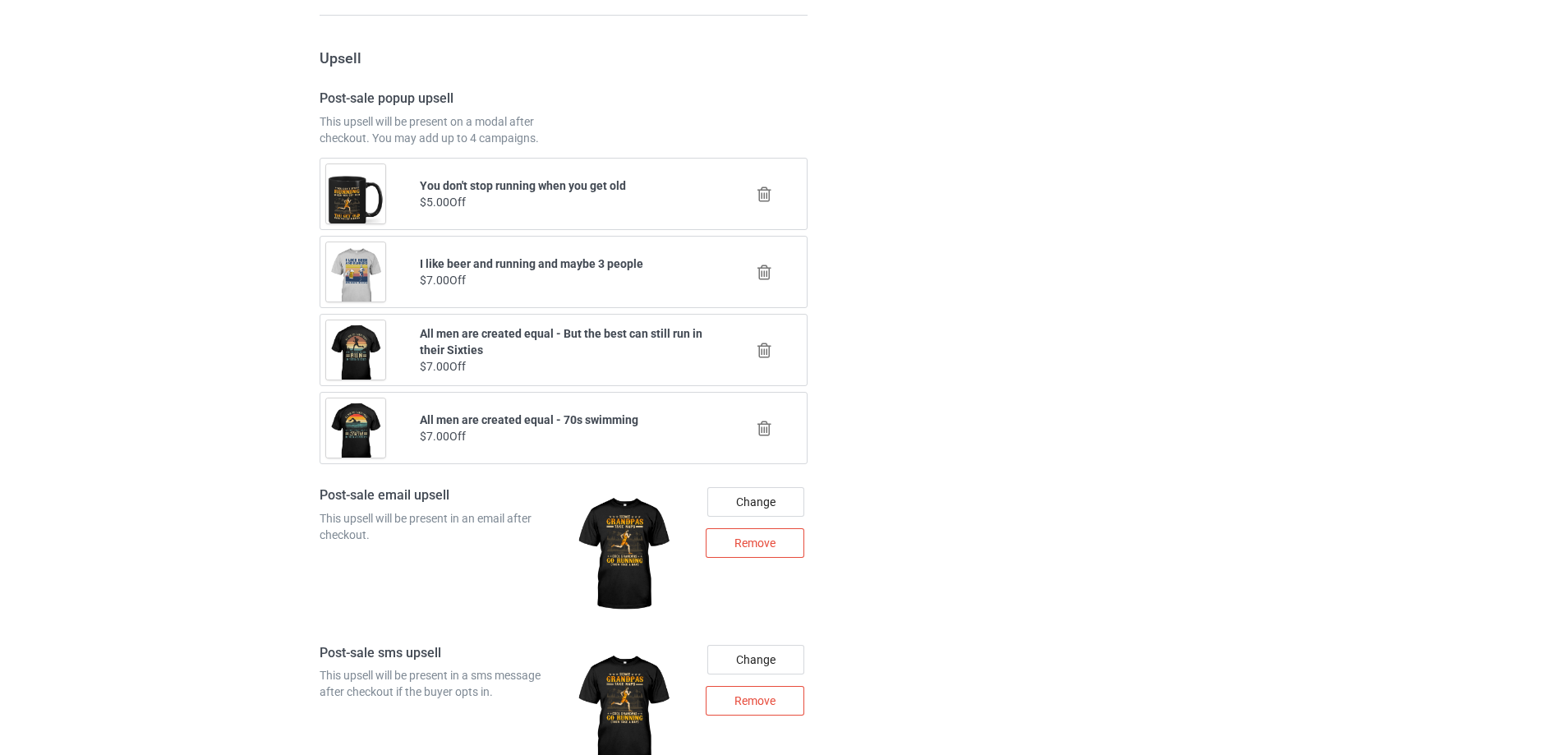
scroll to position [2054, 0]
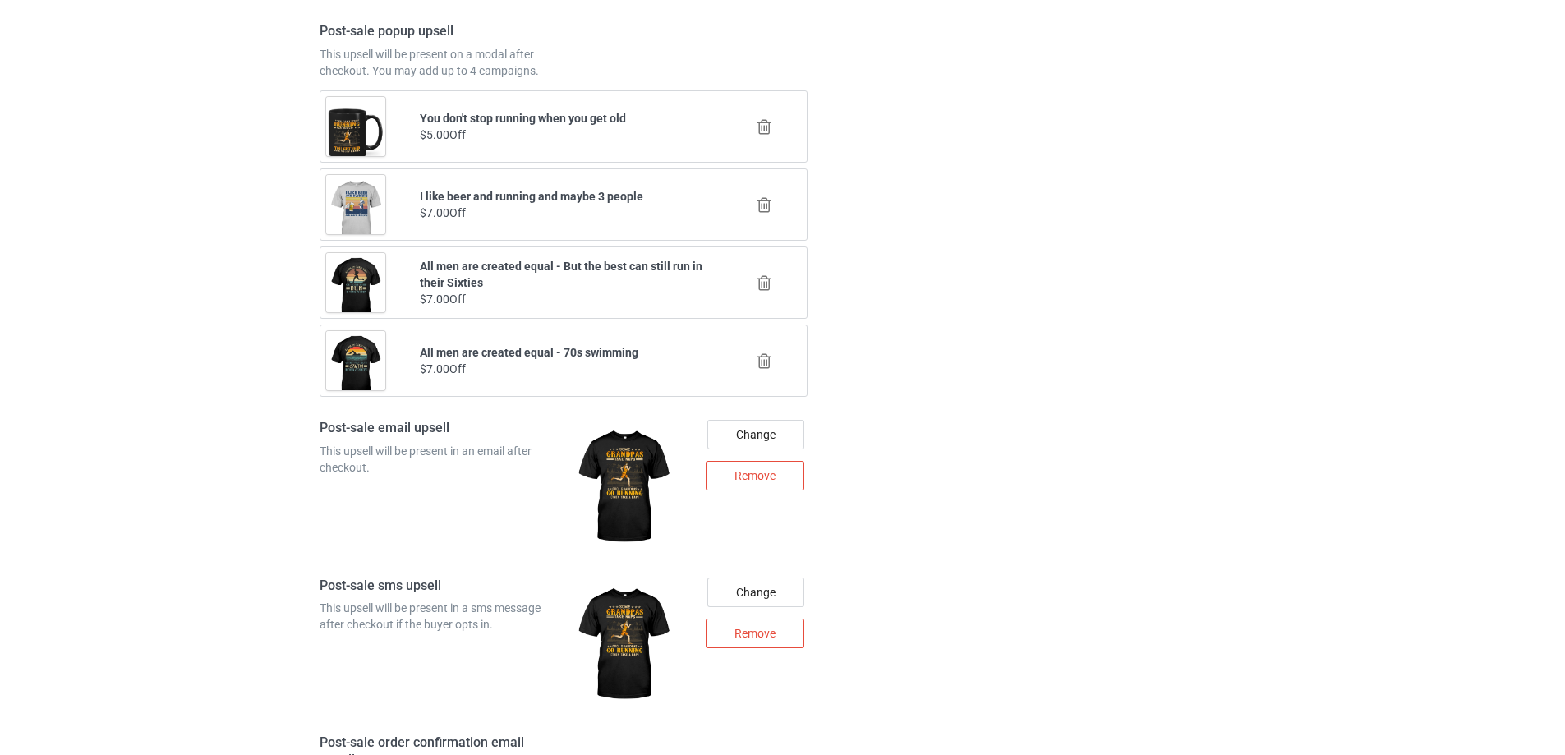
click at [766, 127] on icon at bounding box center [764, 126] width 21 height 17
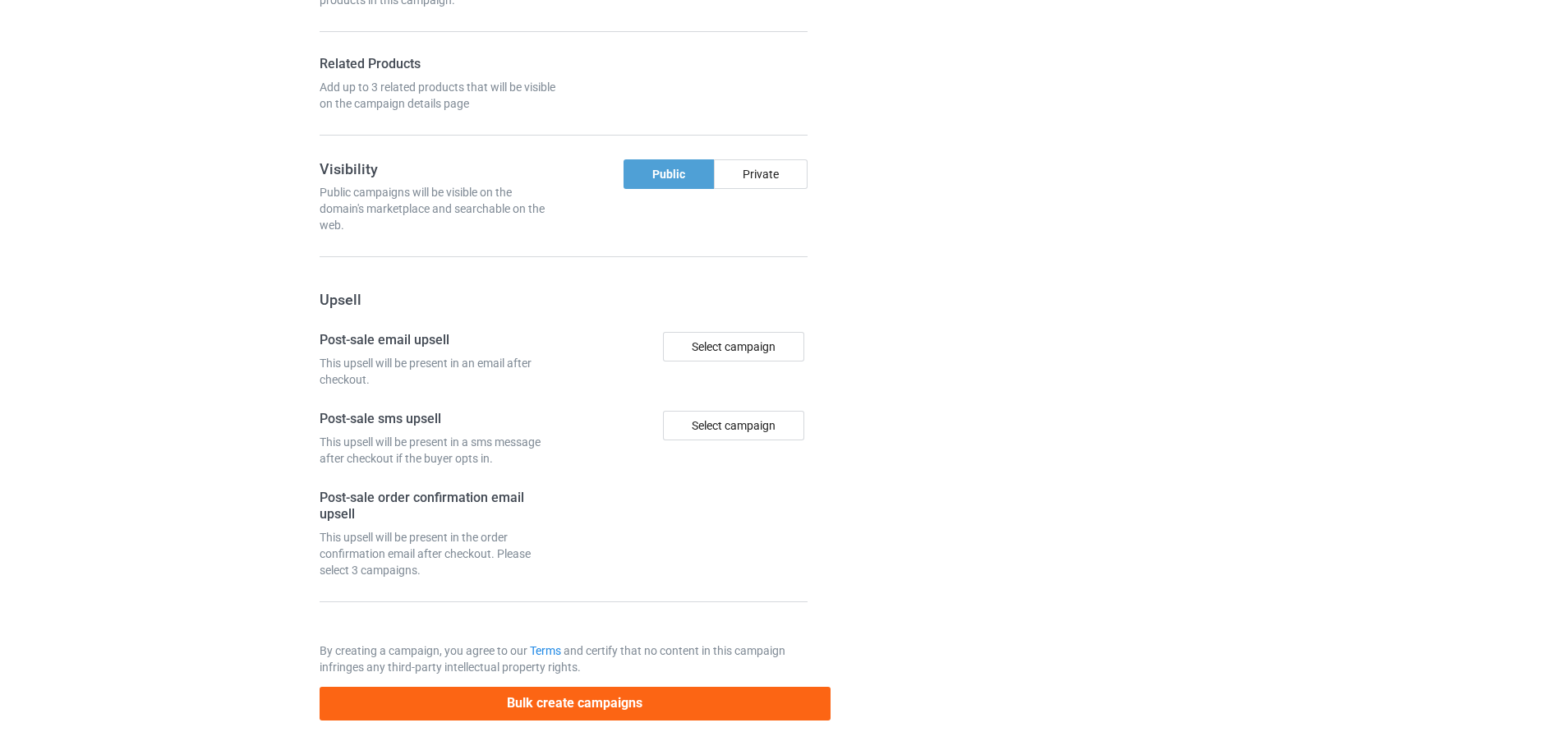
click at [877, 154] on div at bounding box center [901, 17] width 118 height 1428
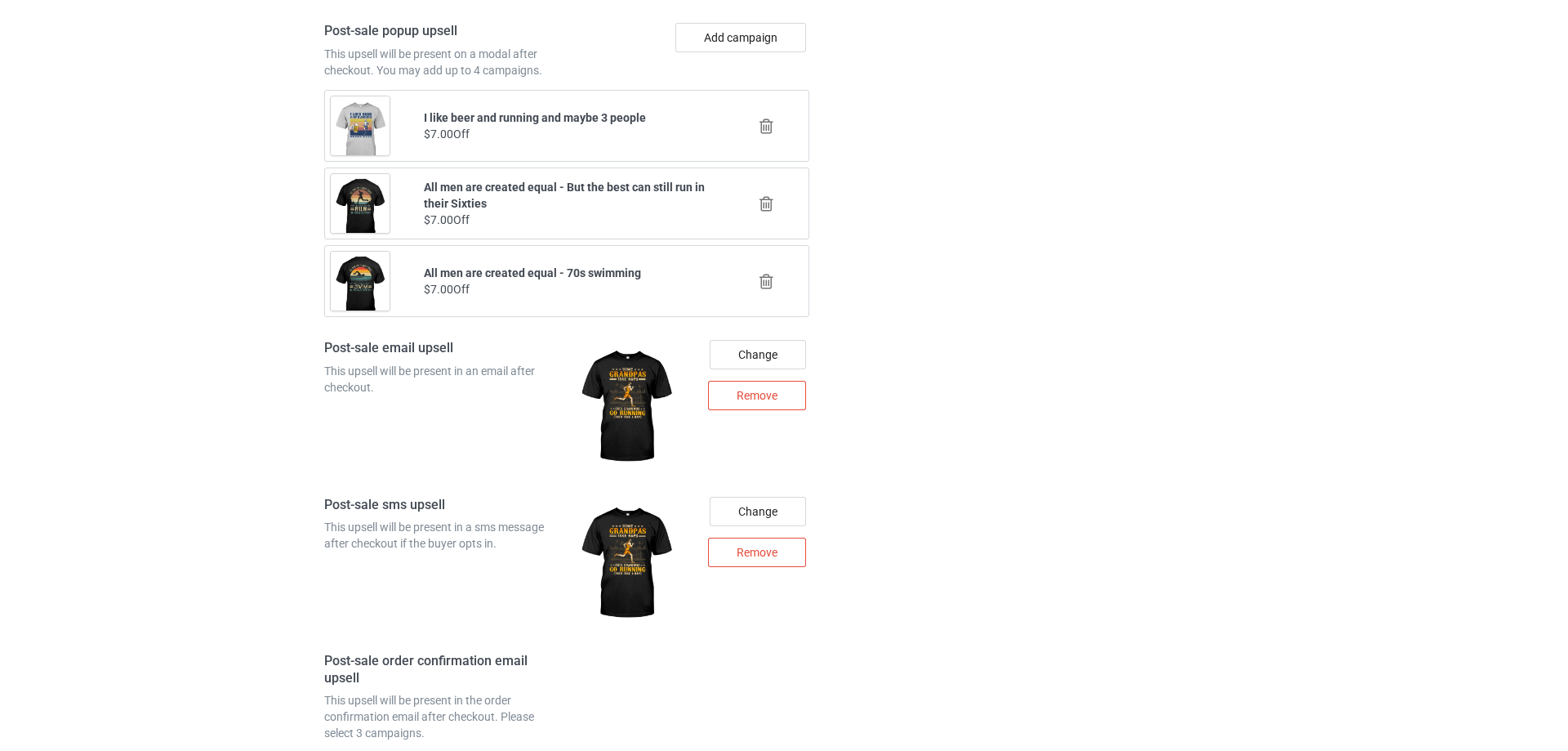
scroll to position [2152, 0]
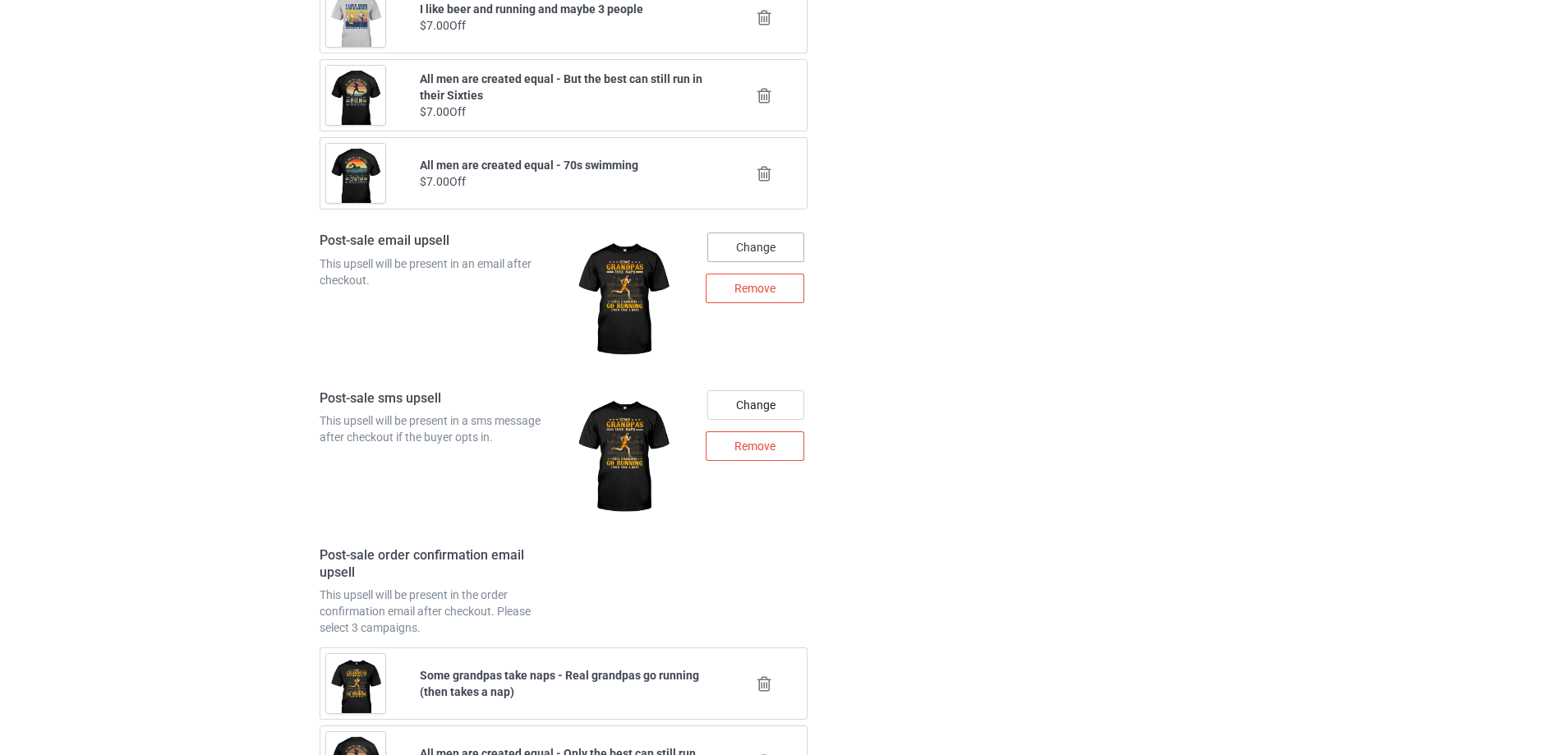
click at [757, 259] on div "Change" at bounding box center [755, 247] width 97 height 30
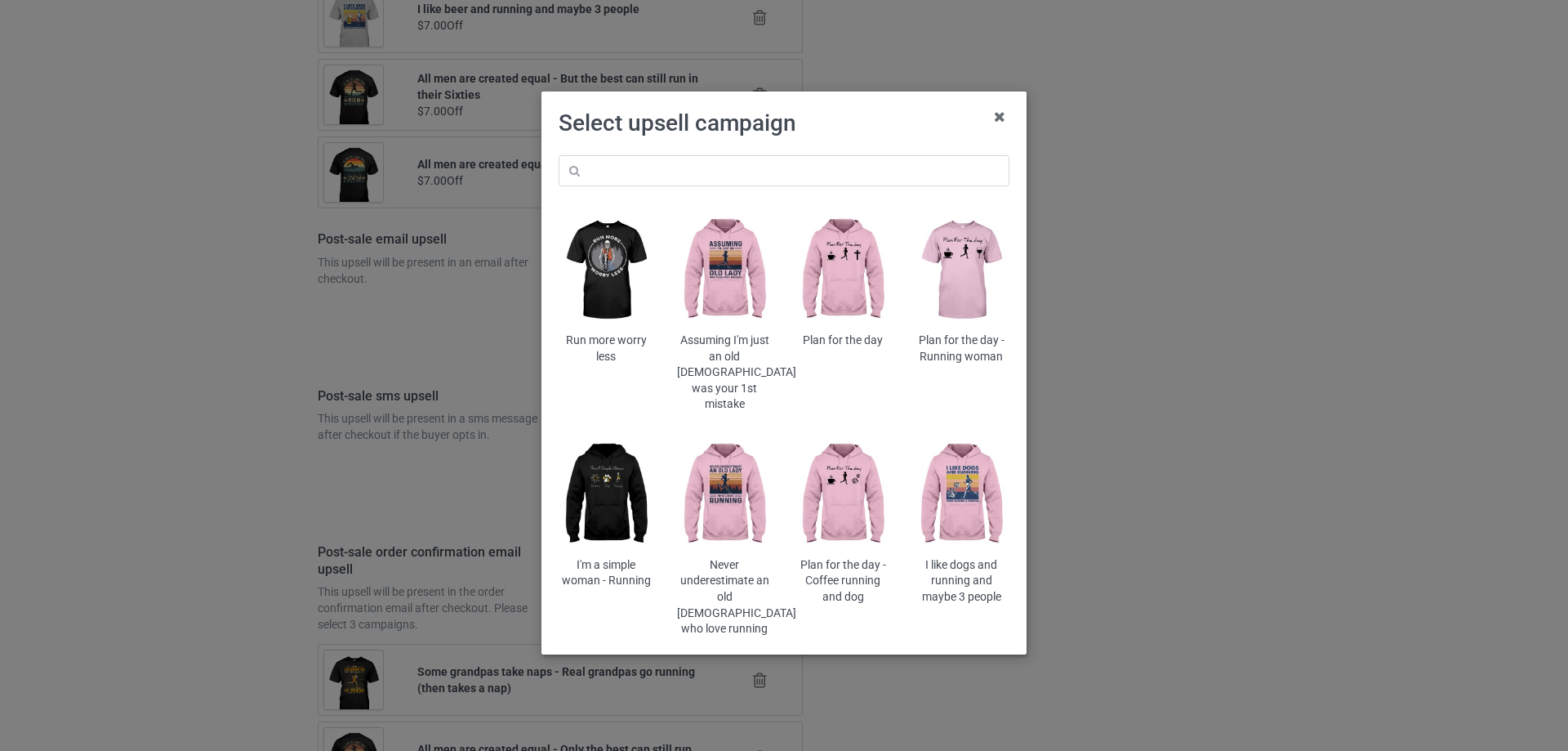
click at [824, 135] on h1 "Select upsell campaign" at bounding box center [784, 123] width 450 height 30
click at [822, 163] on input "text" at bounding box center [784, 170] width 450 height 31
type input "sưim"
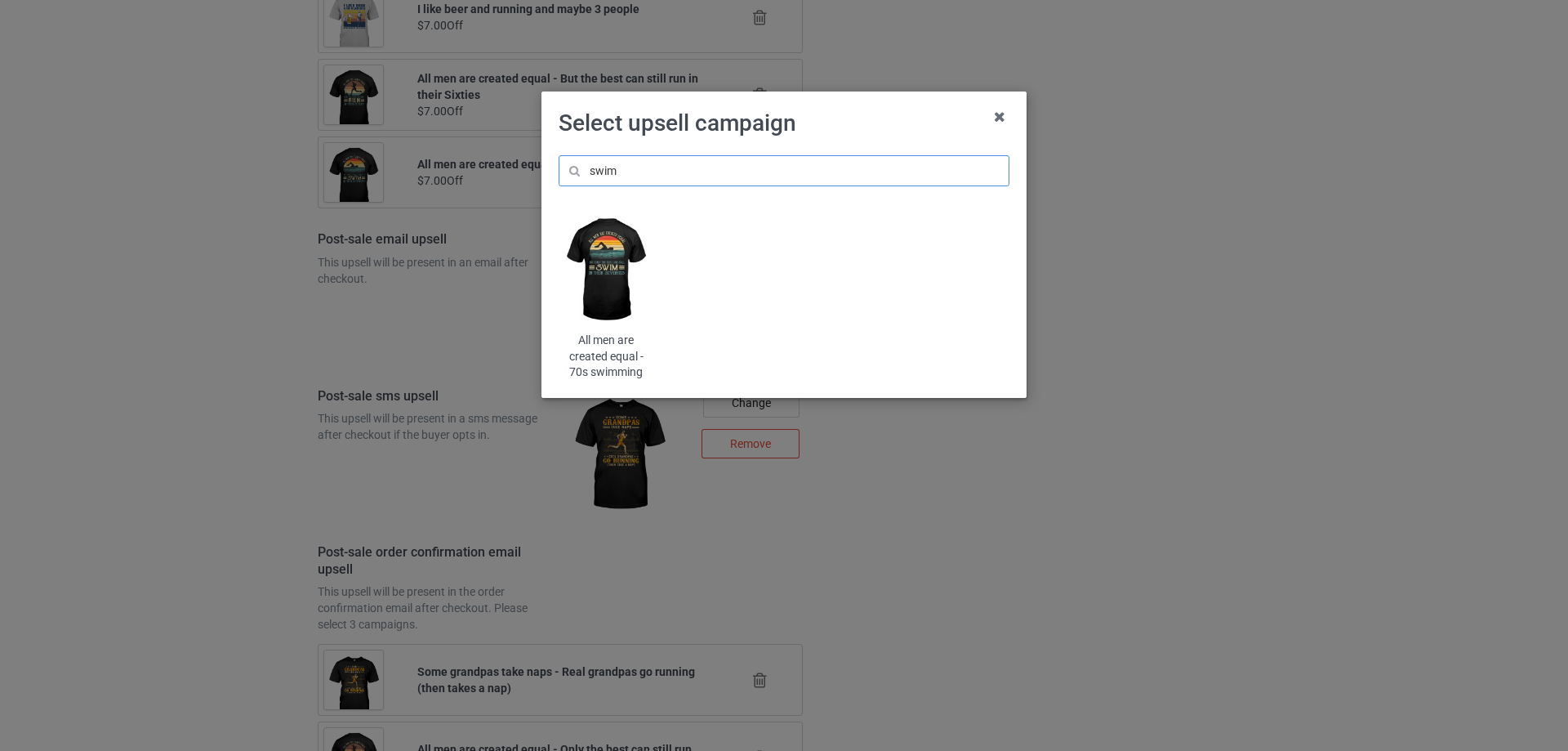
type input "swim"
click at [610, 287] on img at bounding box center [607, 271] width 95 height 119
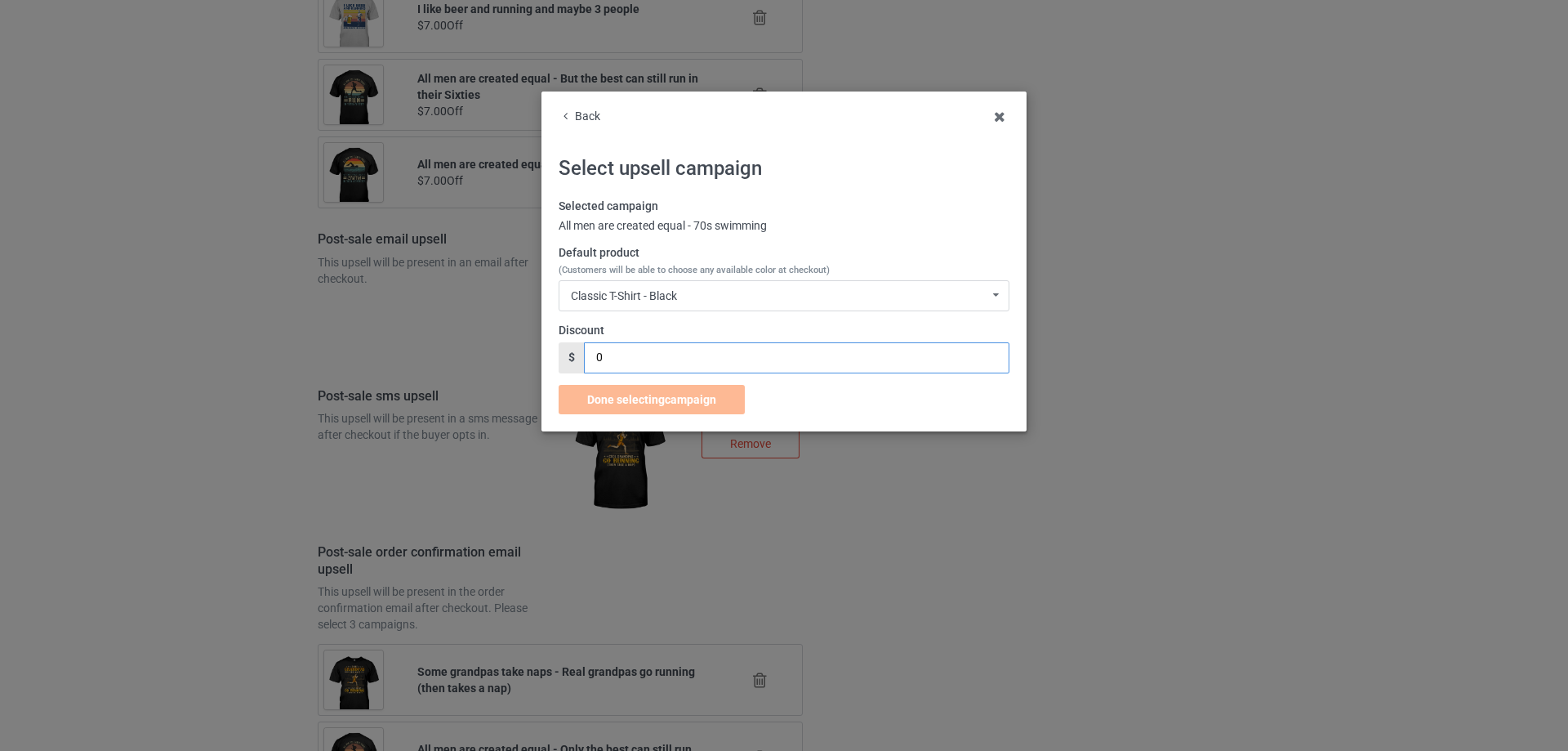
drag, startPoint x: 607, startPoint y: 356, endPoint x: 555, endPoint y: 355, distance: 52.0
click at [555, 355] on div "Back Select upsell campaign Selected campaign All men are created equal - 70s s…" at bounding box center [784, 262] width 485 height 340
type input "7"
click at [614, 404] on span "Done selecting campaign" at bounding box center [652, 399] width 129 height 13
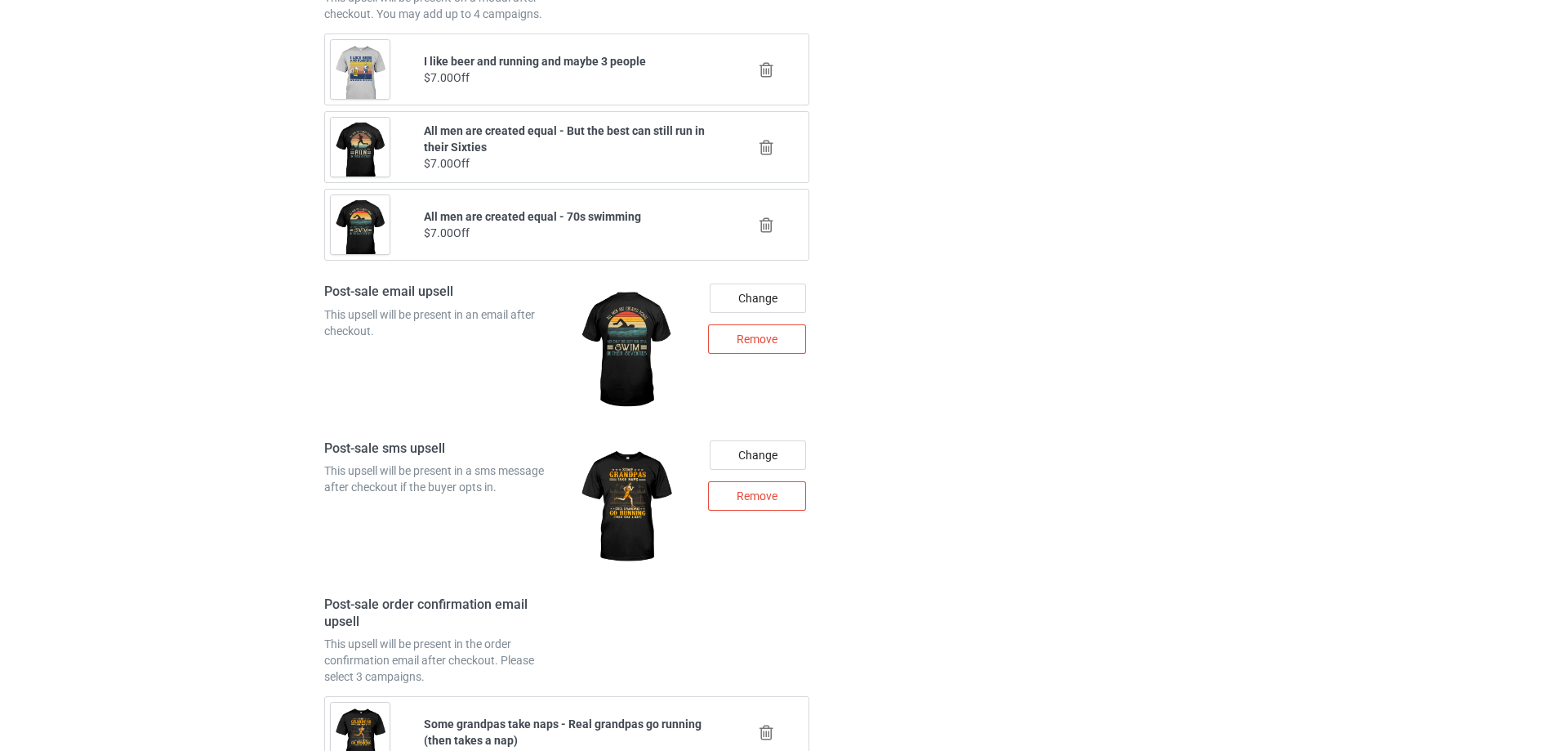
scroll to position [2121, 0]
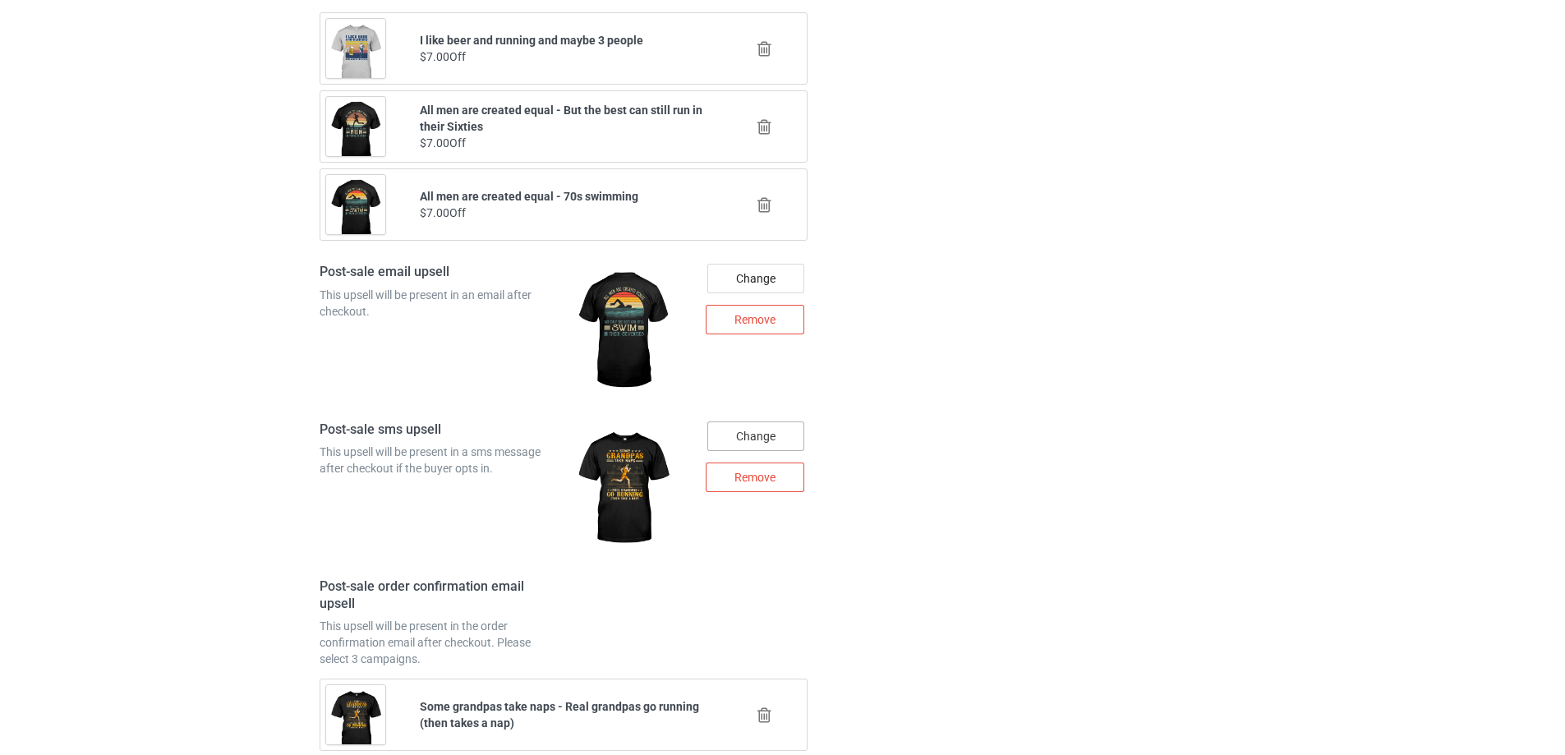
click at [752, 439] on div "Change" at bounding box center [755, 436] width 97 height 30
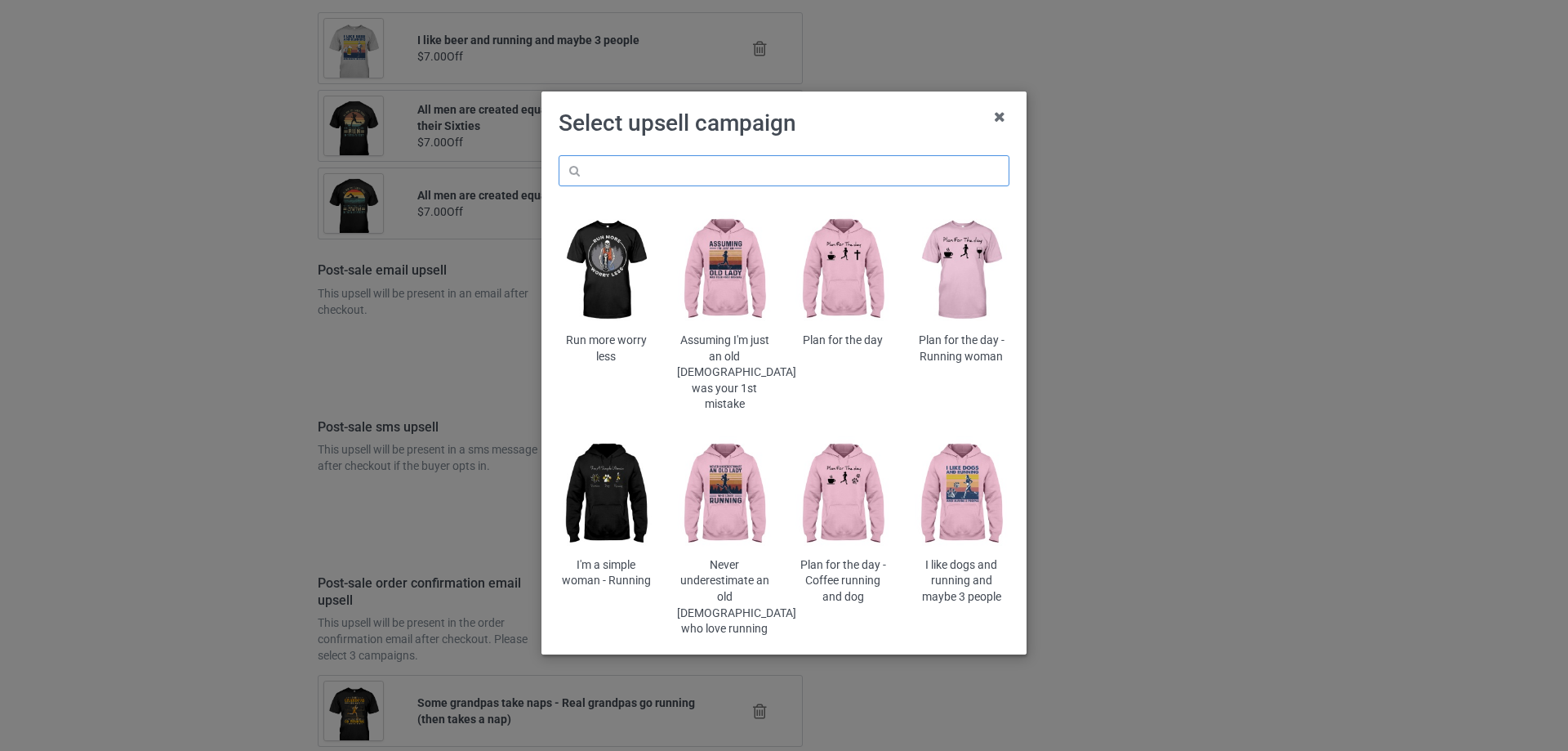
click at [820, 175] on input "text" at bounding box center [784, 170] width 450 height 31
paste input "swim"
type input "swim"
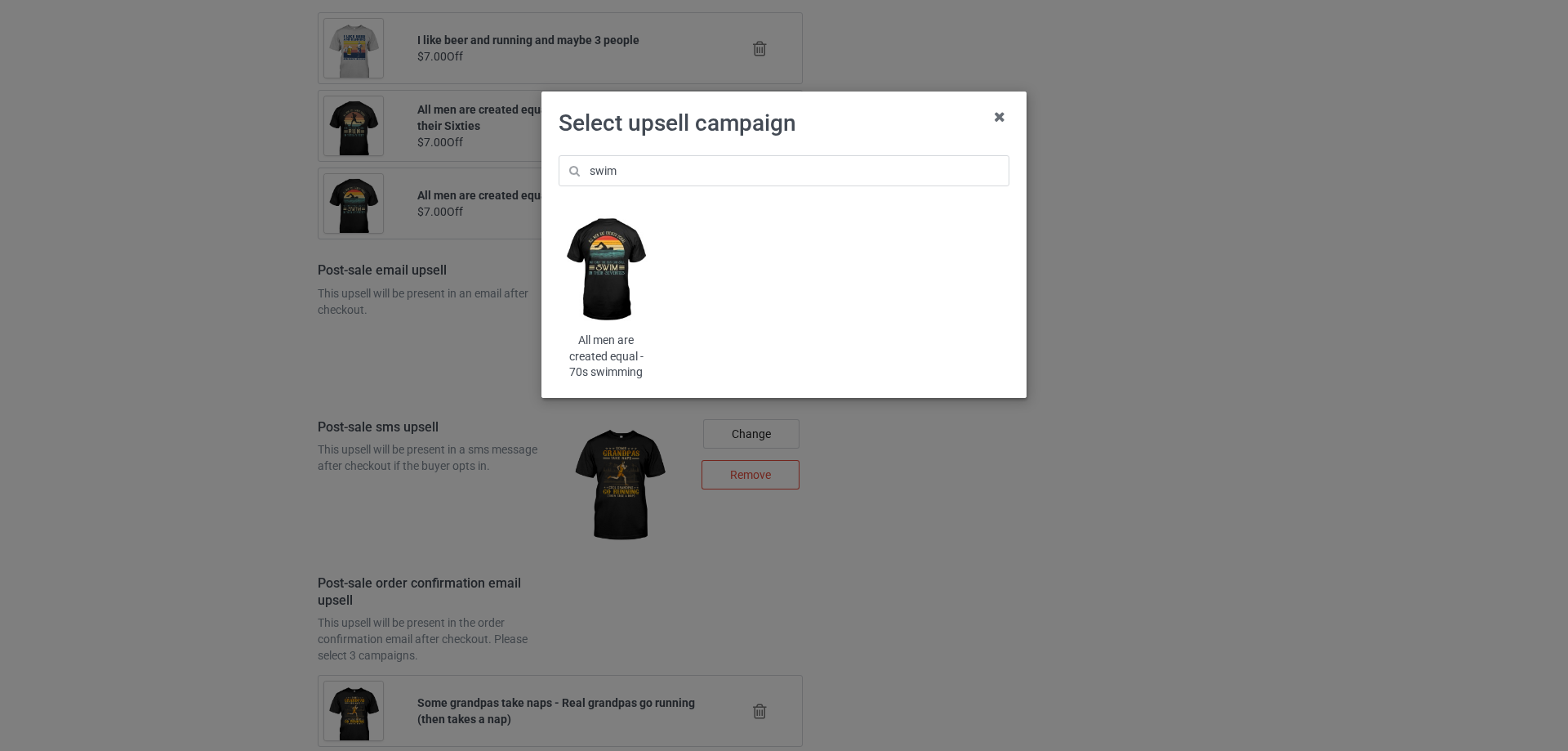
click at [605, 277] on img at bounding box center [607, 271] width 95 height 119
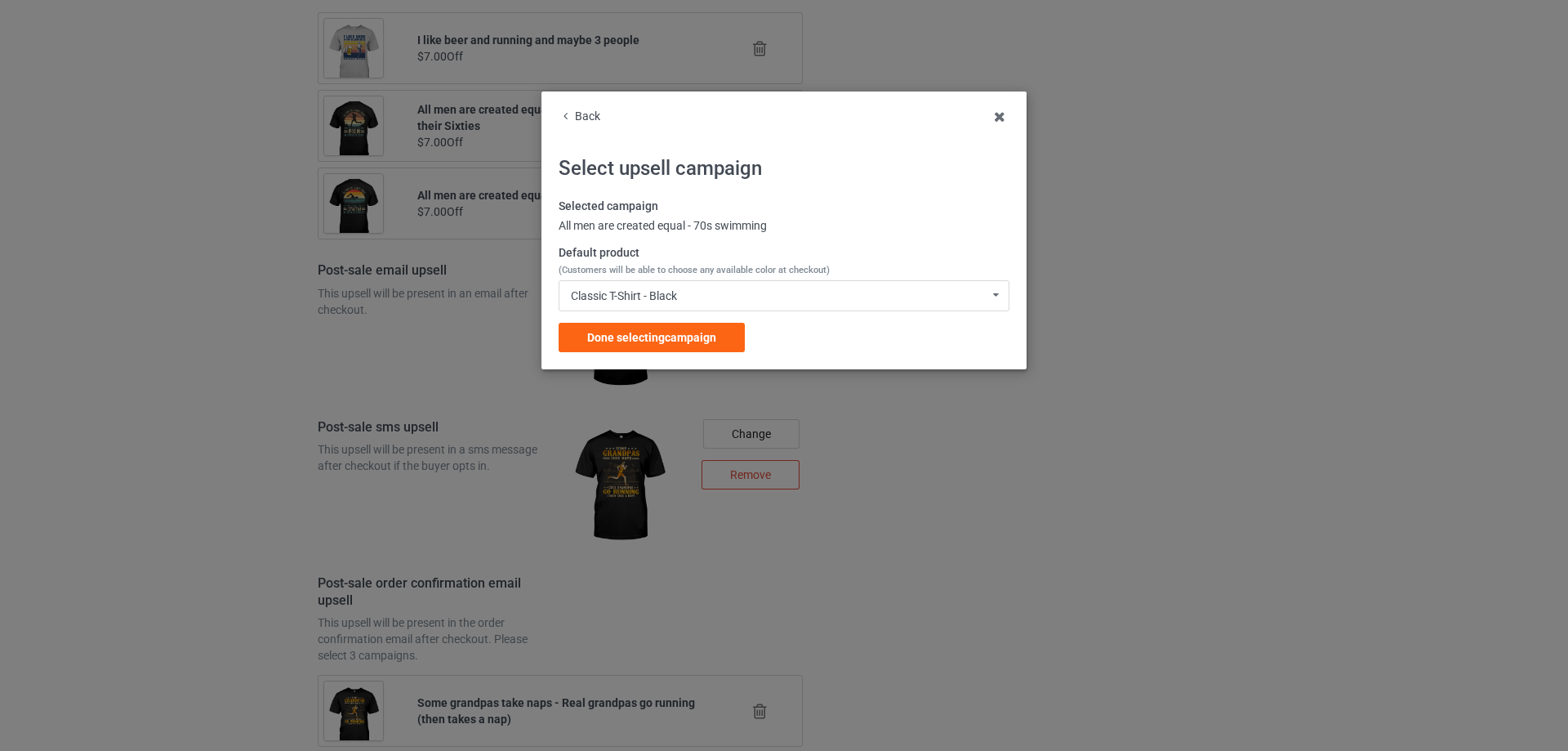
click at [630, 326] on div "Done selecting campaign" at bounding box center [651, 337] width 186 height 30
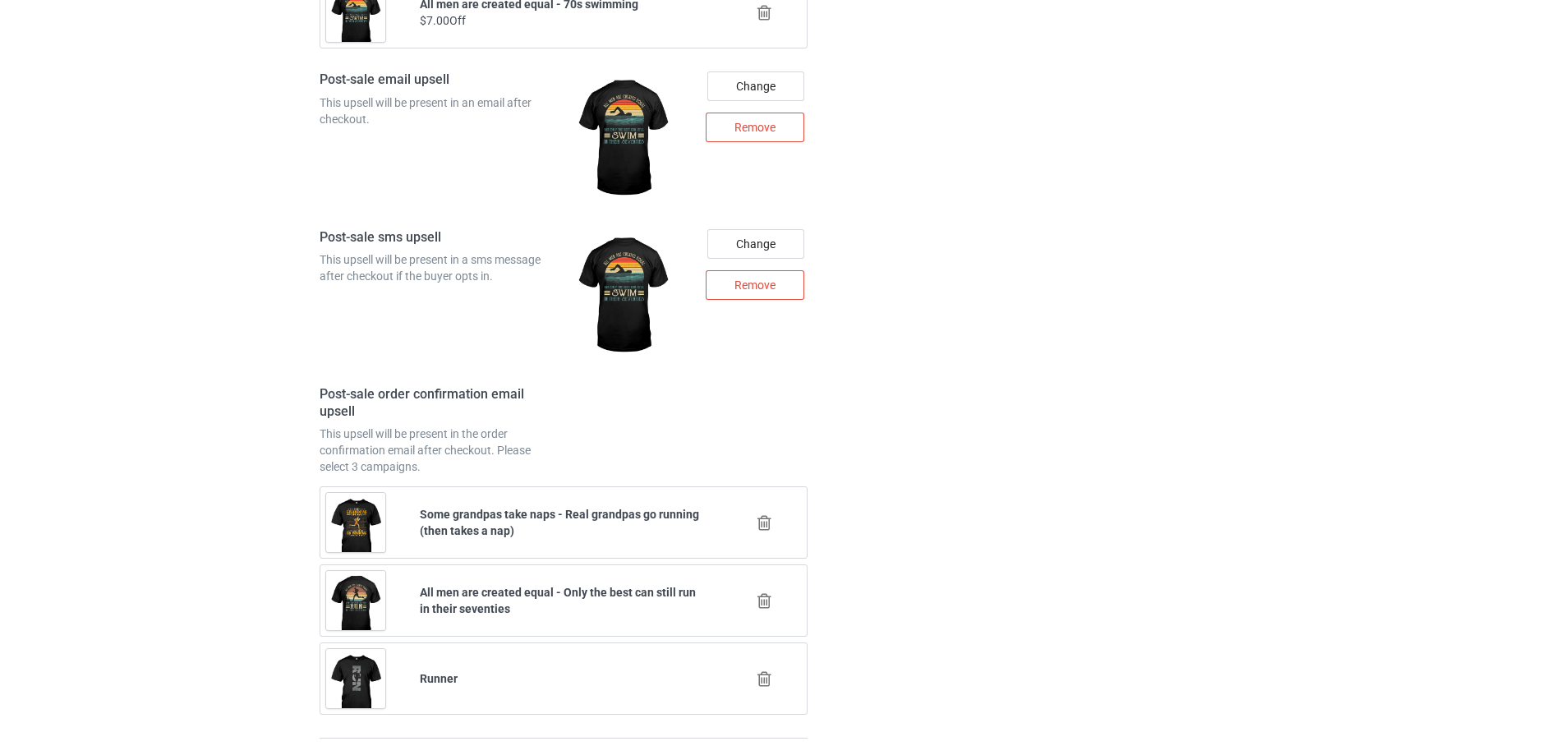
scroll to position [2462, 0]
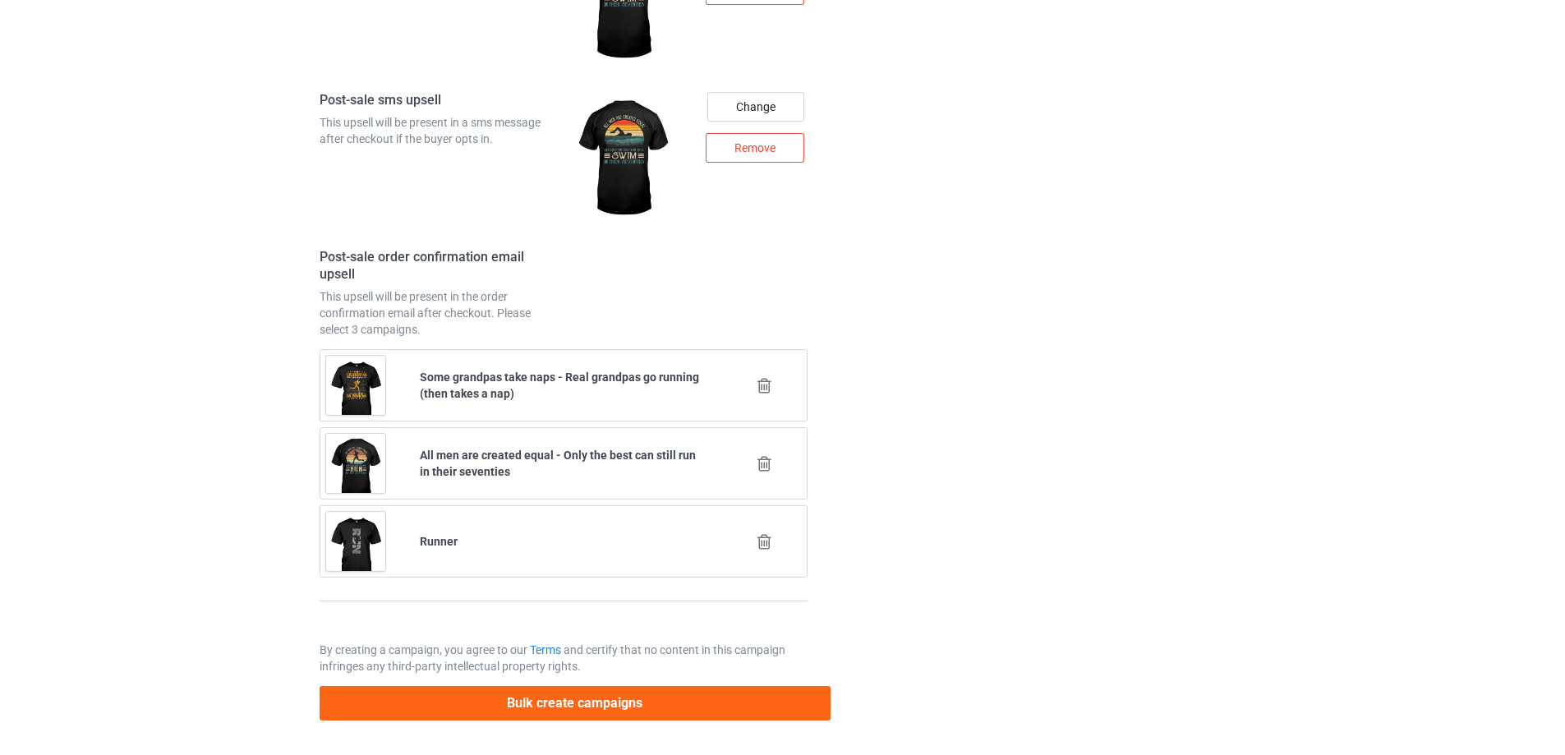
click at [765, 387] on icon at bounding box center [764, 385] width 21 height 17
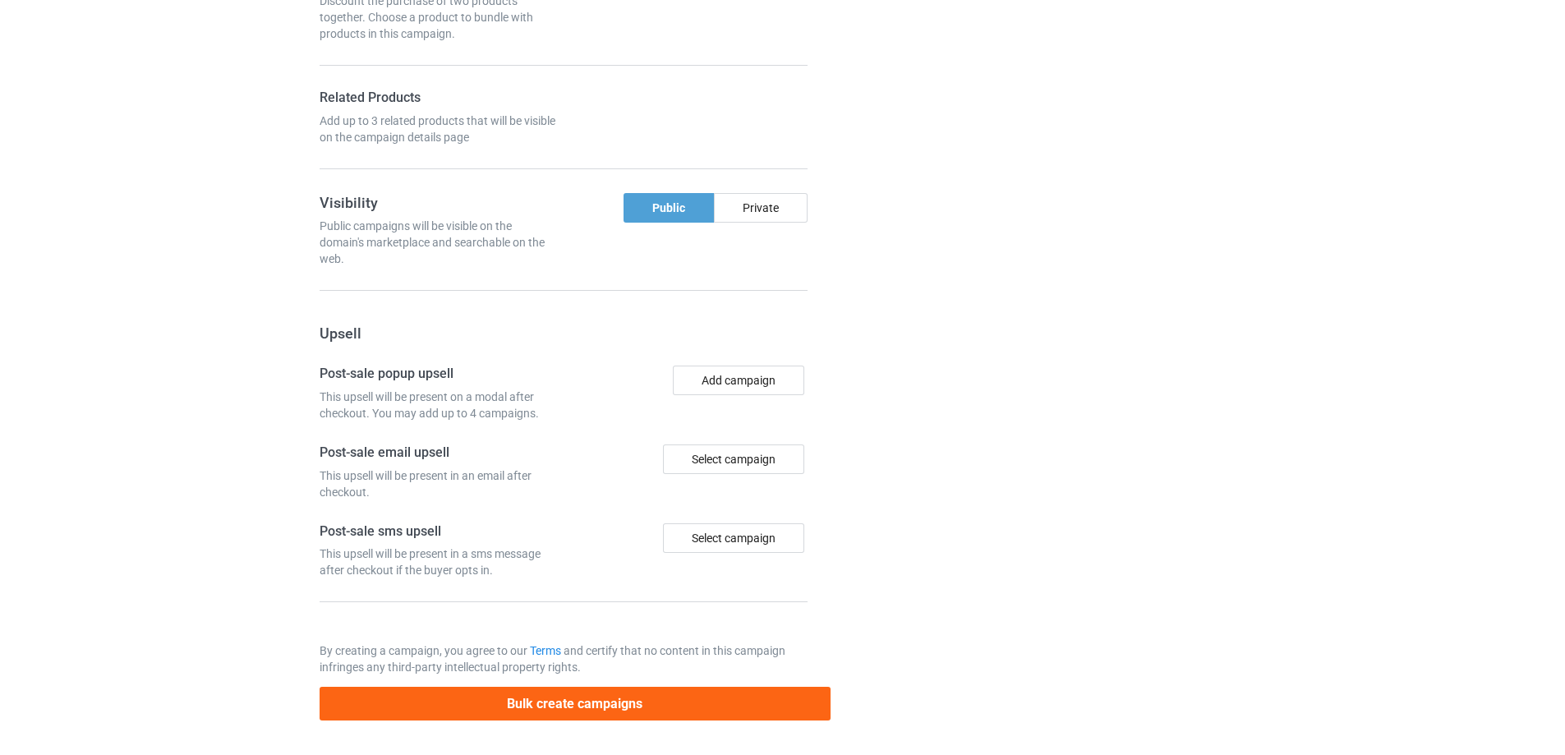
click at [910, 388] on div at bounding box center [901, 35] width 118 height 1396
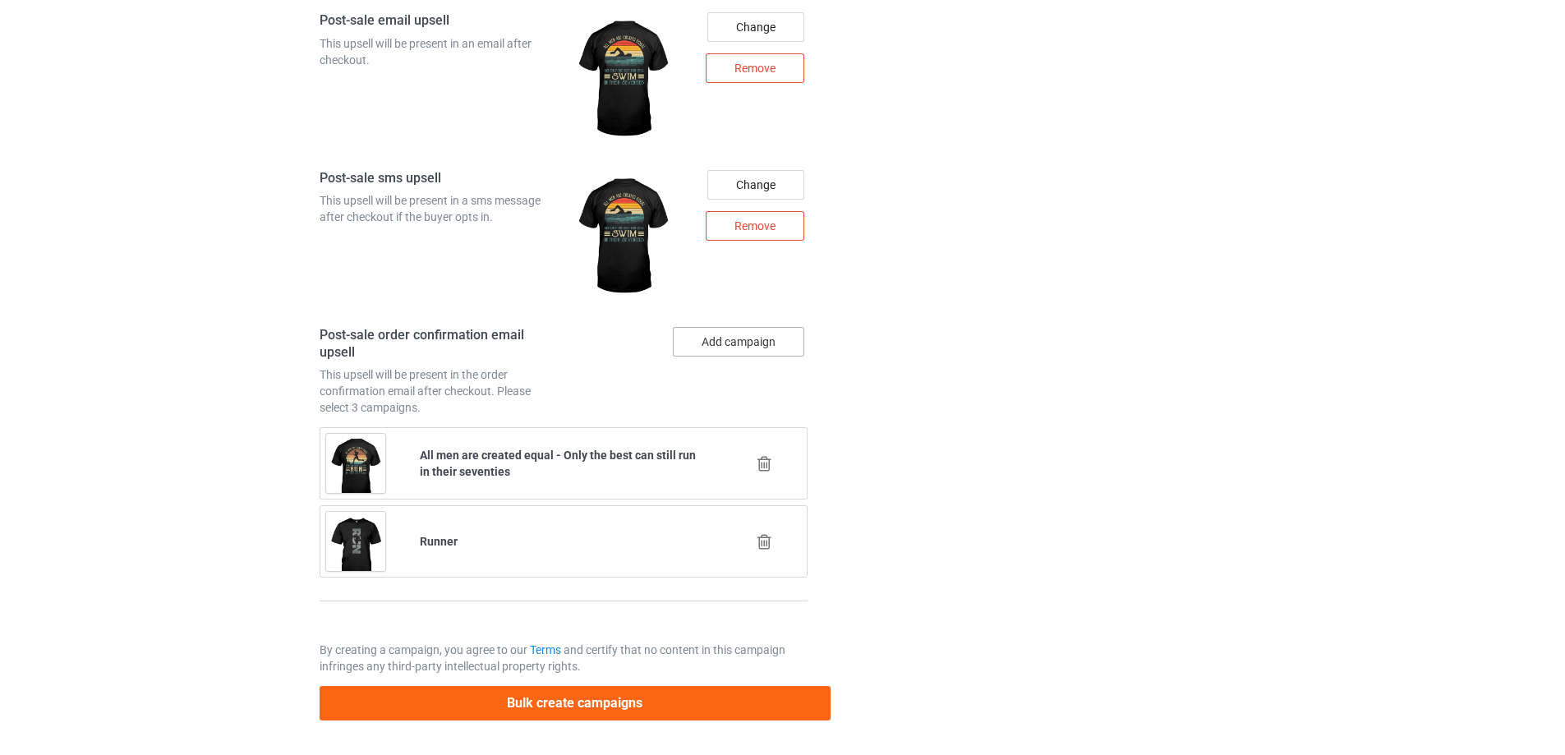
click at [771, 349] on button "Add campaign" at bounding box center [738, 342] width 131 height 30
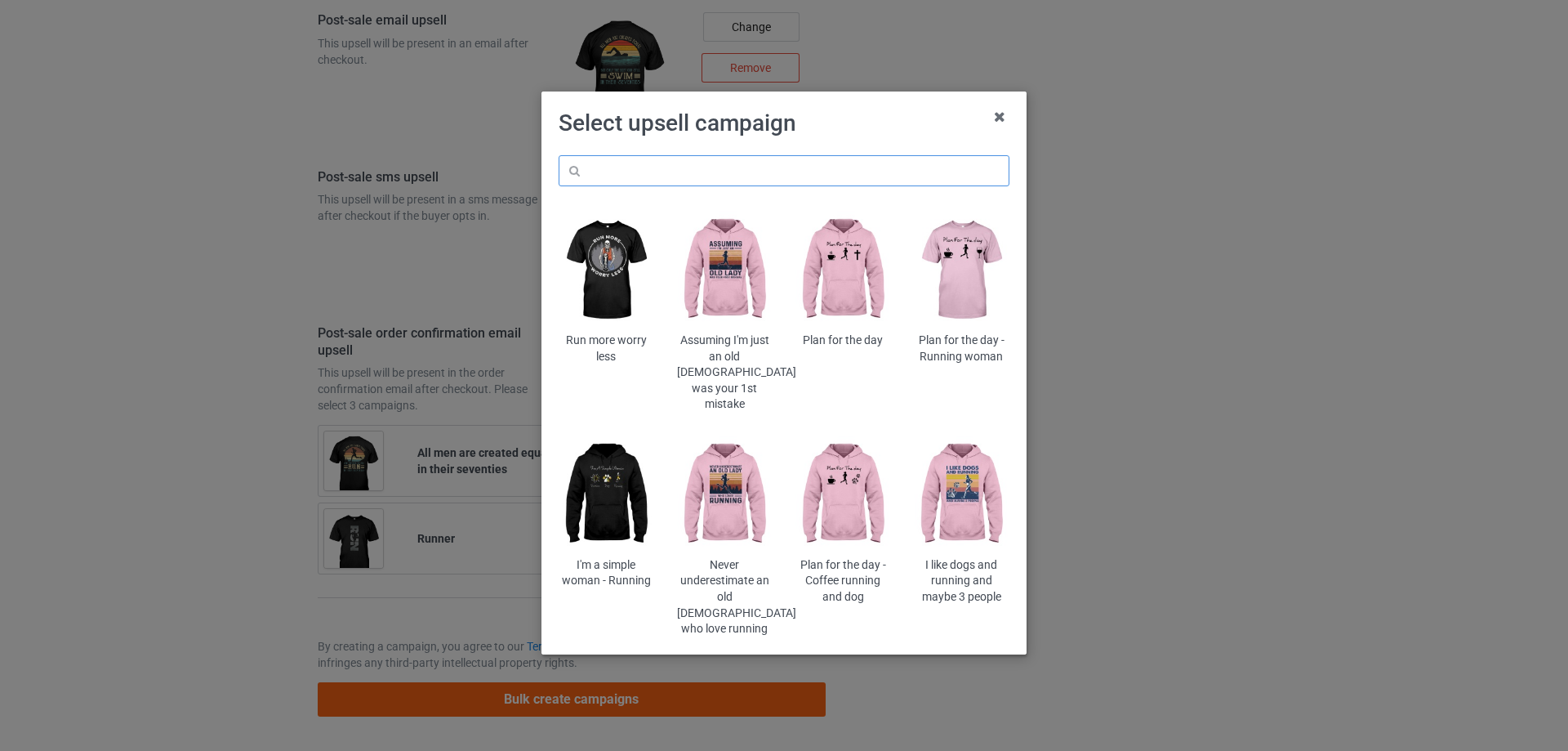
click at [881, 172] on input "text" at bounding box center [784, 170] width 450 height 31
paste input "swim"
type input "swim"
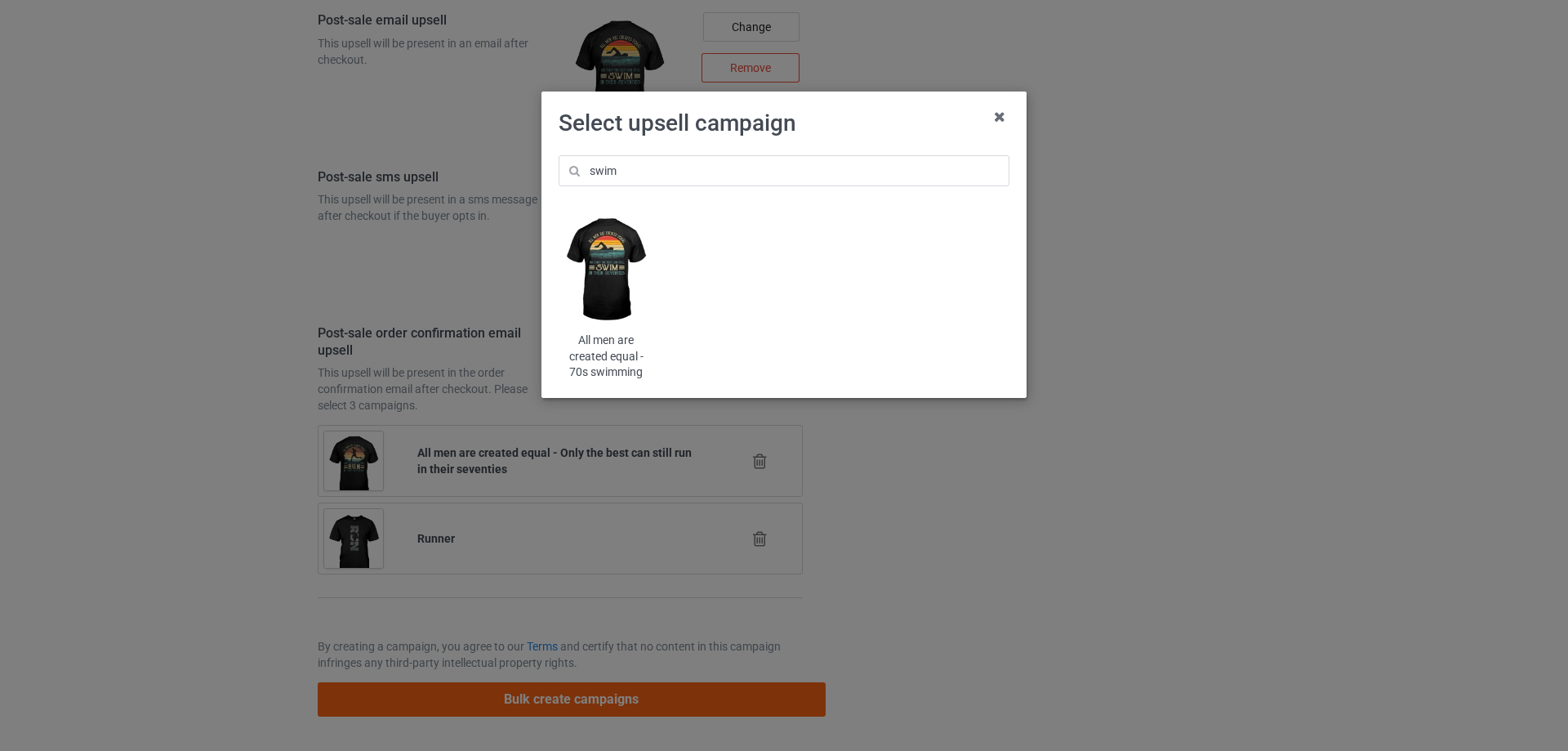
click at [586, 273] on img at bounding box center [607, 271] width 95 height 119
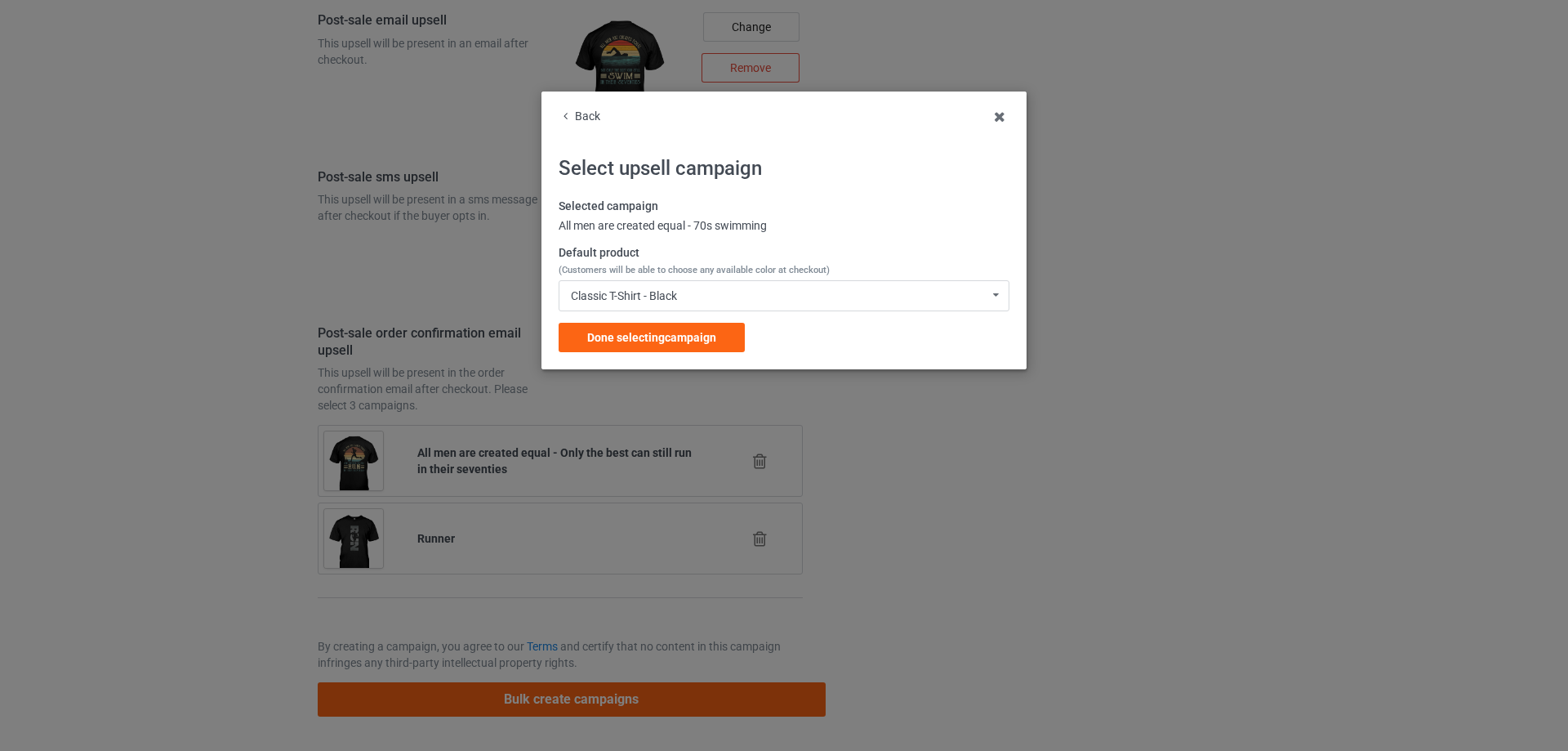
click at [652, 325] on div "Done selecting campaign" at bounding box center [651, 337] width 186 height 30
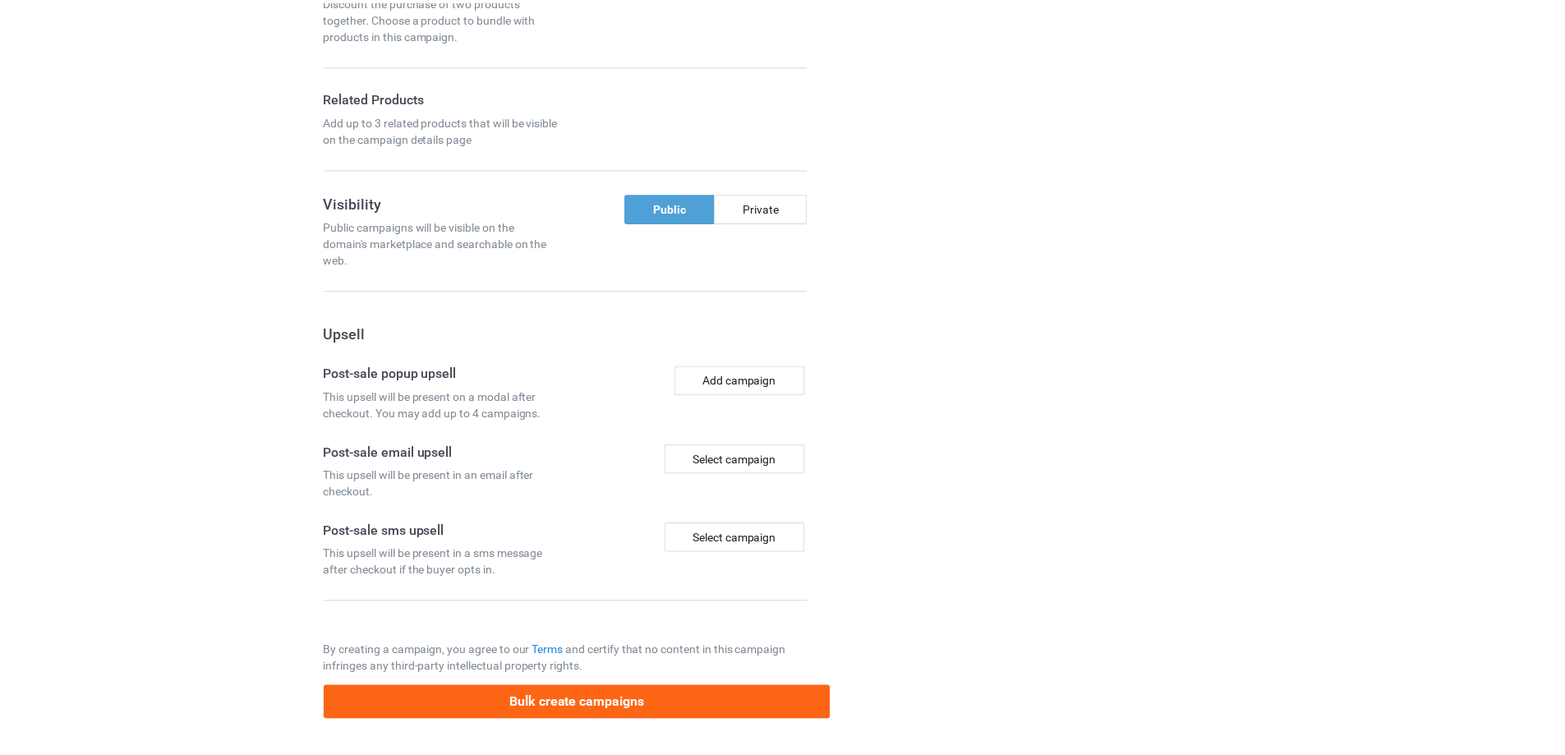
scroll to position [1472, 0]
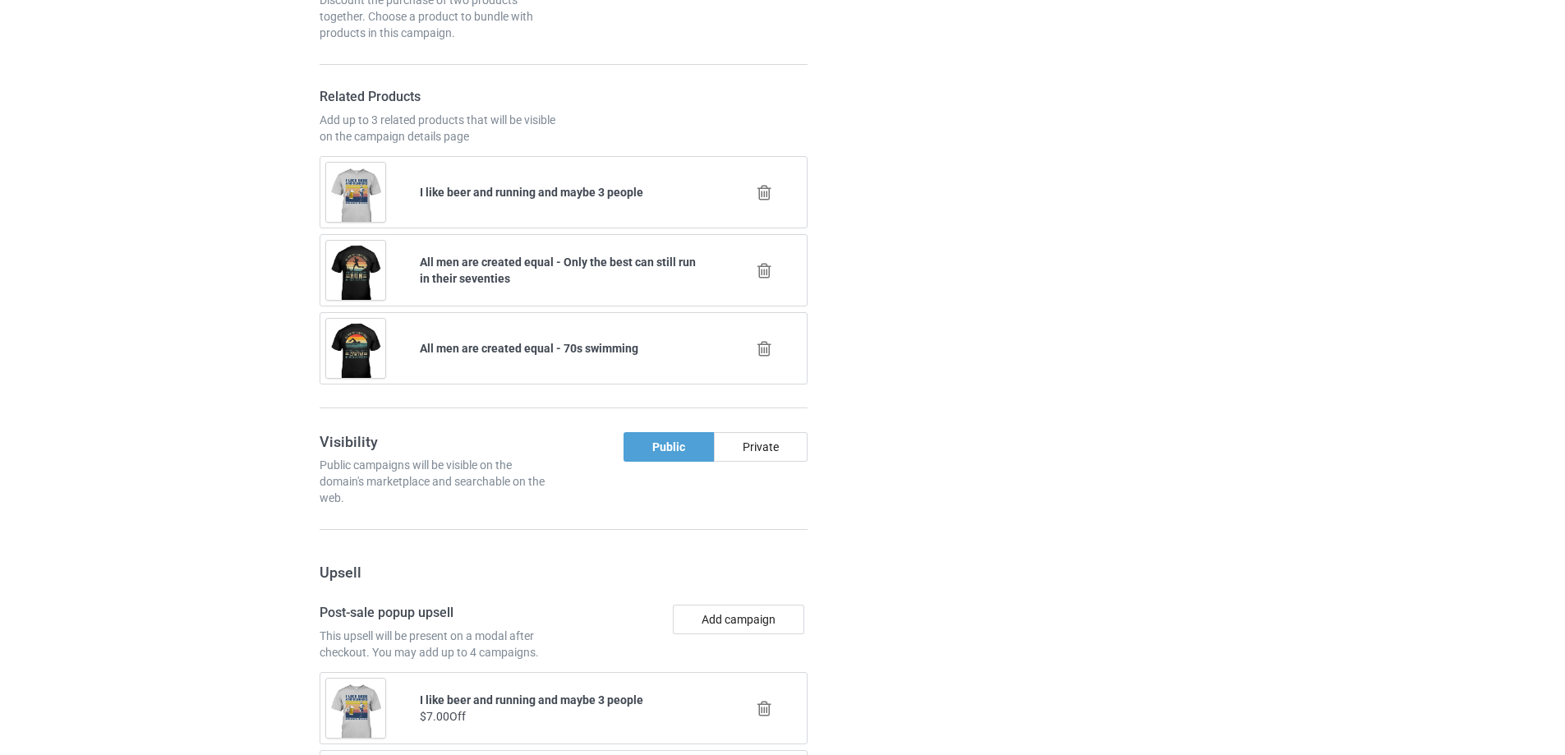
click at [953, 361] on div at bounding box center [901, 528] width 118 height 2385
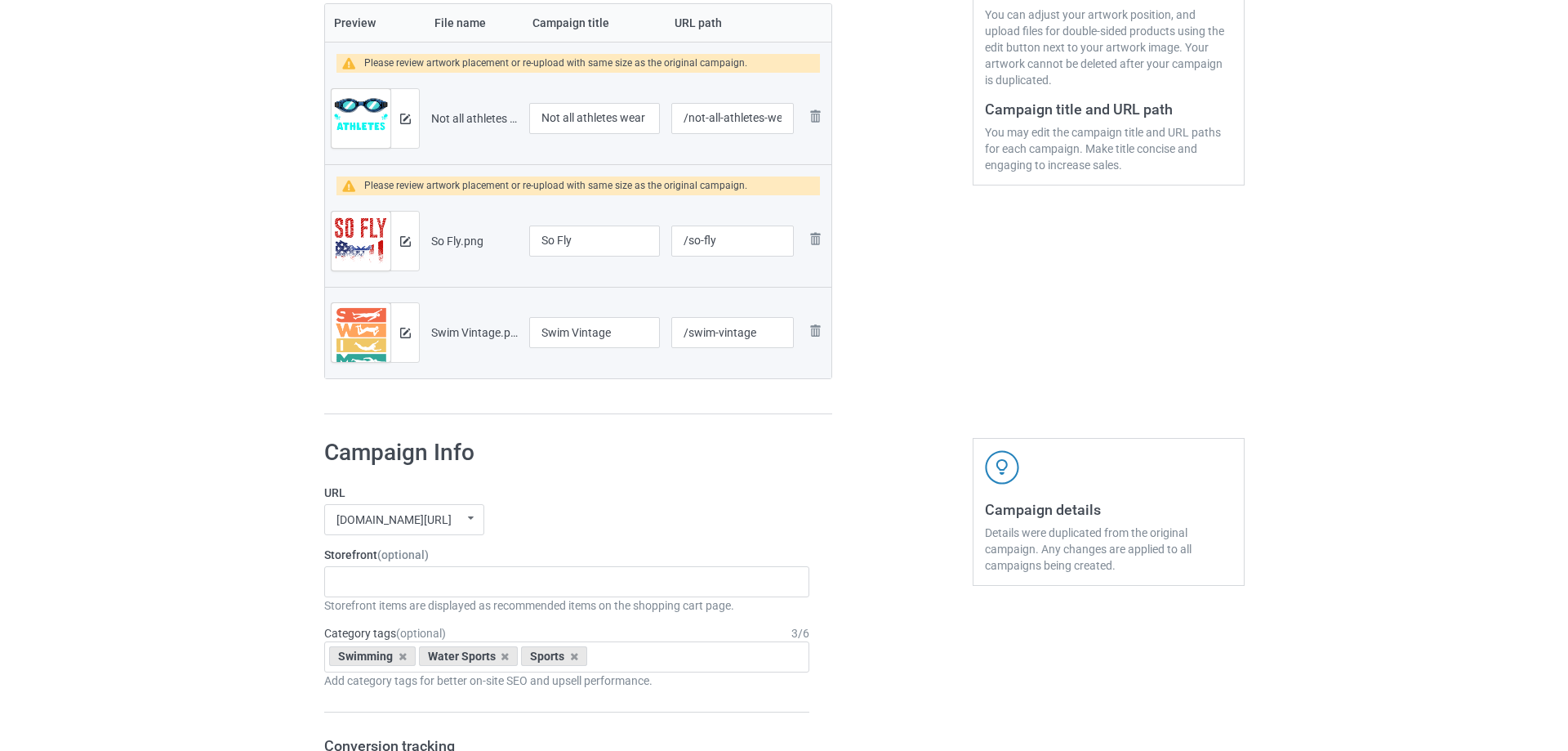
scroll to position [266, 0]
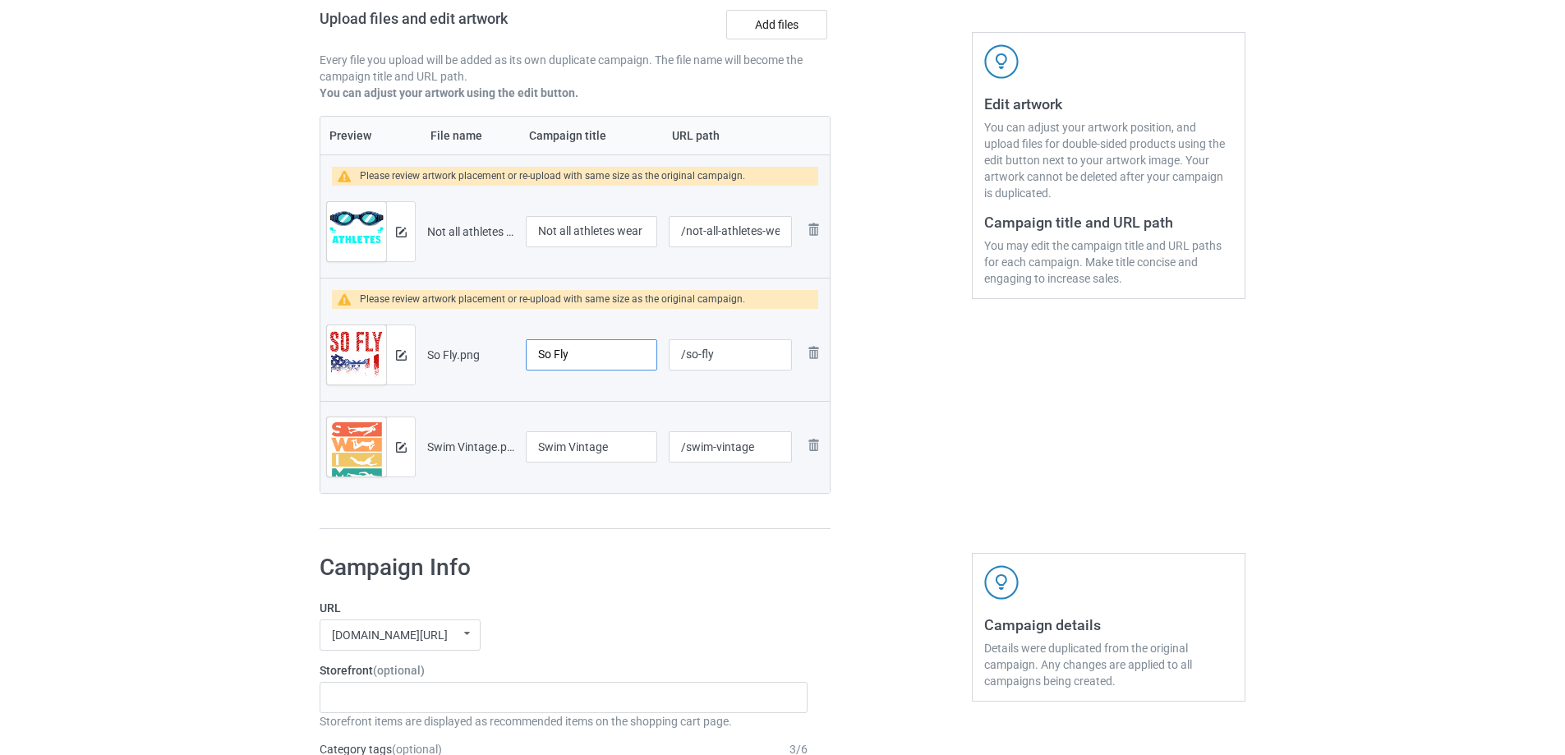
click at [605, 359] on input "So Fly" at bounding box center [591, 354] width 131 height 31
click at [580, 357] on input "So Fly - Swimming" at bounding box center [591, 354] width 131 height 31
type input "So Fly - Swimming"
click at [760, 355] on input "/so-fly" at bounding box center [730, 354] width 123 height 31
paste input "swimming"
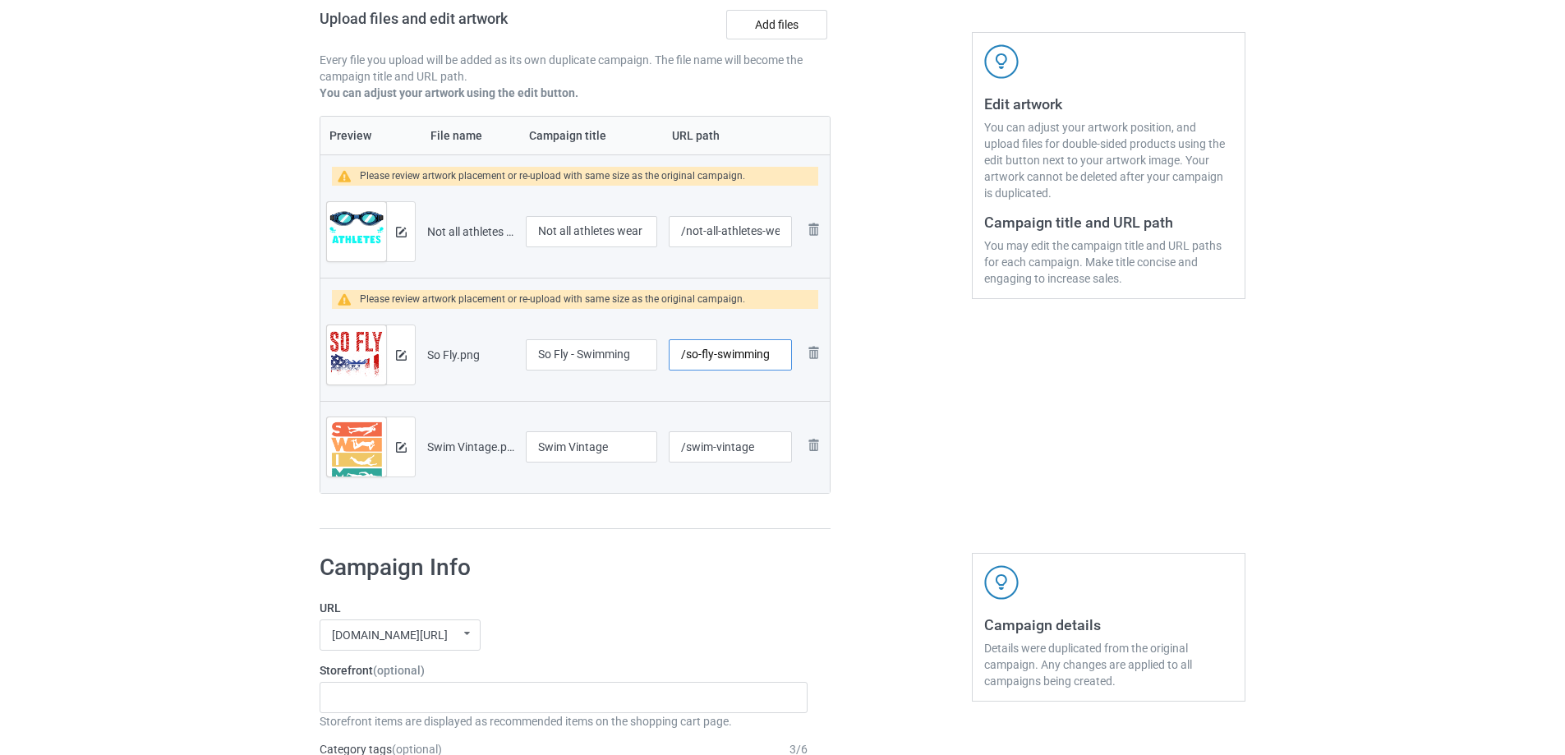
type input "/so-fly-swimming"
click at [925, 412] on div at bounding box center [901, 194] width 118 height 693
click at [598, 449] on input "Swim Vintage" at bounding box center [591, 446] width 131 height 31
click at [599, 449] on input "Swim Vintage" at bounding box center [591, 446] width 131 height 31
click at [541, 448] on input "Swim" at bounding box center [591, 446] width 131 height 31
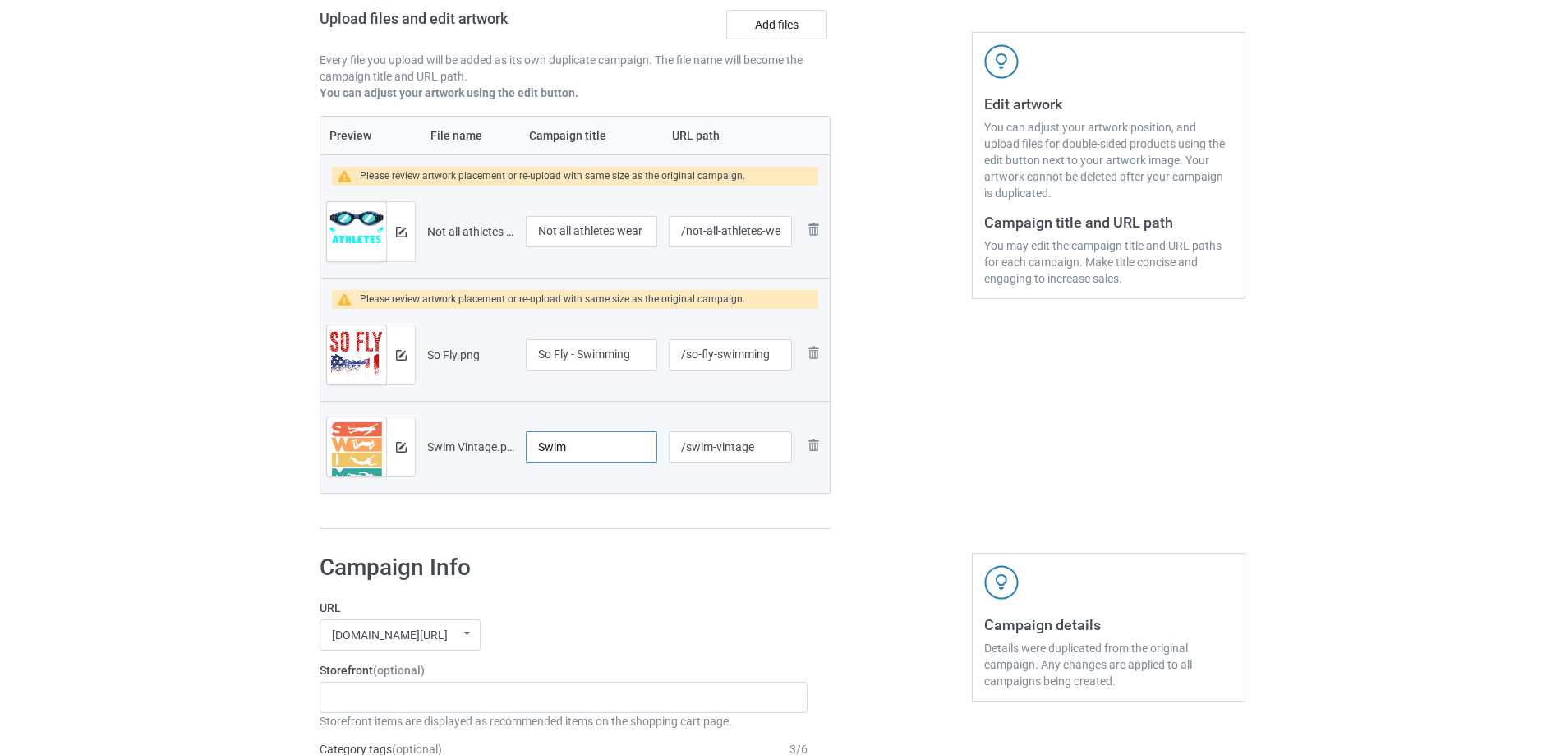
paste input "Vintage"
click at [620, 448] on input "Vintage Swim" at bounding box center [591, 446] width 131 height 31
type input "Vintage Swim"
click at [947, 449] on div at bounding box center [901, 194] width 118 height 693
click at [738, 453] on input "/swim-vintage" at bounding box center [730, 446] width 123 height 31
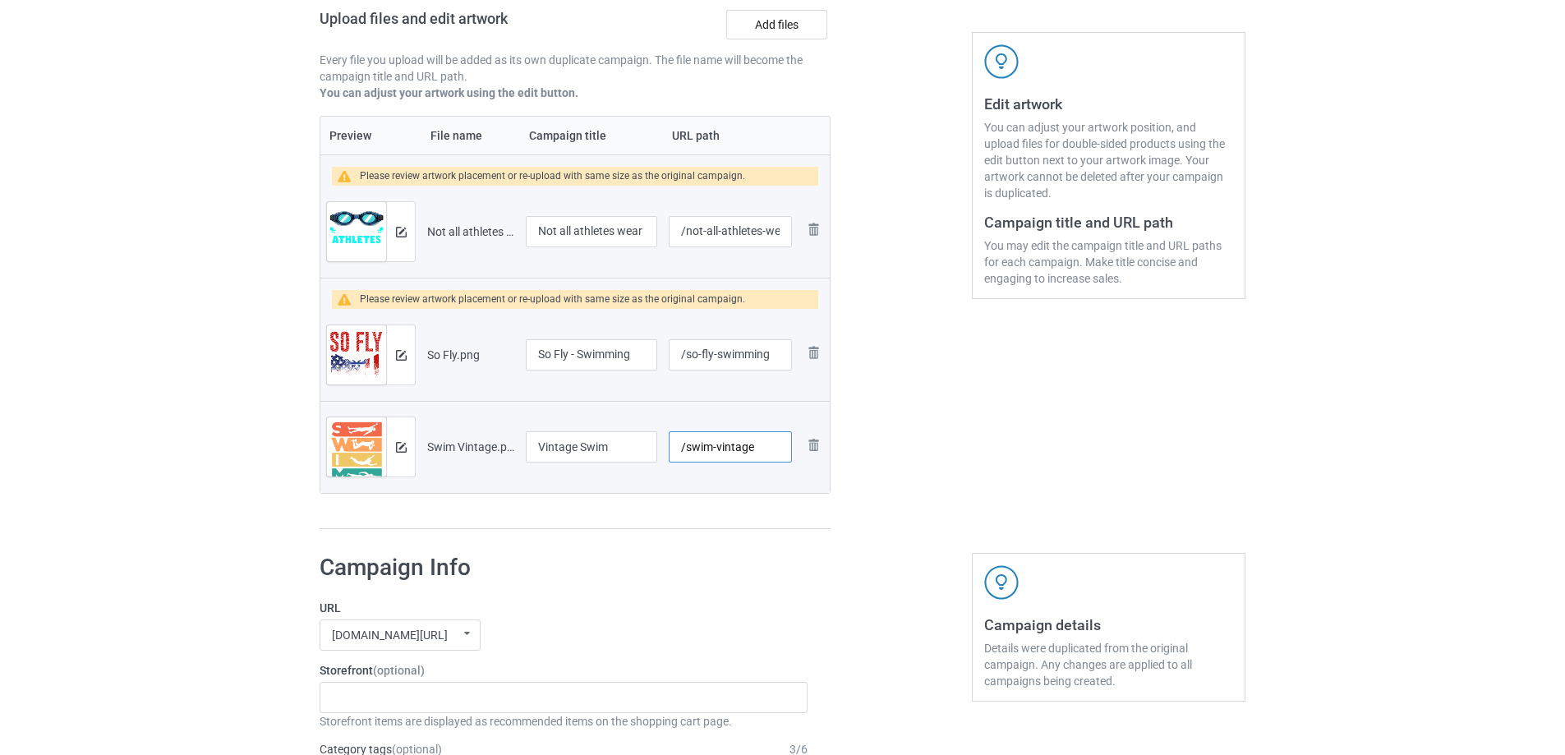
click at [738, 453] on input "/swim-vintage" at bounding box center [730, 446] width 123 height 31
click at [685, 449] on input "/swim" at bounding box center [730, 446] width 123 height 31
paste input "vintage"
type input "/vintage-swim"
click at [988, 451] on div "Edit artwork You can adjust your artwork position, and upload files for double-…" at bounding box center [1108, 194] width 297 height 693
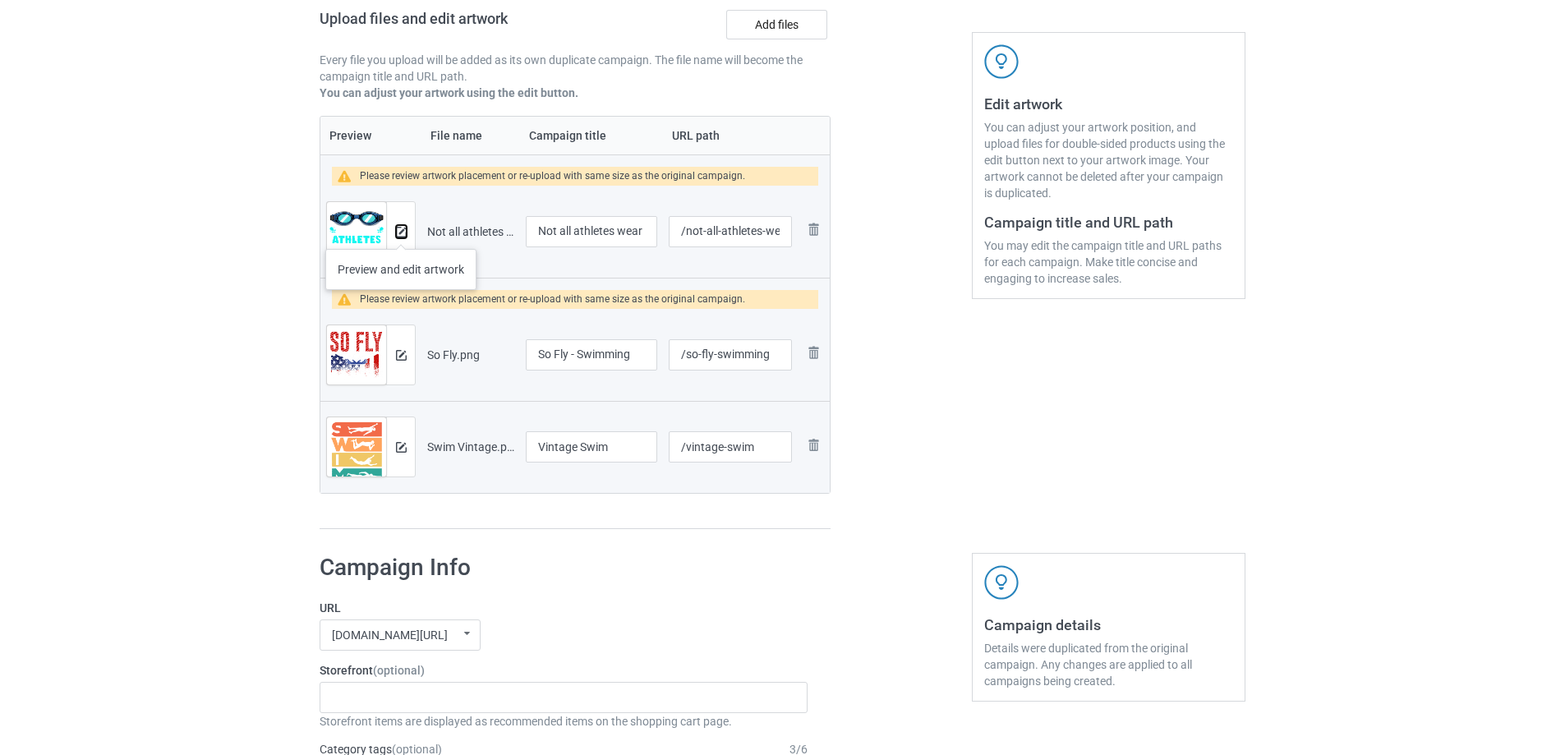
click at [402, 230] on img at bounding box center [401, 232] width 11 height 11
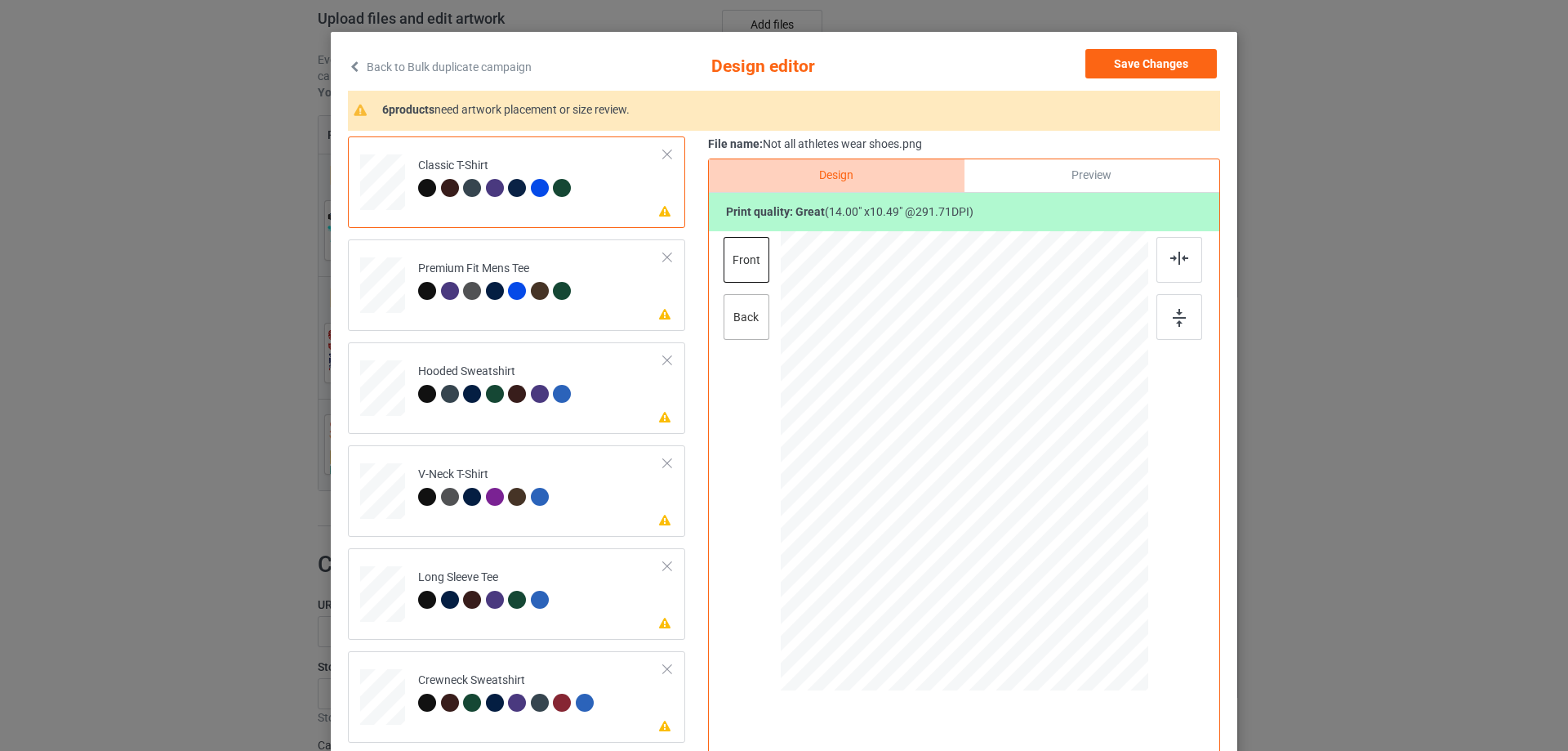
scroll to position [108, 0]
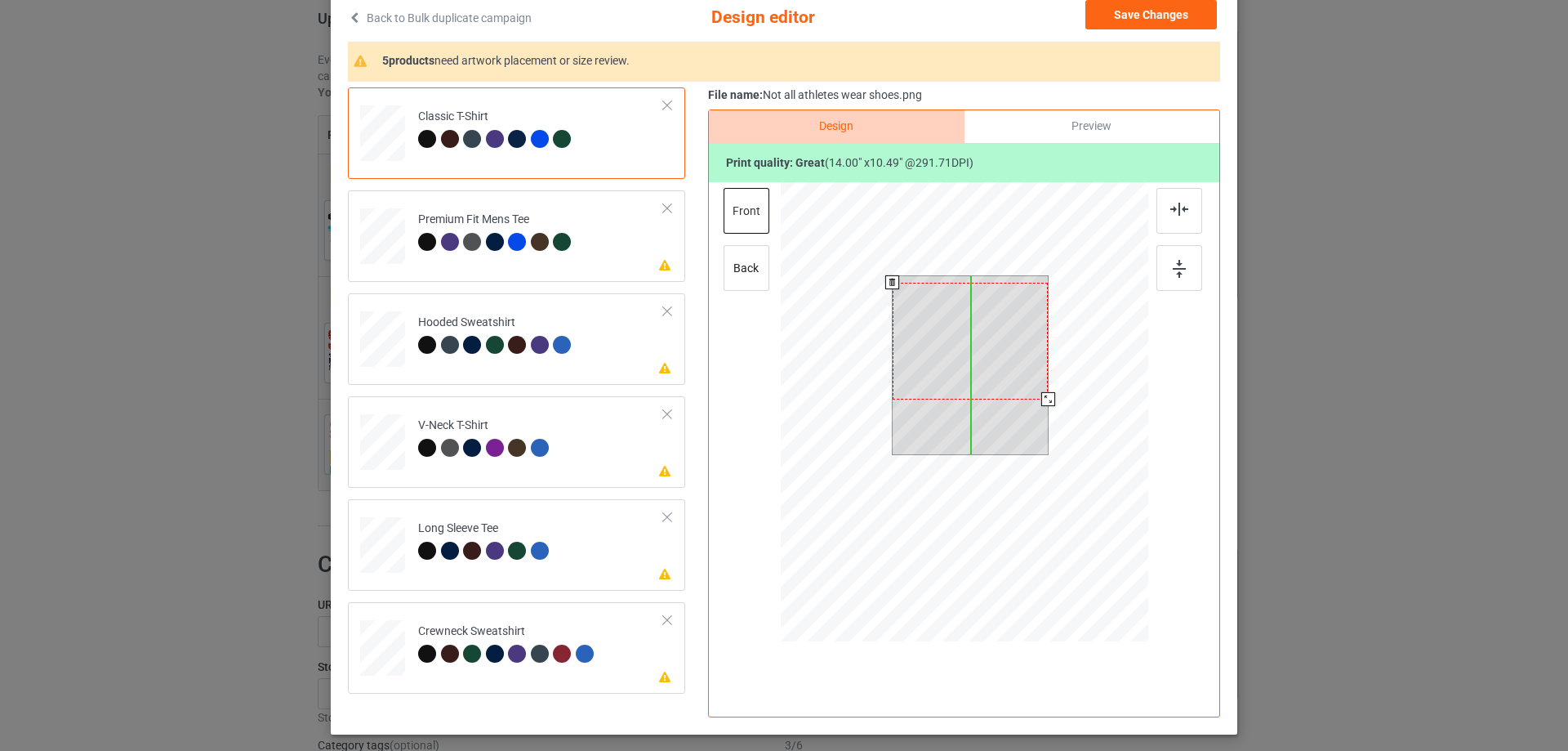
drag, startPoint x: 1014, startPoint y: 364, endPoint x: 1008, endPoint y: 371, distance: 9.2
click at [1008, 371] on div at bounding box center [970, 340] width 156 height 116
drag, startPoint x: 1041, startPoint y: 396, endPoint x: 1040, endPoint y: 388, distance: 8.1
click at [1040, 388] on div at bounding box center [970, 365] width 156 height 178
click at [1005, 371] on div at bounding box center [970, 341] width 147 height 110
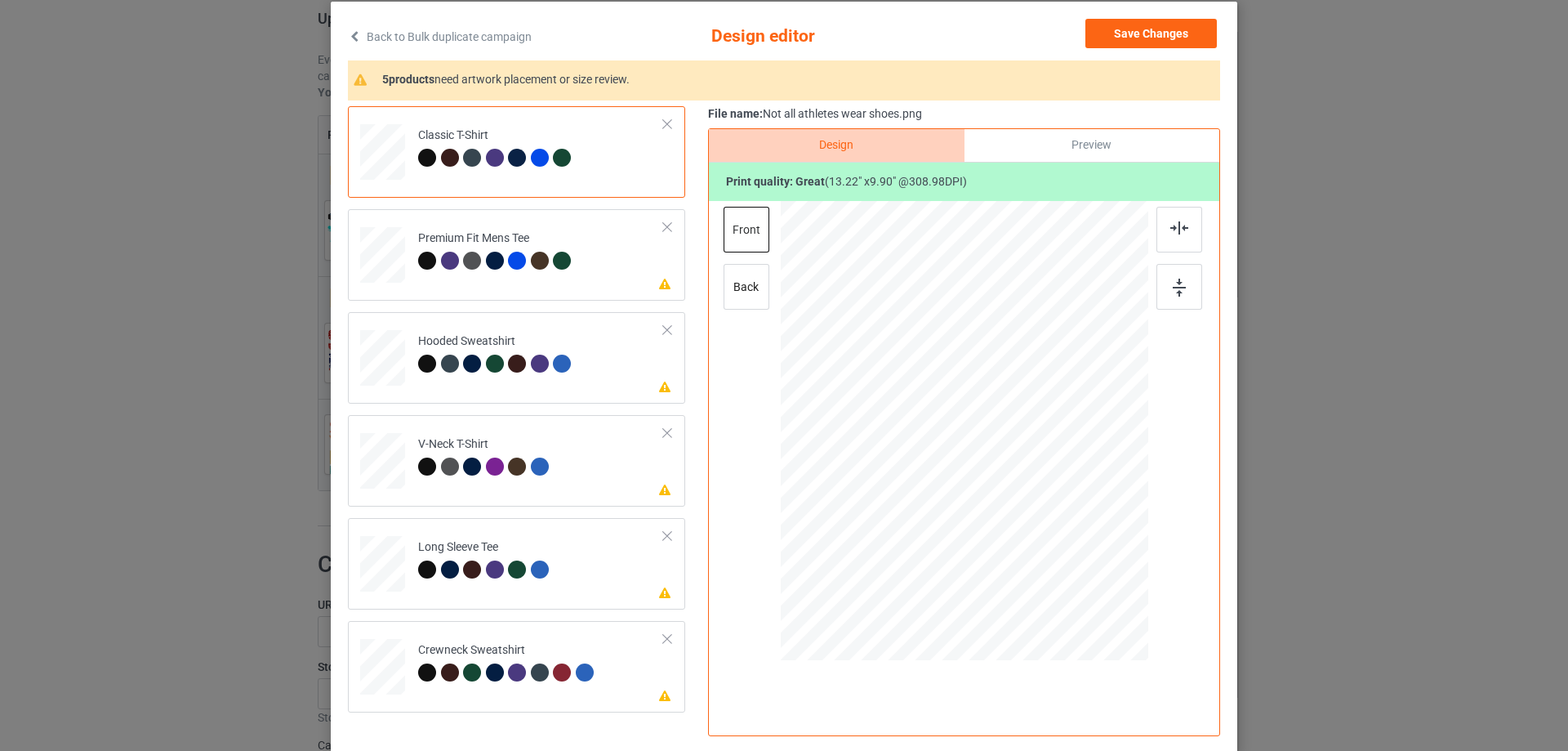
scroll to position [0, 0]
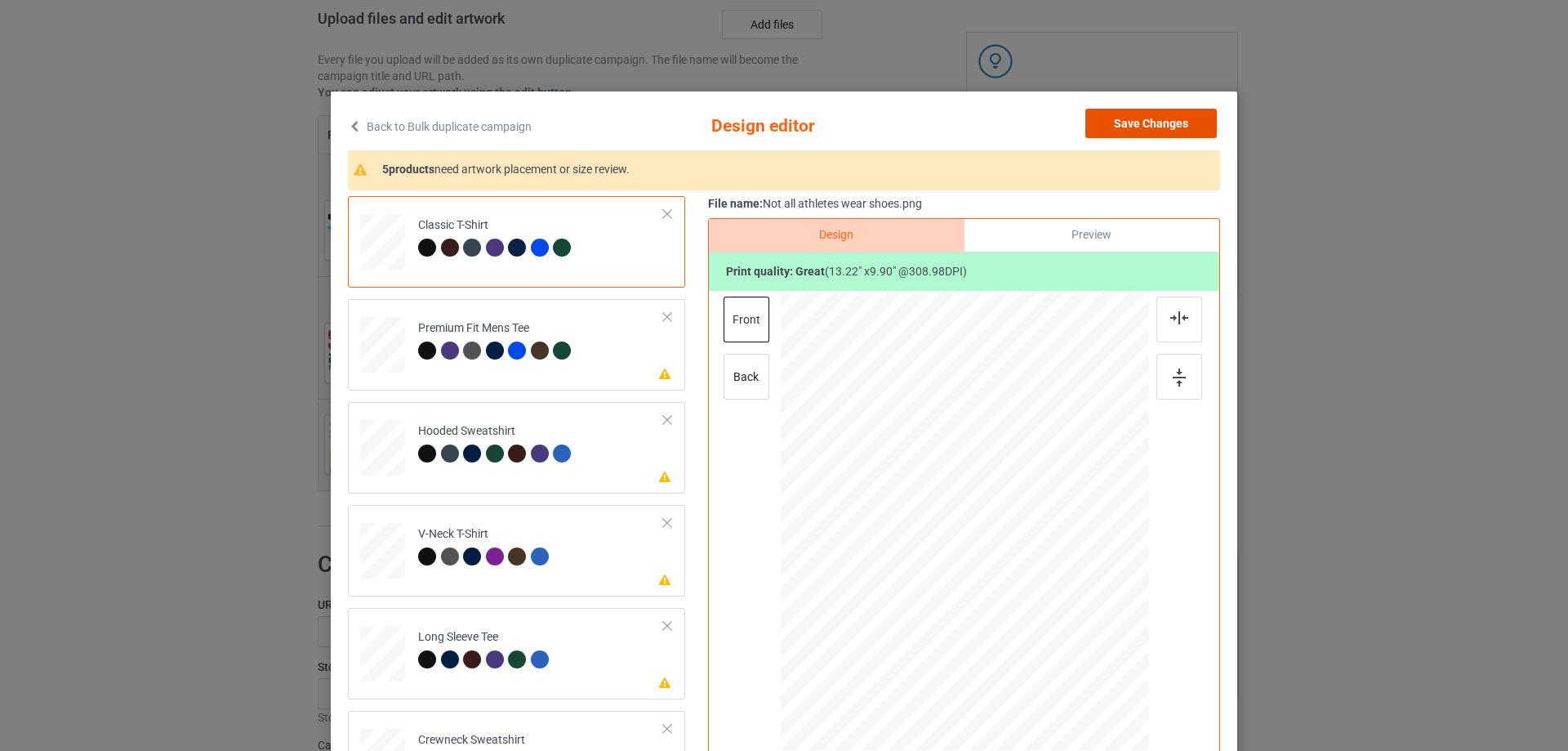
click at [1123, 114] on button "Save Changes" at bounding box center [1151, 123] width 131 height 30
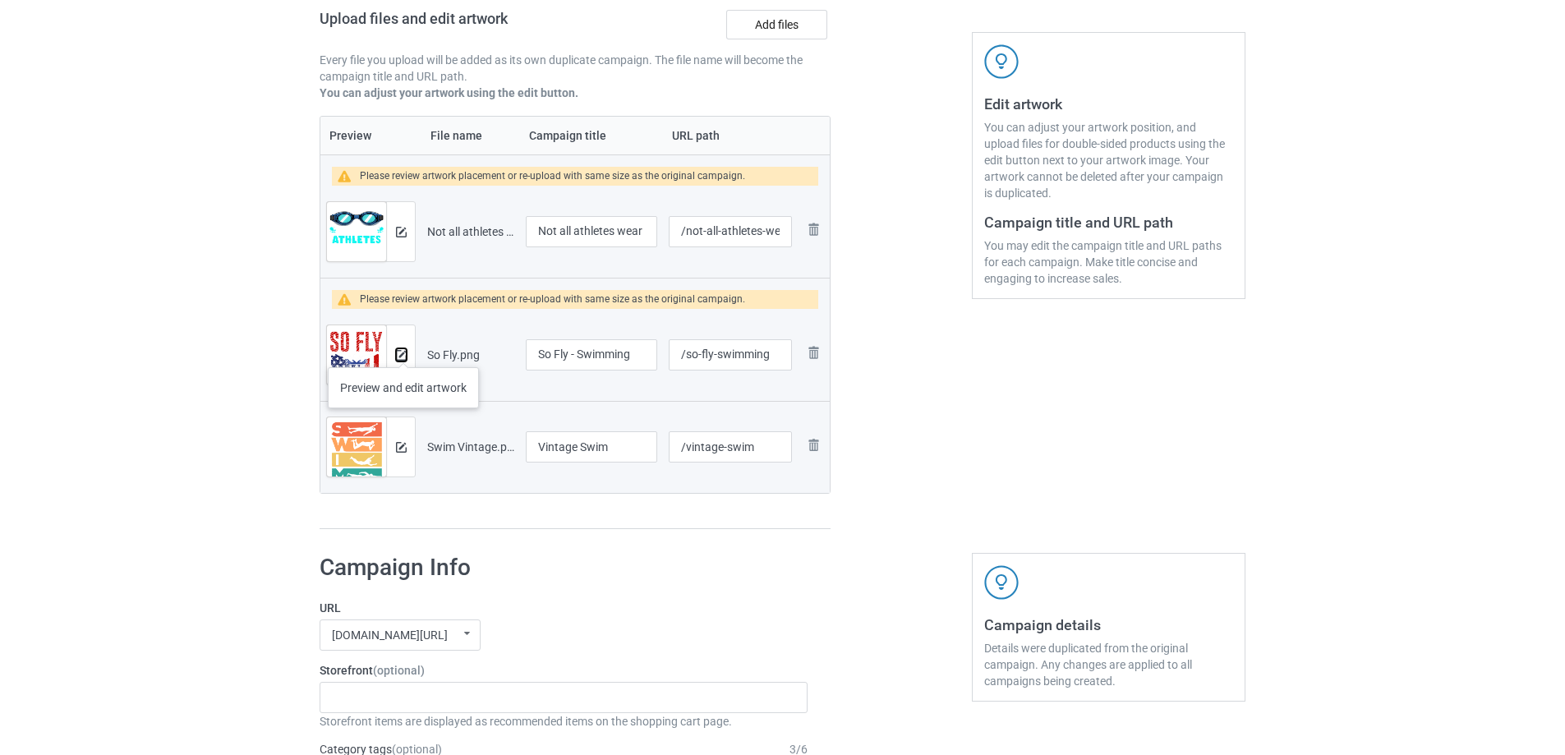
click at [403, 351] on img at bounding box center [401, 355] width 11 height 11
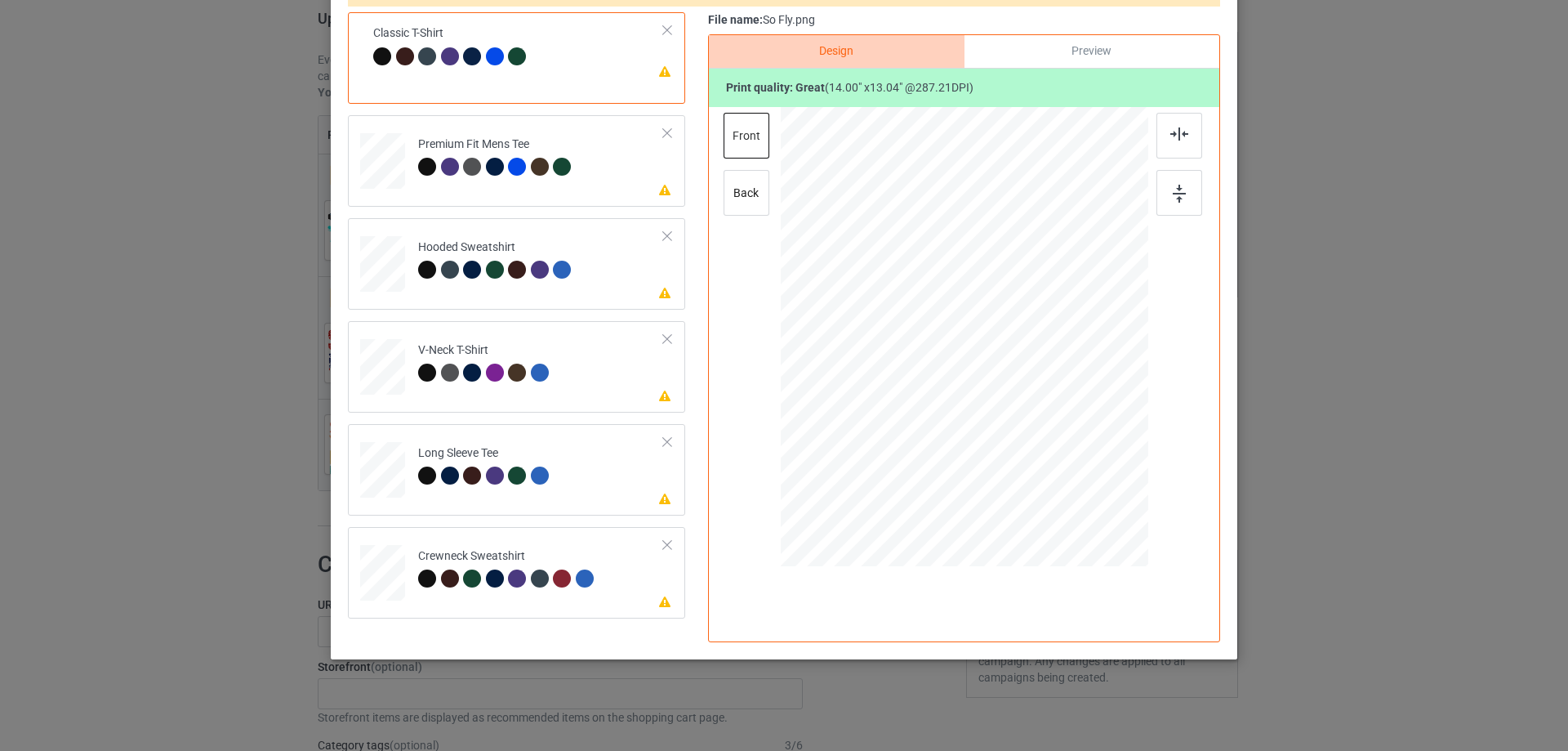
scroll to position [185, 0]
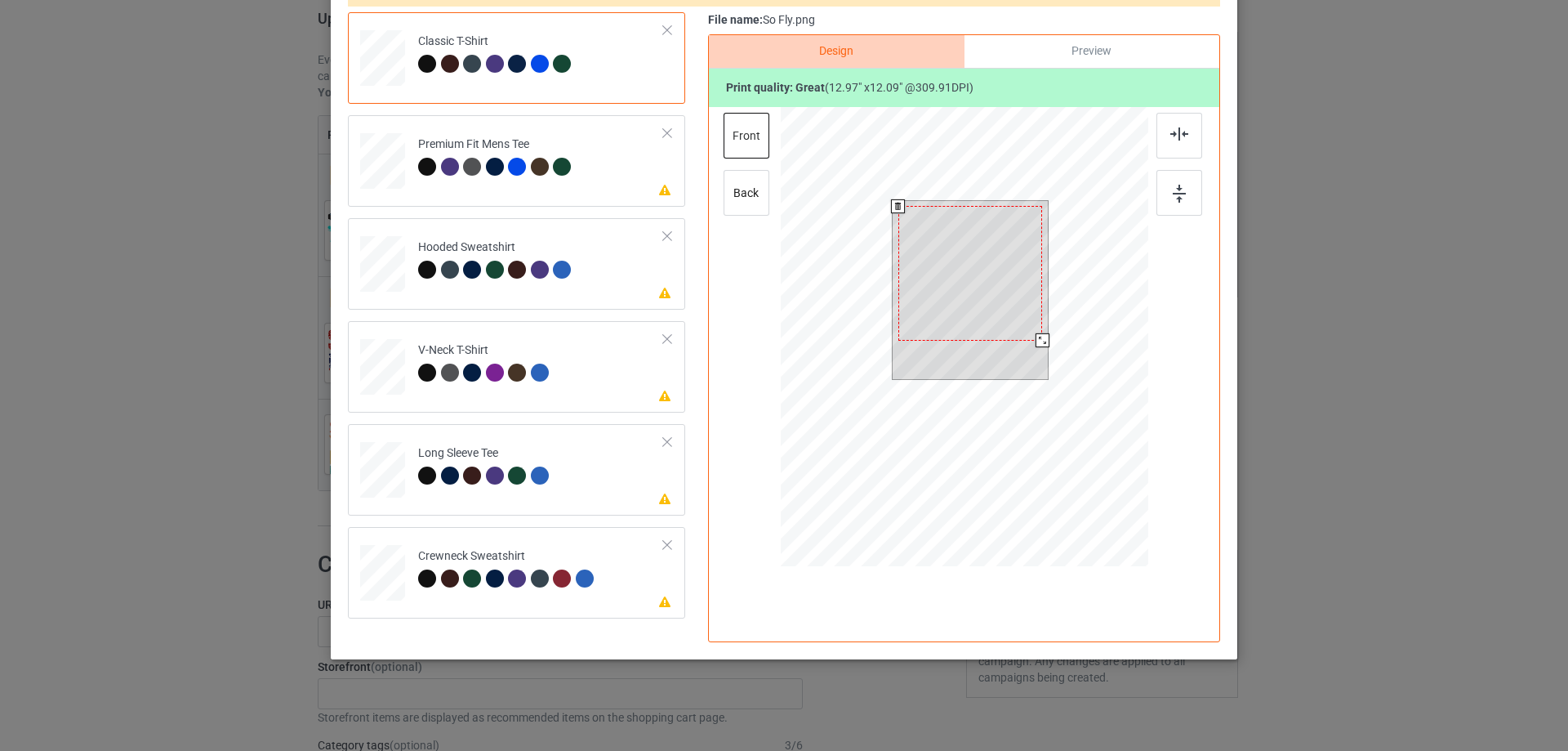
drag, startPoint x: 1043, startPoint y: 349, endPoint x: 1040, endPoint y: 341, distance: 8.5
click at [1040, 341] on div at bounding box center [1043, 340] width 14 height 14
click at [989, 325] on div at bounding box center [970, 277] width 144 height 134
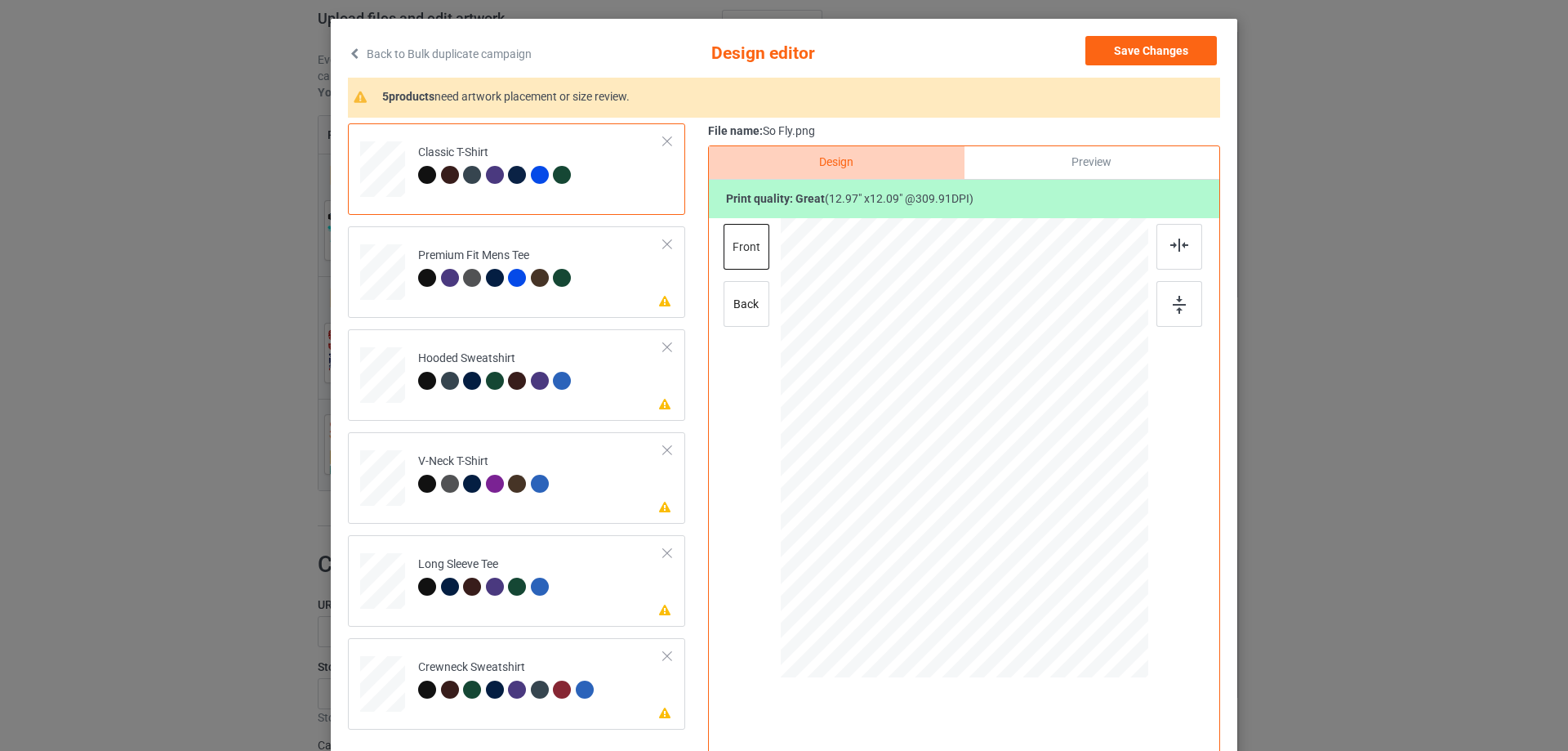
scroll to position [0, 0]
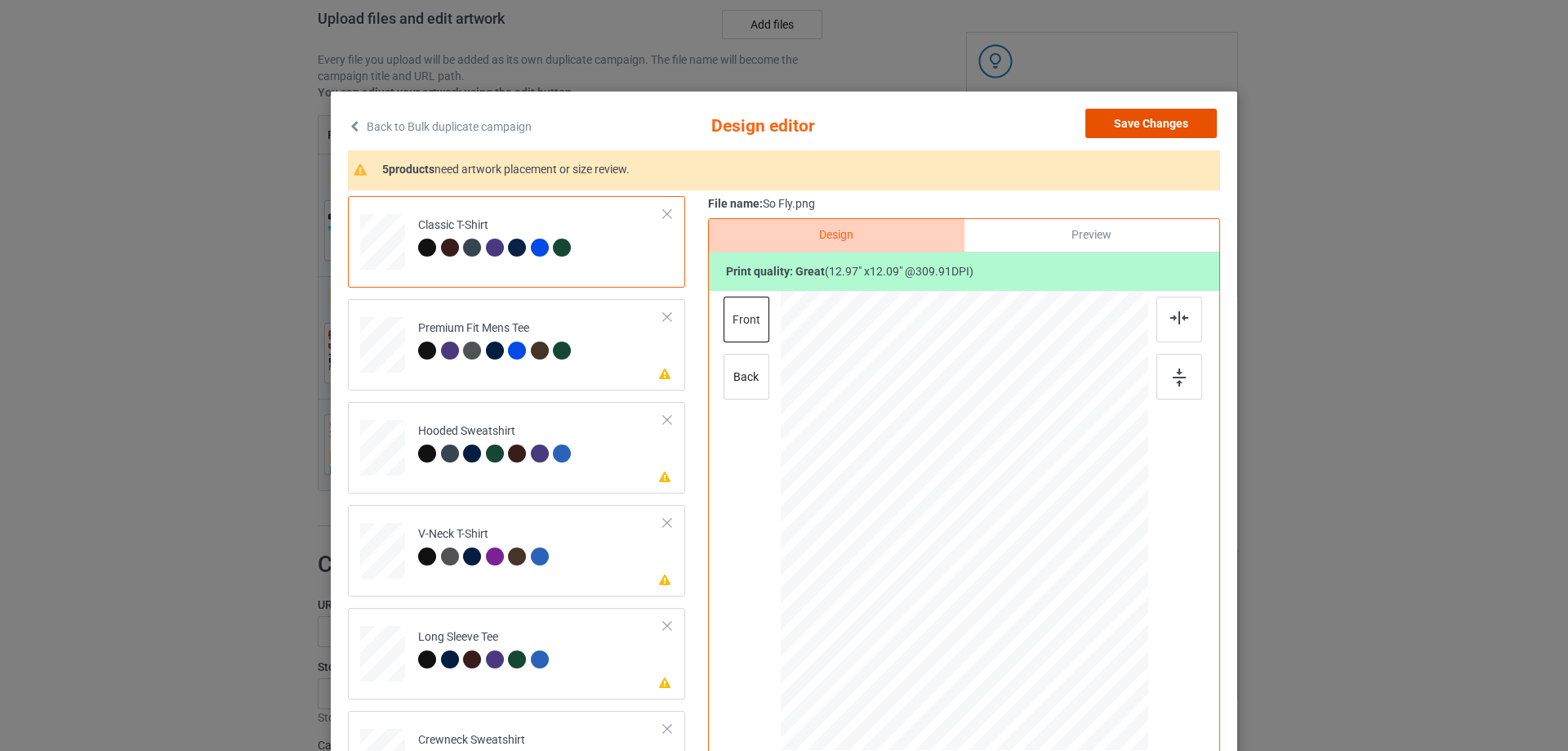
click at [1171, 119] on button "Save Changes" at bounding box center [1151, 123] width 131 height 30
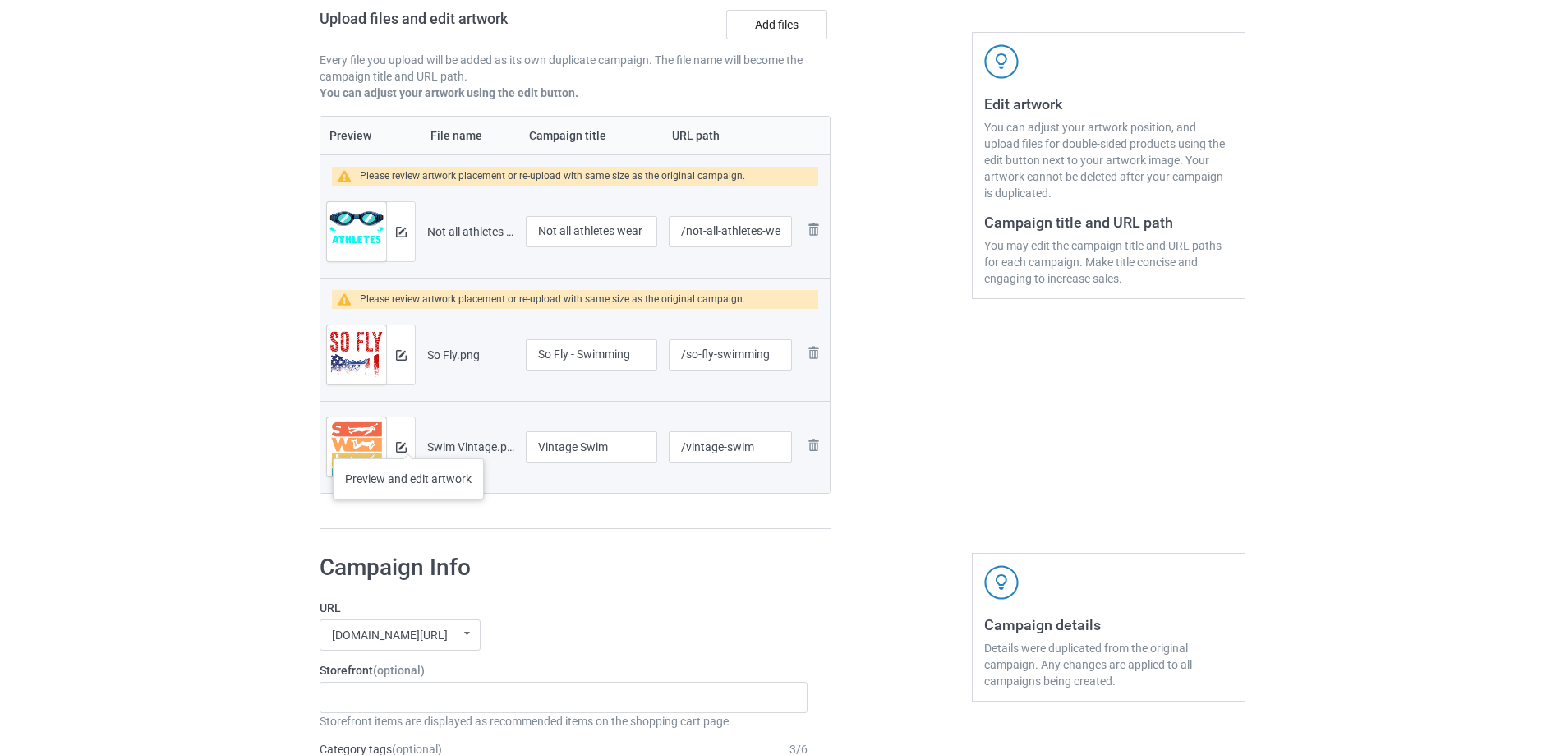
click at [409, 443] on div at bounding box center [400, 446] width 29 height 59
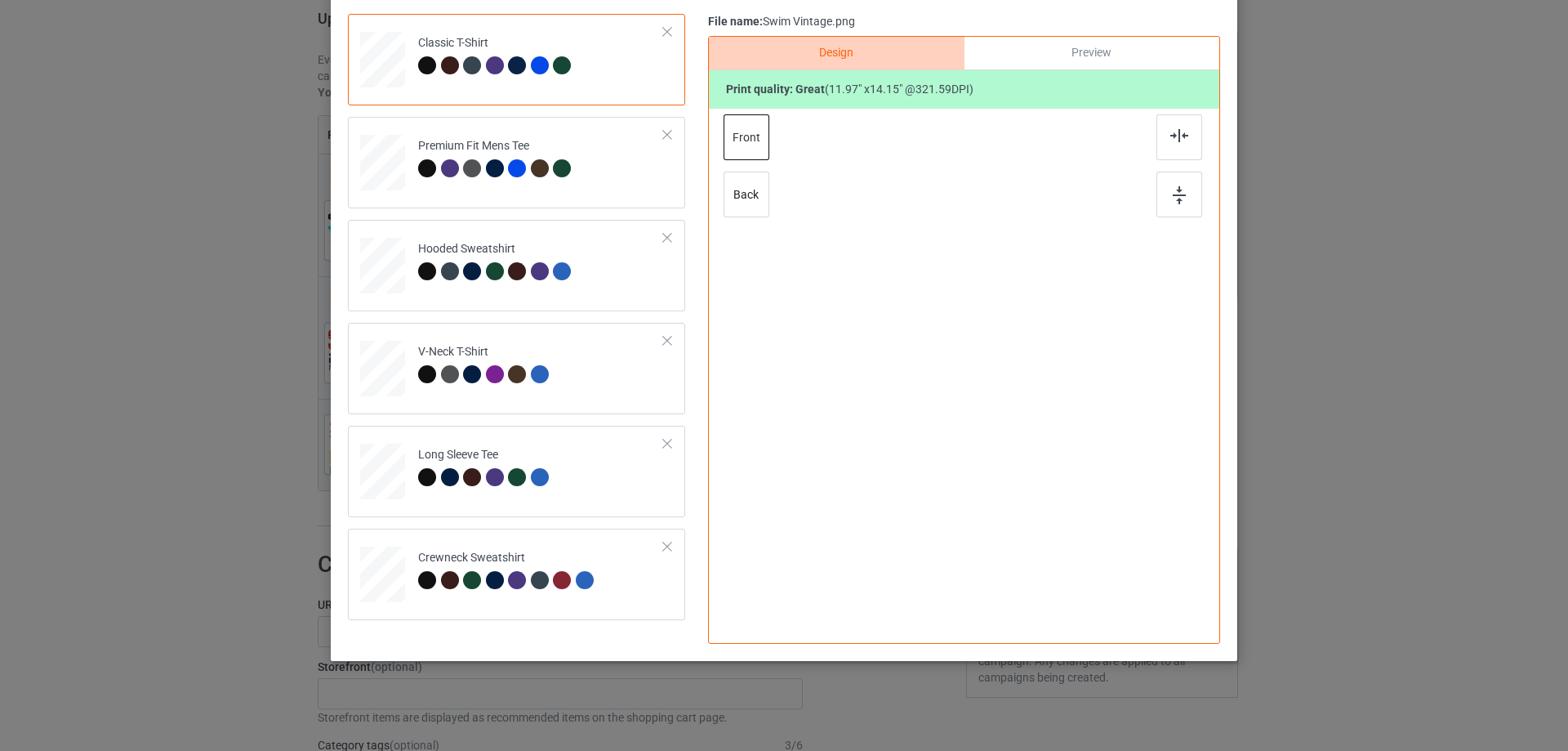
scroll to position [185, 0]
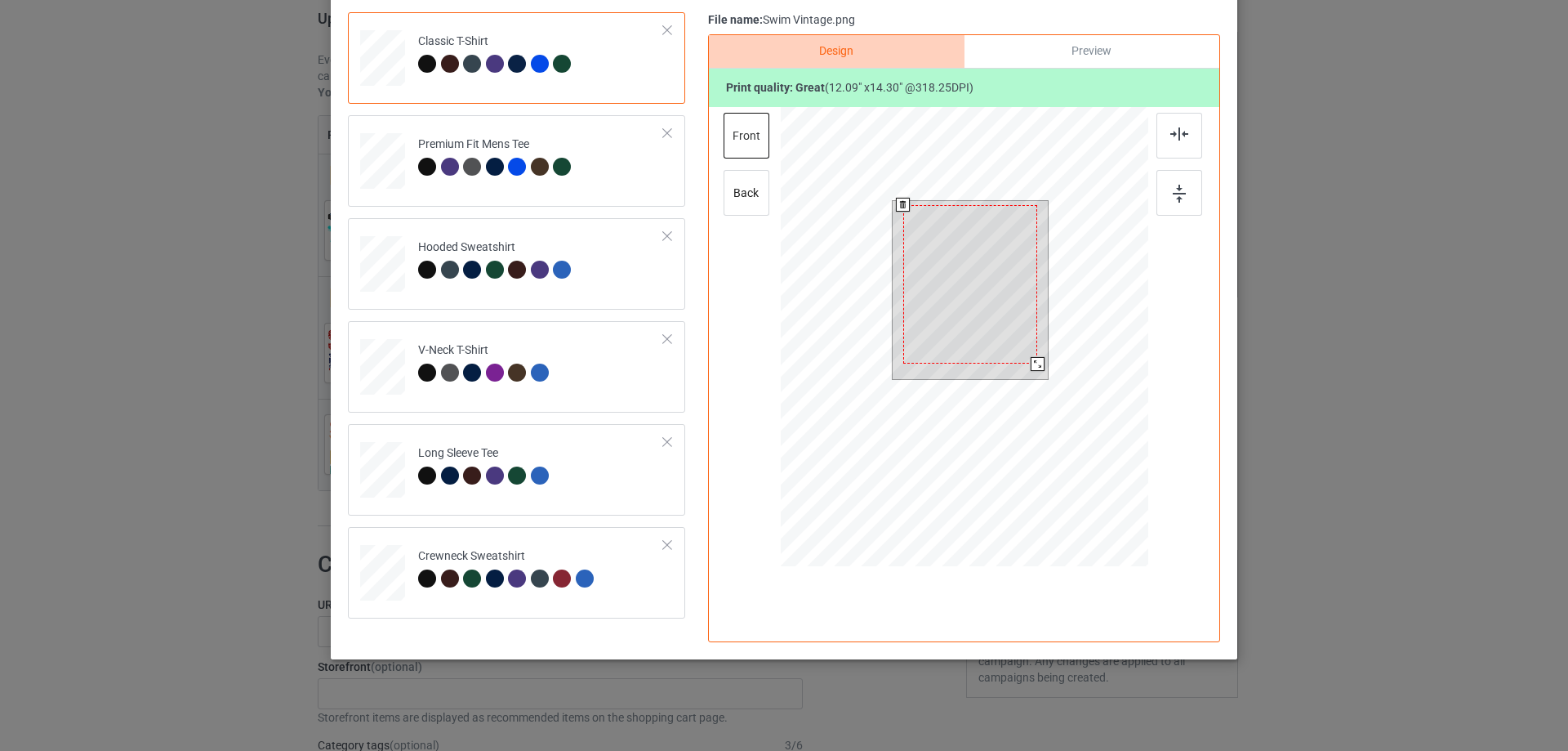
click at [1034, 362] on div at bounding box center [1038, 364] width 14 height 14
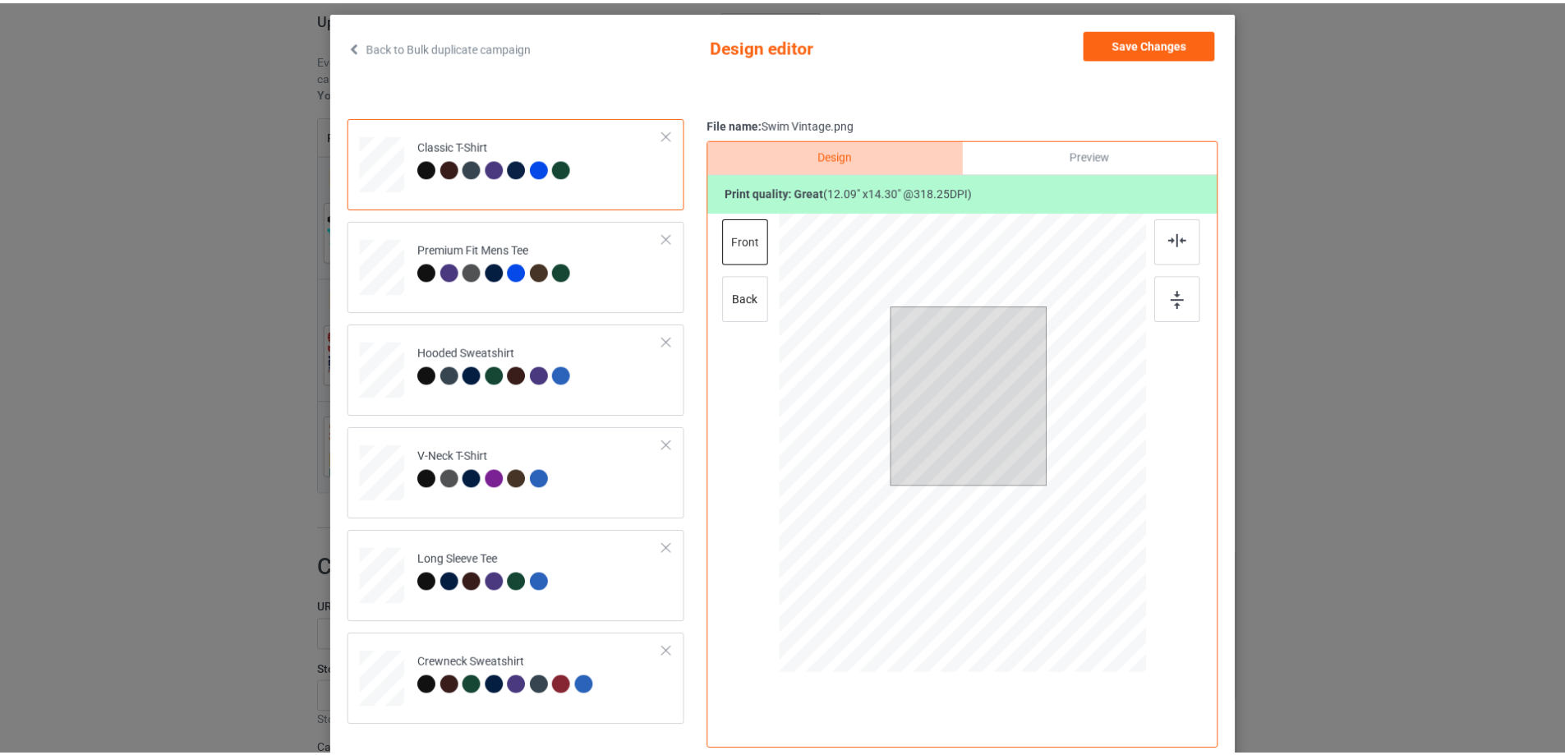
scroll to position [0, 0]
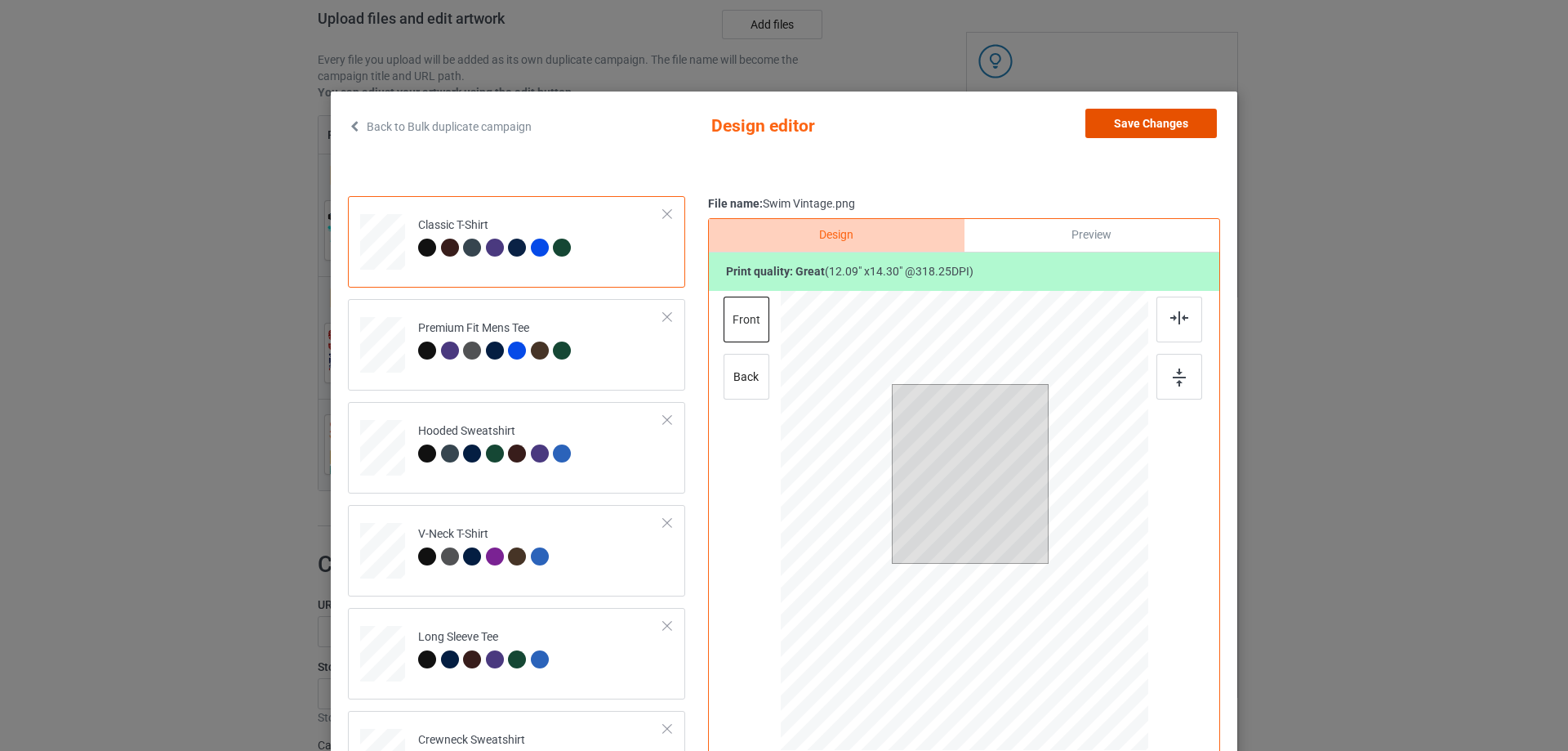
click at [1172, 120] on button "Save Changes" at bounding box center [1151, 123] width 131 height 30
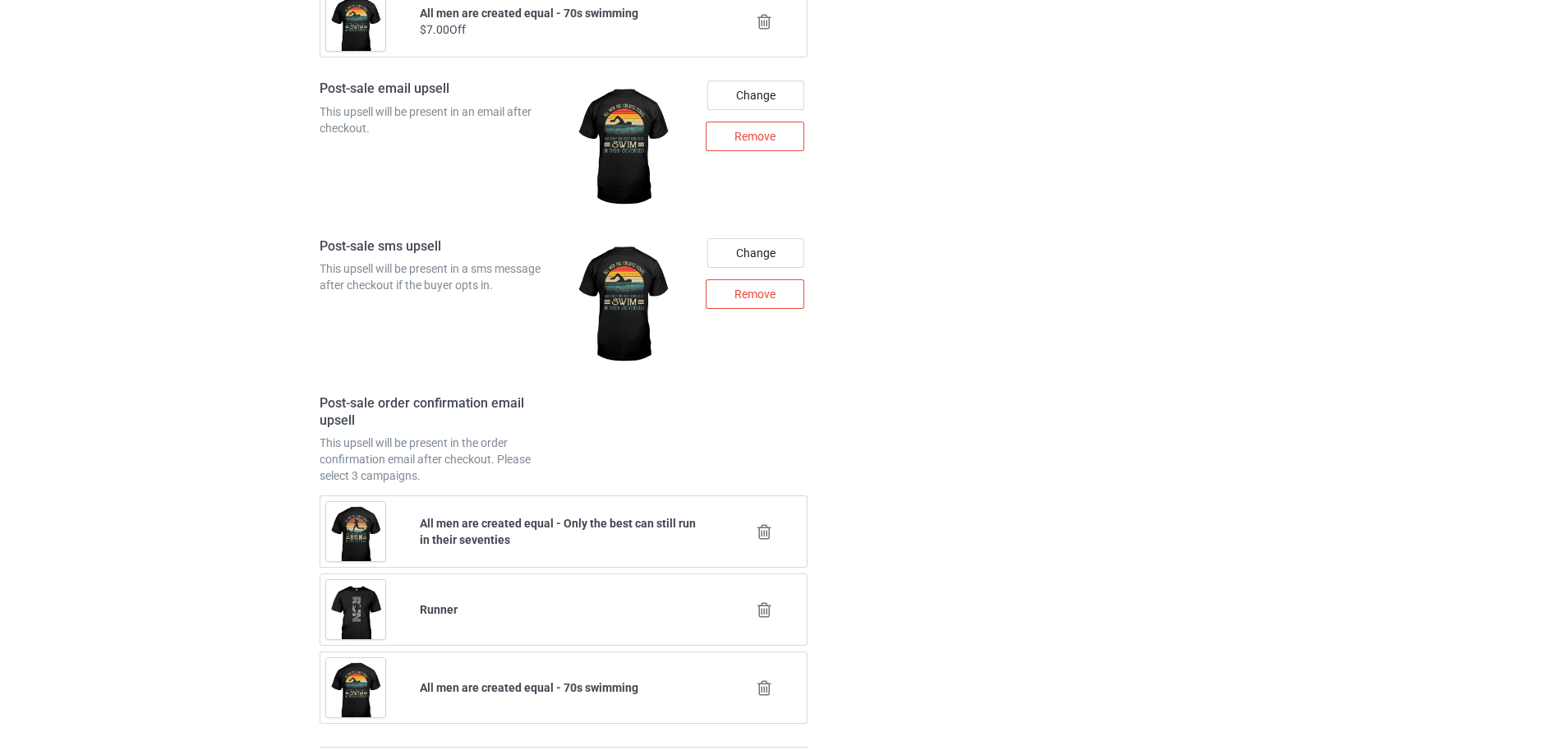
scroll to position [2462, 0]
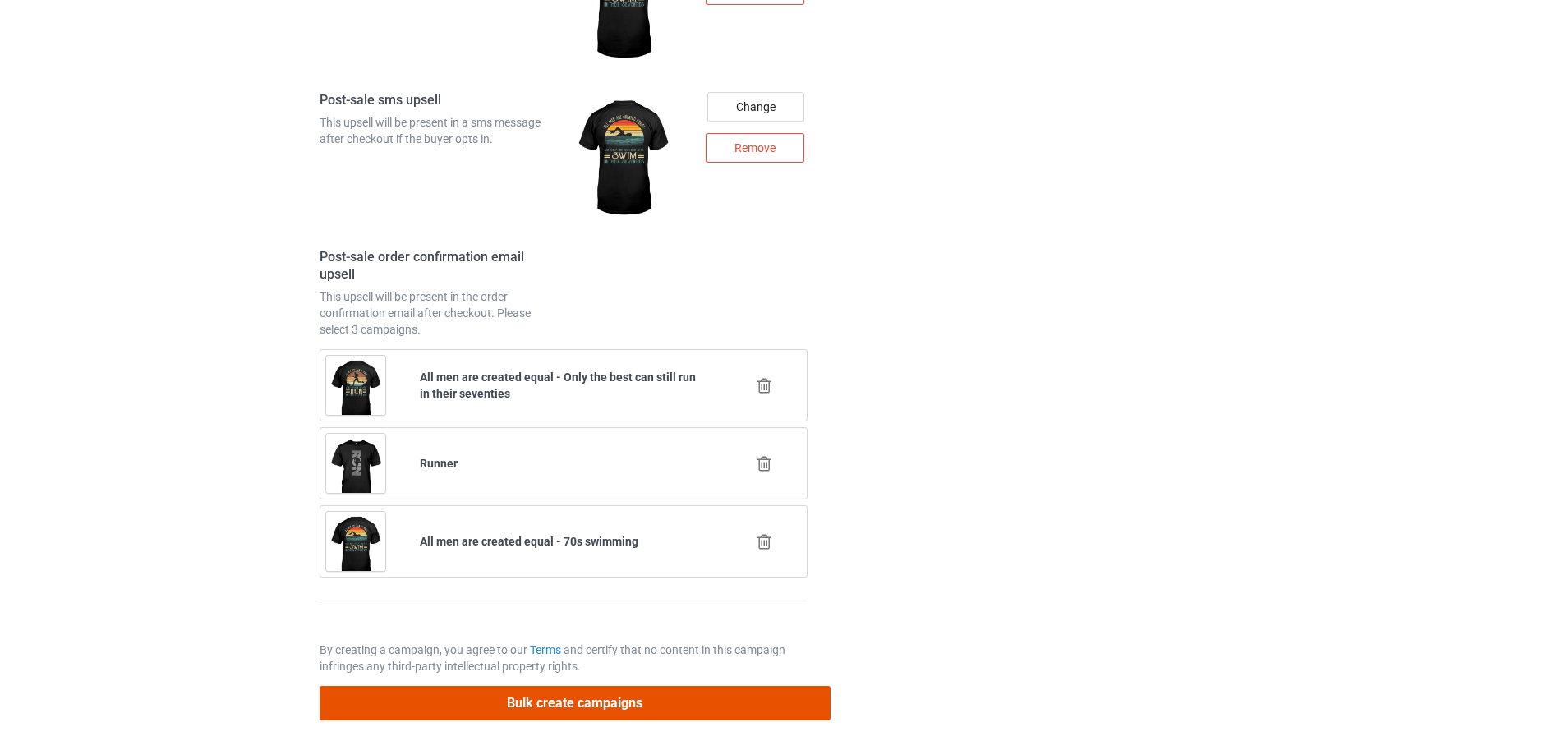
click at [646, 698] on button "Bulk create campaigns" at bounding box center [575, 703] width 511 height 34
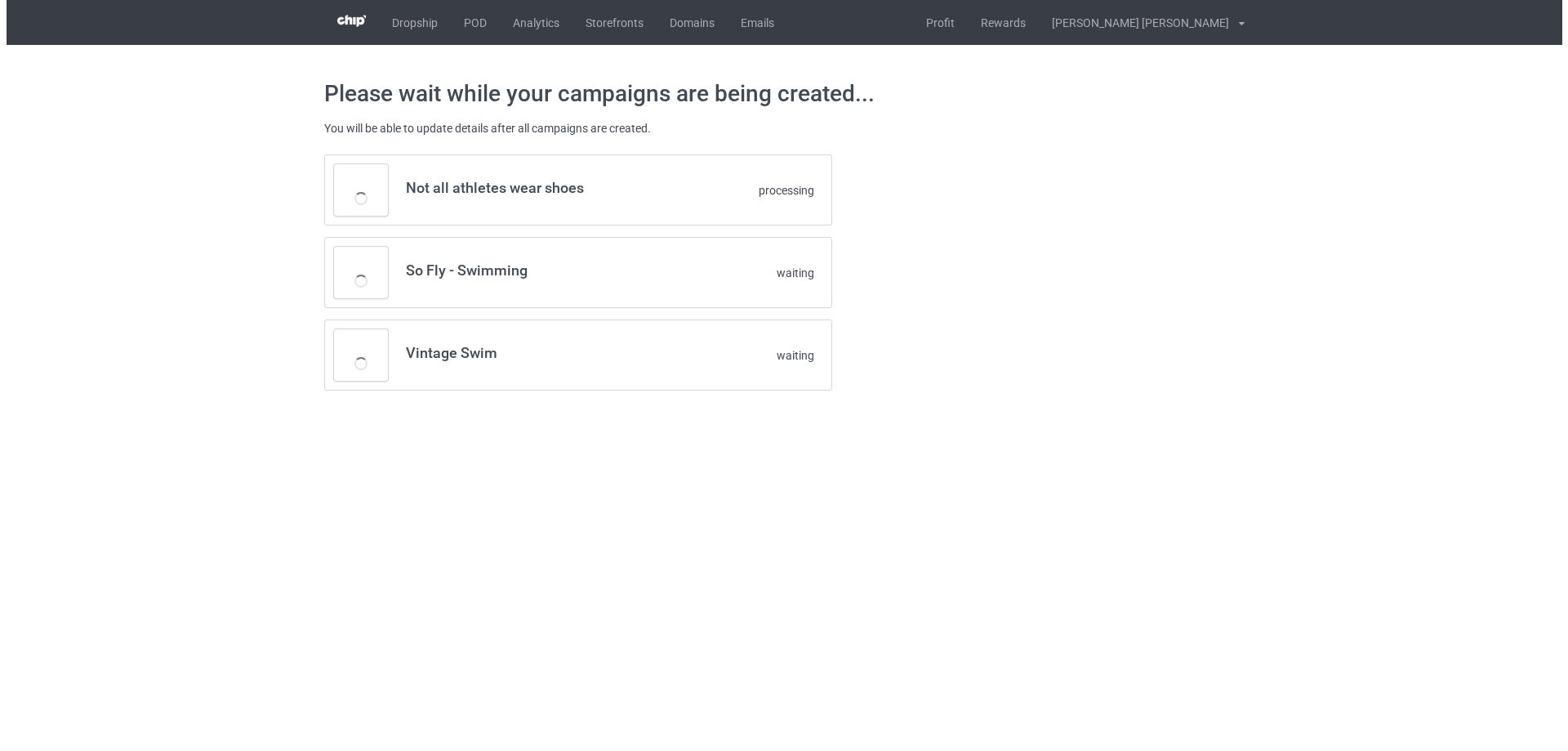
scroll to position [0, 0]
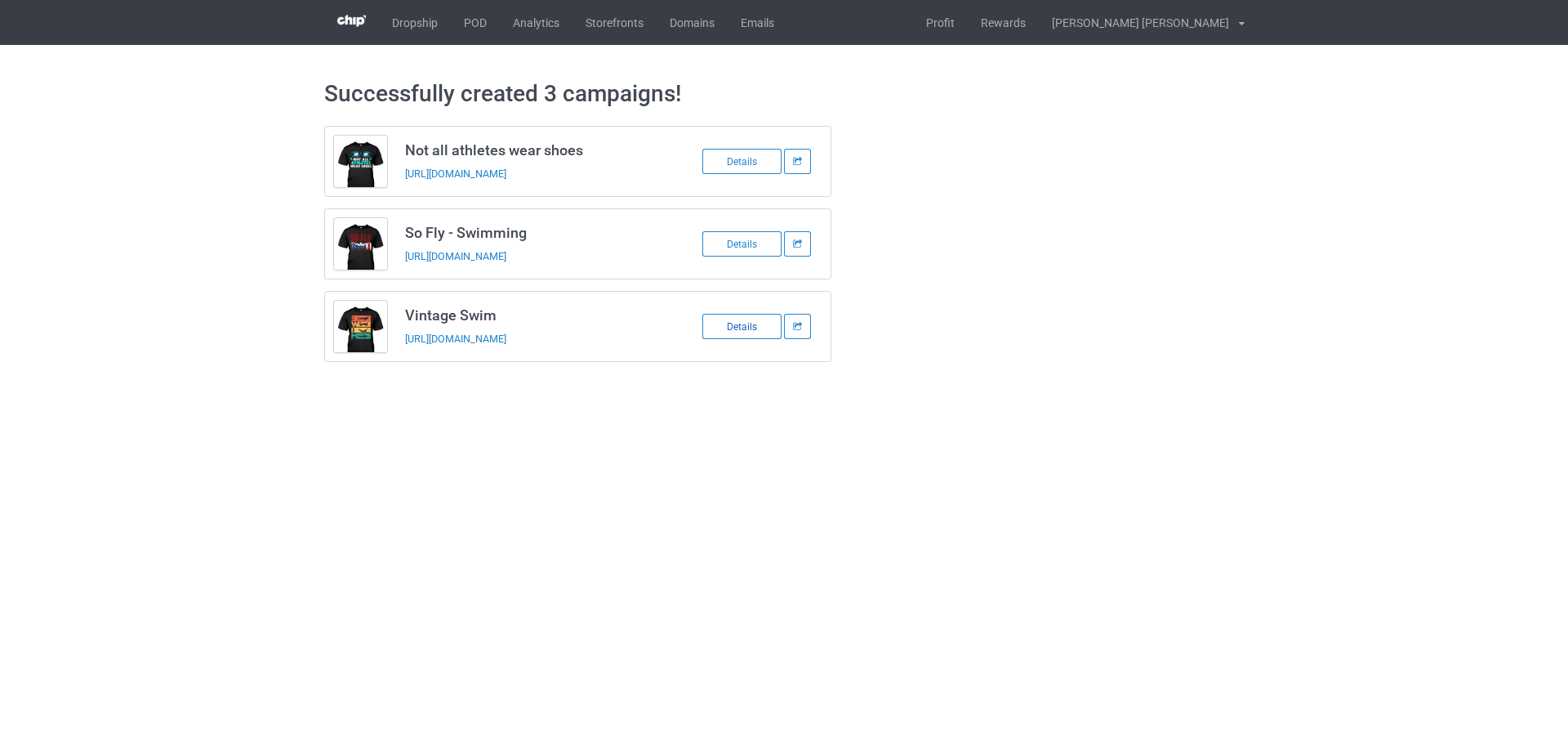
click at [745, 327] on div "Details" at bounding box center [742, 325] width 80 height 25
